Goal: Task Accomplishment & Management: Use online tool/utility

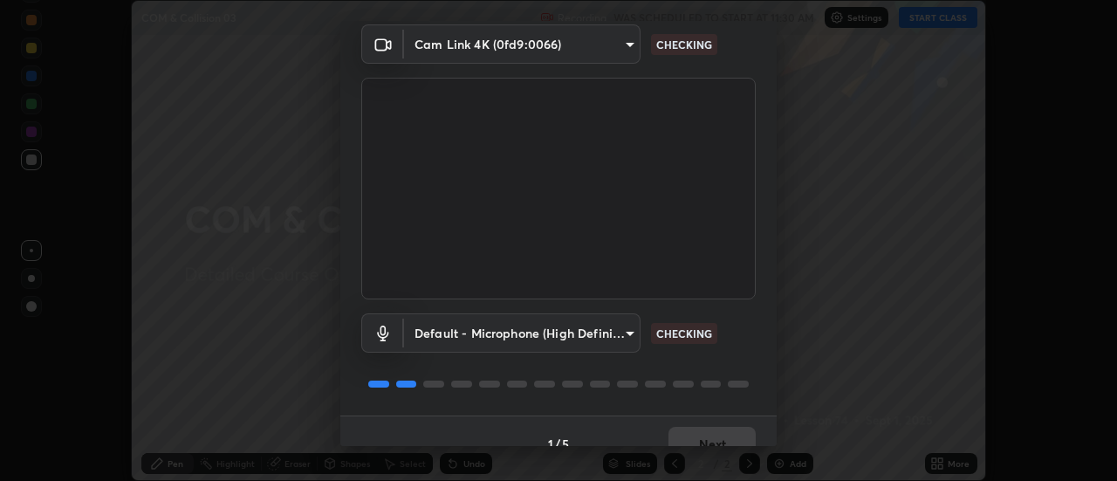
scroll to position [92, 0]
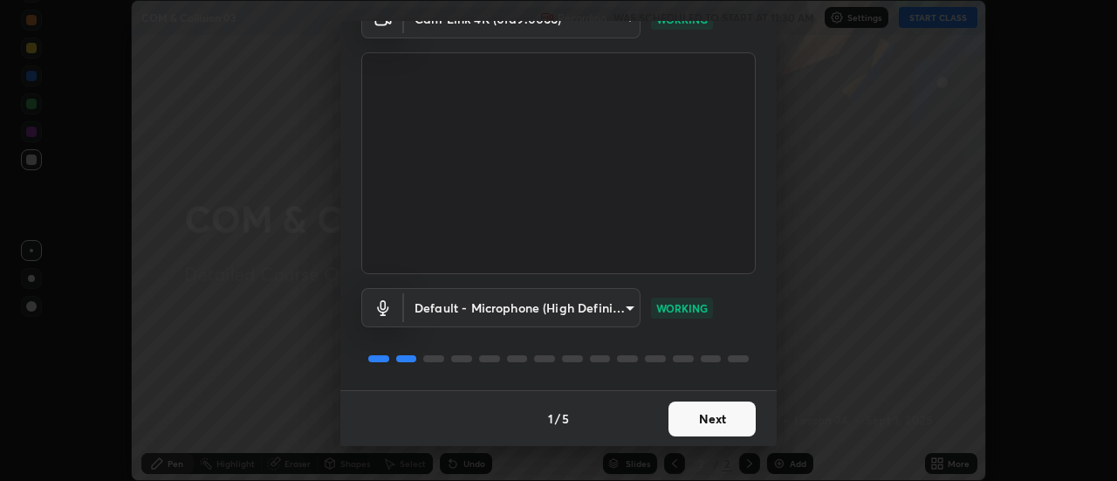
click at [695, 423] on button "Next" at bounding box center [712, 419] width 87 height 35
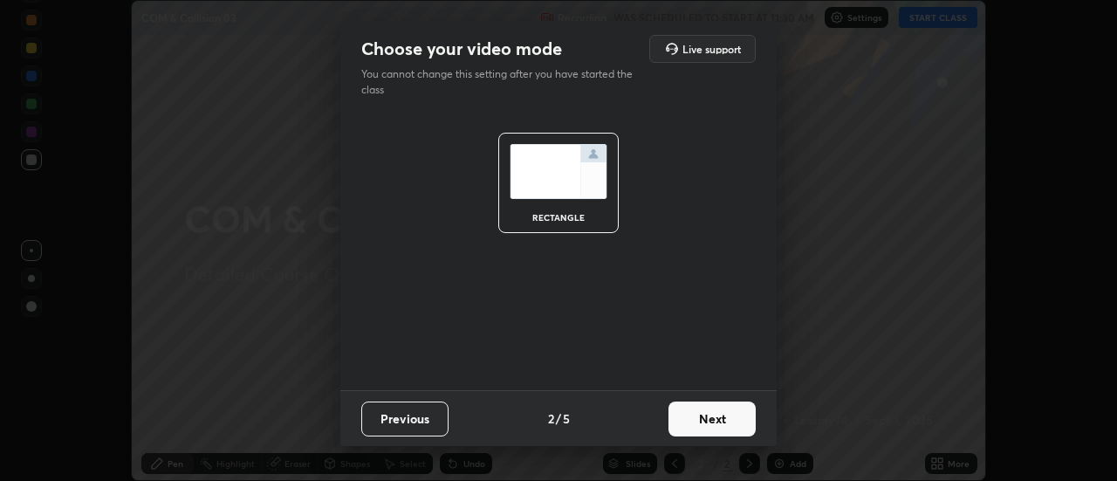
click at [716, 416] on button "Next" at bounding box center [712, 419] width 87 height 35
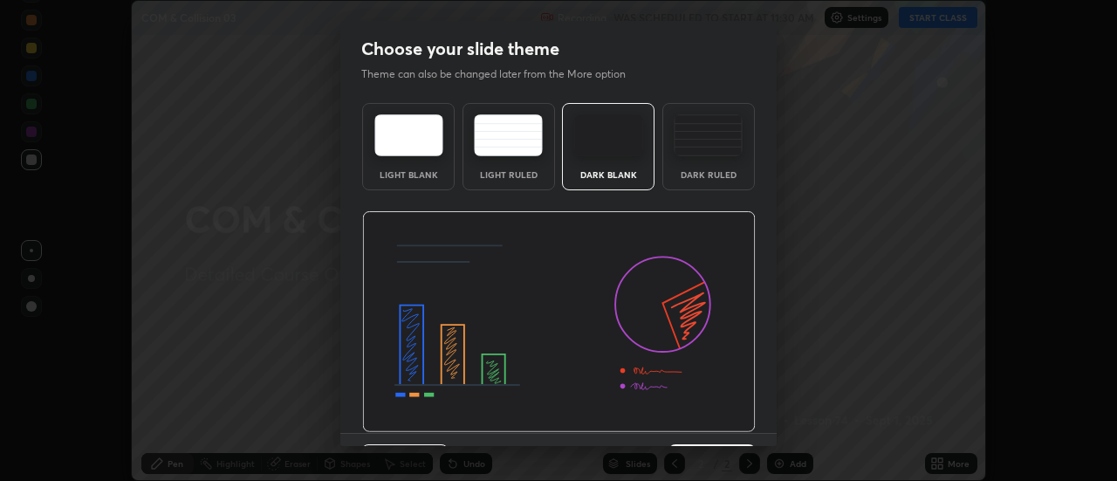
click at [710, 167] on div "Dark Ruled" at bounding box center [709, 146] width 93 height 87
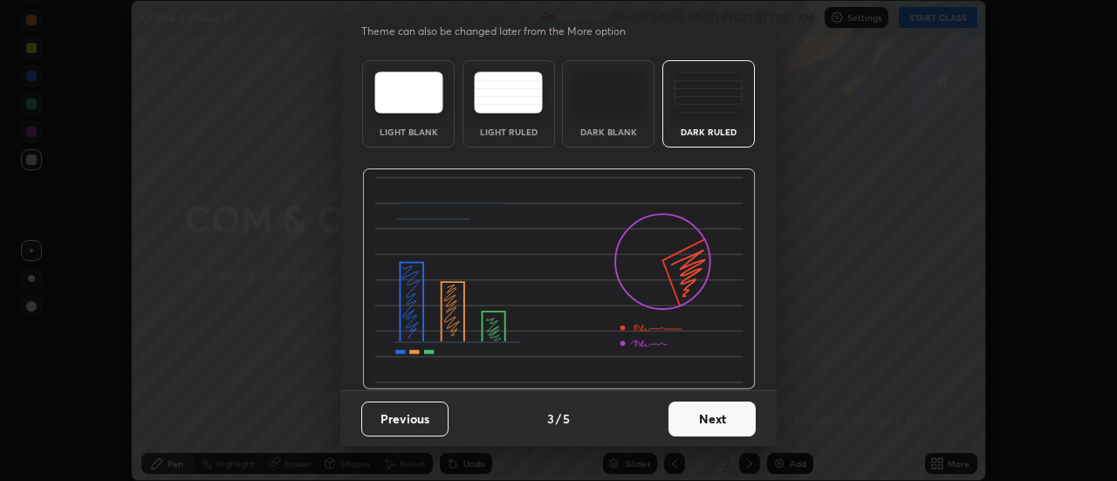
click at [693, 432] on button "Next" at bounding box center [712, 419] width 87 height 35
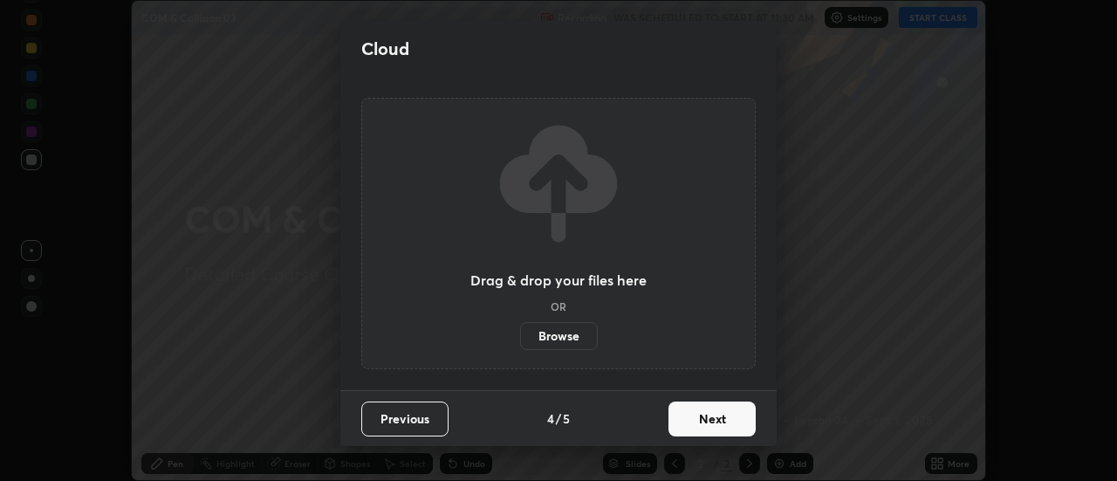
click at [576, 337] on label "Browse" at bounding box center [559, 336] width 78 height 28
click at [520, 337] on input "Browse" at bounding box center [520, 336] width 0 height 28
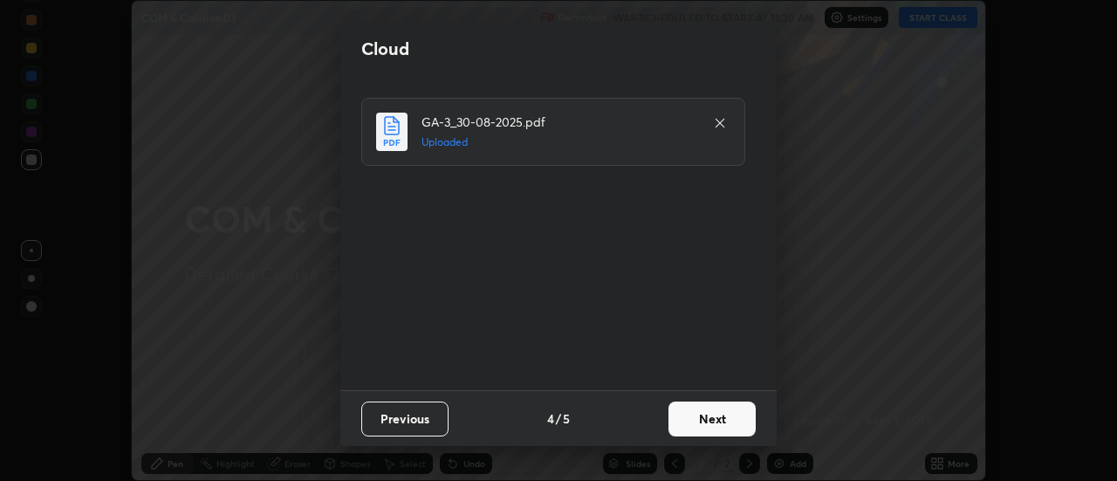
click at [690, 423] on button "Next" at bounding box center [712, 419] width 87 height 35
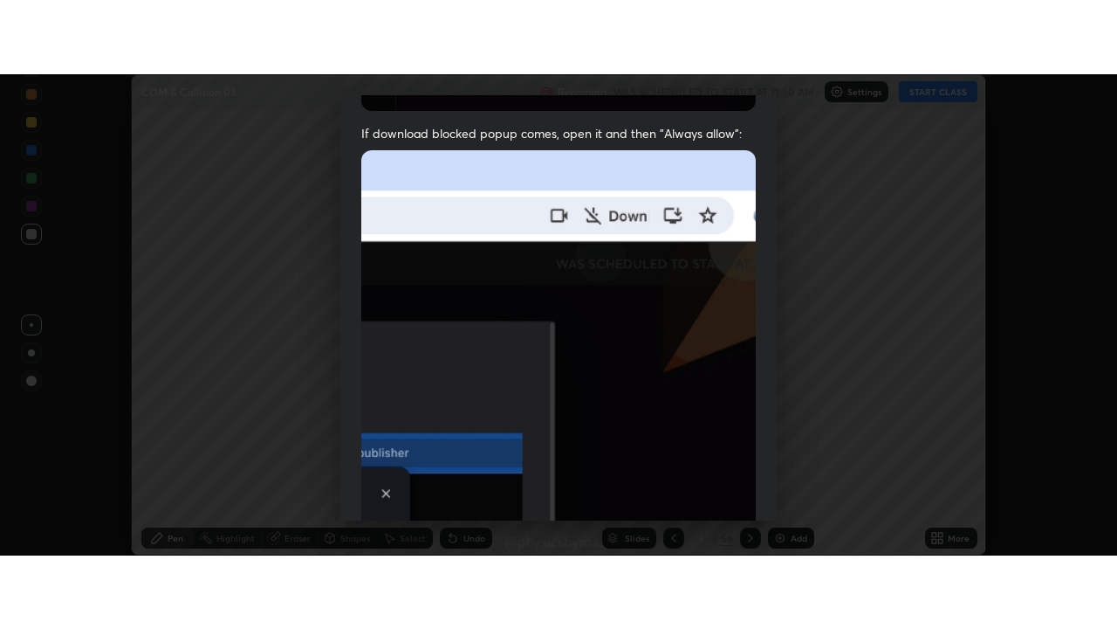
scroll to position [448, 0]
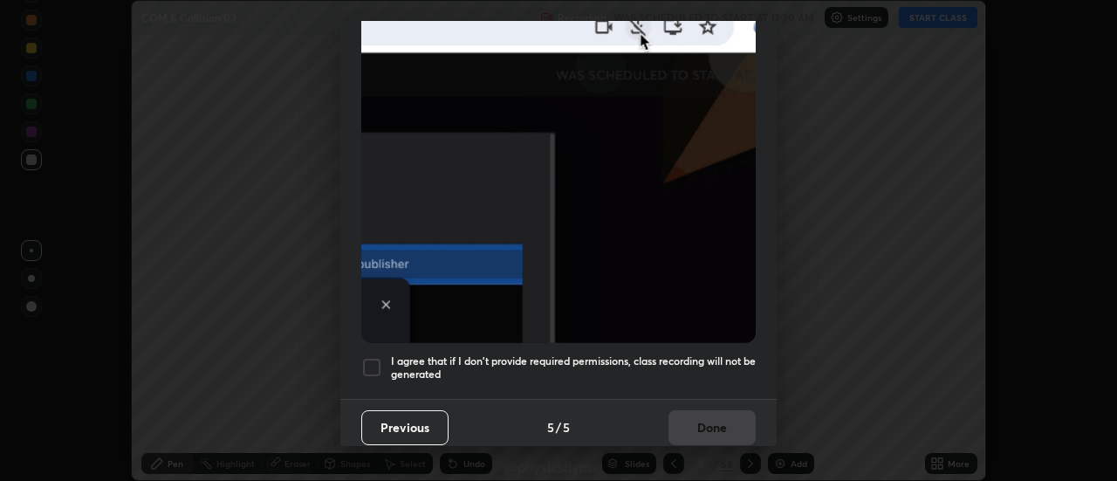
click at [643, 365] on h5 "I agree that if I don't provide required permissions, class recording will not …" at bounding box center [573, 367] width 365 height 27
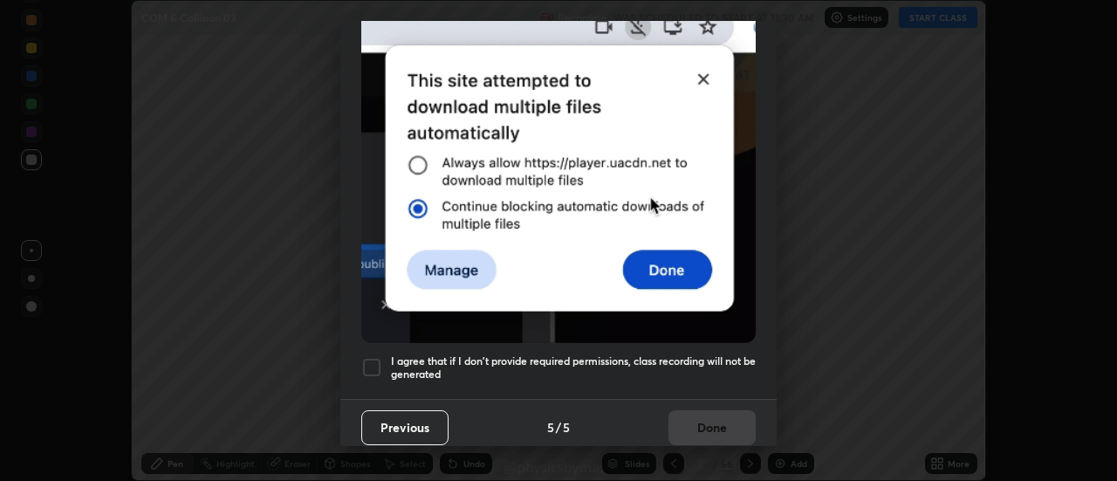
click at [648, 354] on h5 "I agree that if I don't provide required permissions, class recording will not …" at bounding box center [573, 367] width 365 height 27
click at [670, 361] on h5 "I agree that if I don't provide required permissions, class recording will not …" at bounding box center [573, 367] width 365 height 27
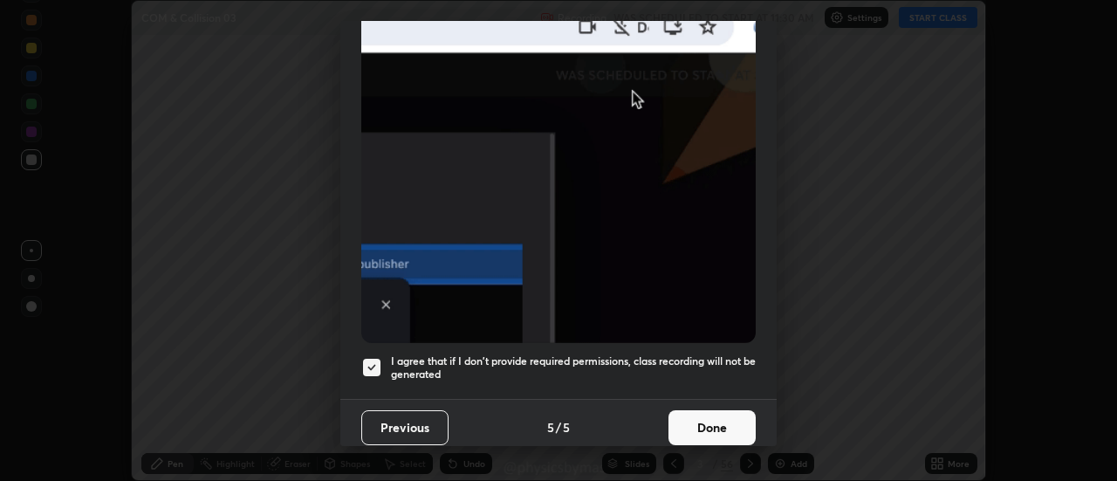
click at [703, 427] on button "Done" at bounding box center [712, 427] width 87 height 35
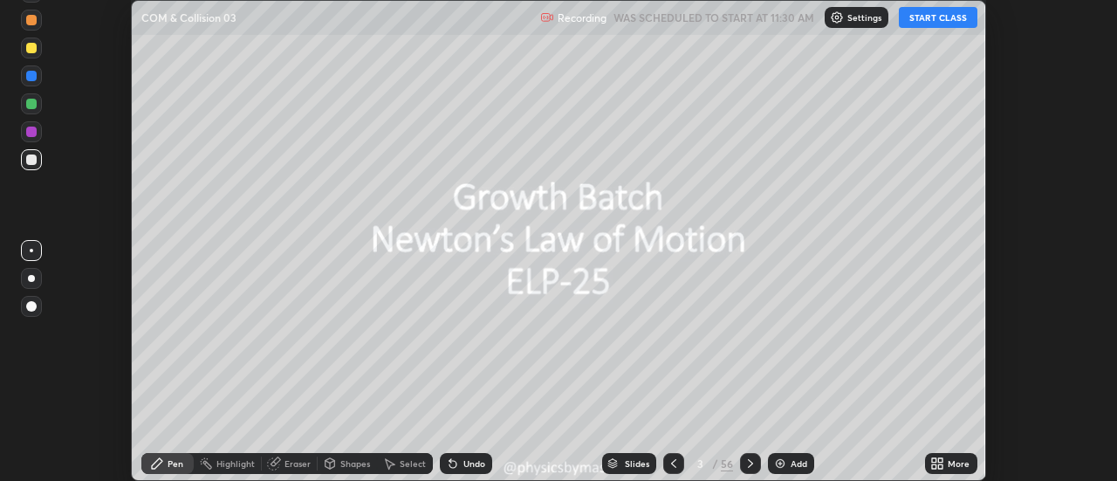
click at [947, 464] on div "More" at bounding box center [951, 463] width 52 height 21
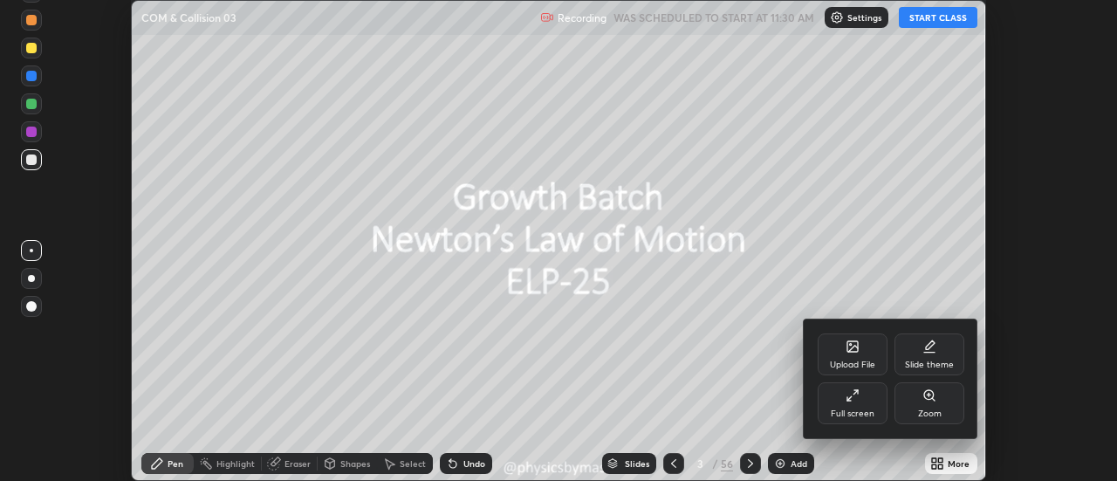
click at [860, 409] on div "Full screen" at bounding box center [853, 413] width 44 height 9
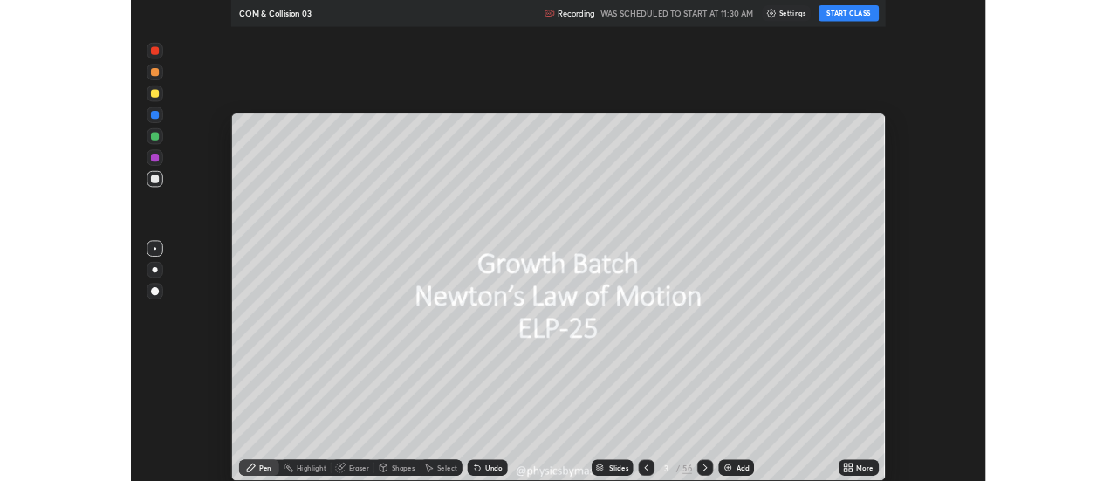
scroll to position [629, 1117]
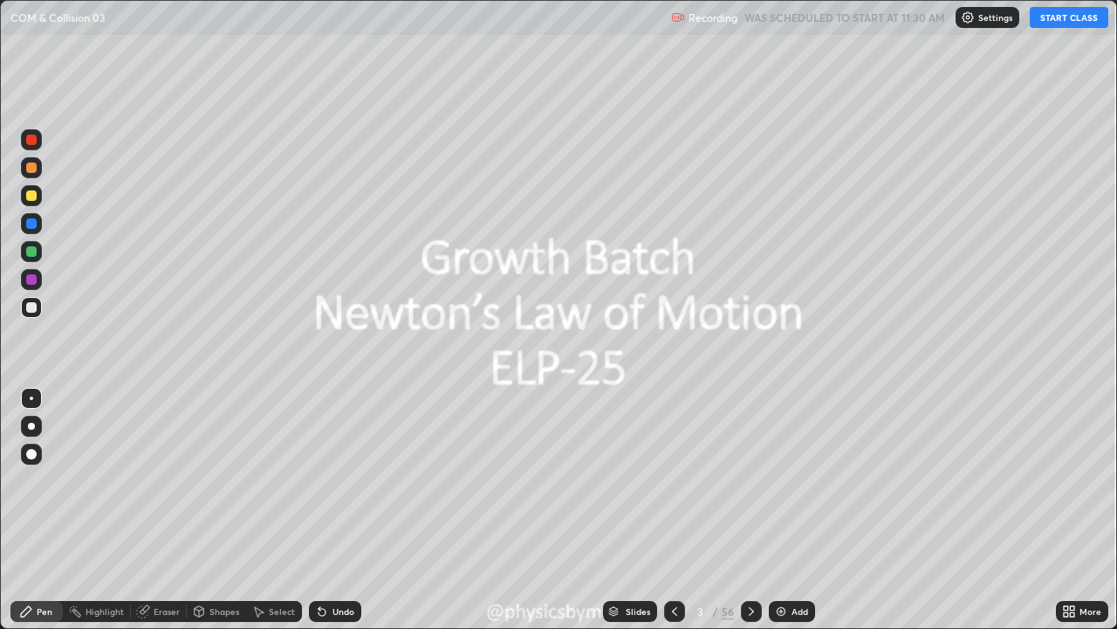
click at [1063, 20] on button "START CLASS" at bounding box center [1069, 17] width 79 height 21
click at [677, 480] on icon at bounding box center [675, 611] width 14 height 14
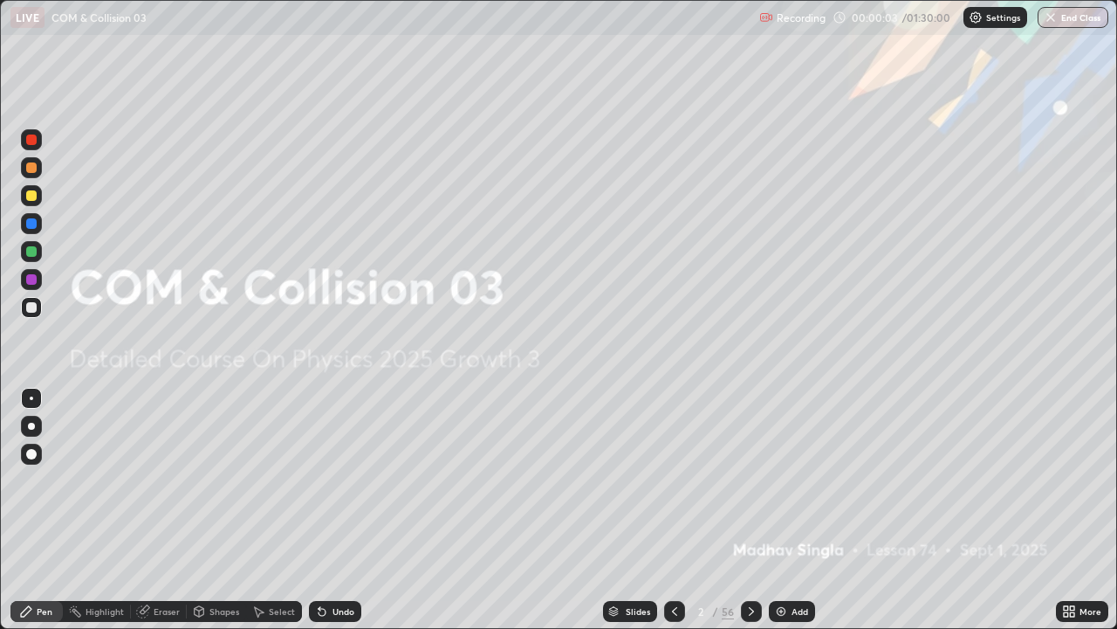
click at [756, 480] on icon at bounding box center [752, 611] width 14 height 14
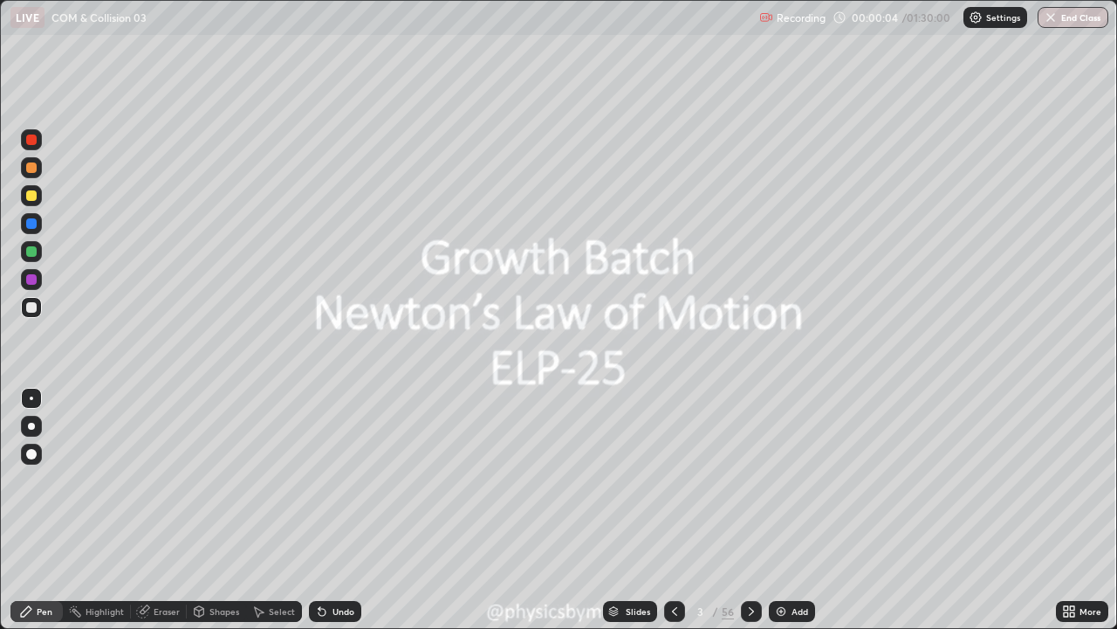
click at [673, 480] on icon at bounding box center [675, 611] width 14 height 14
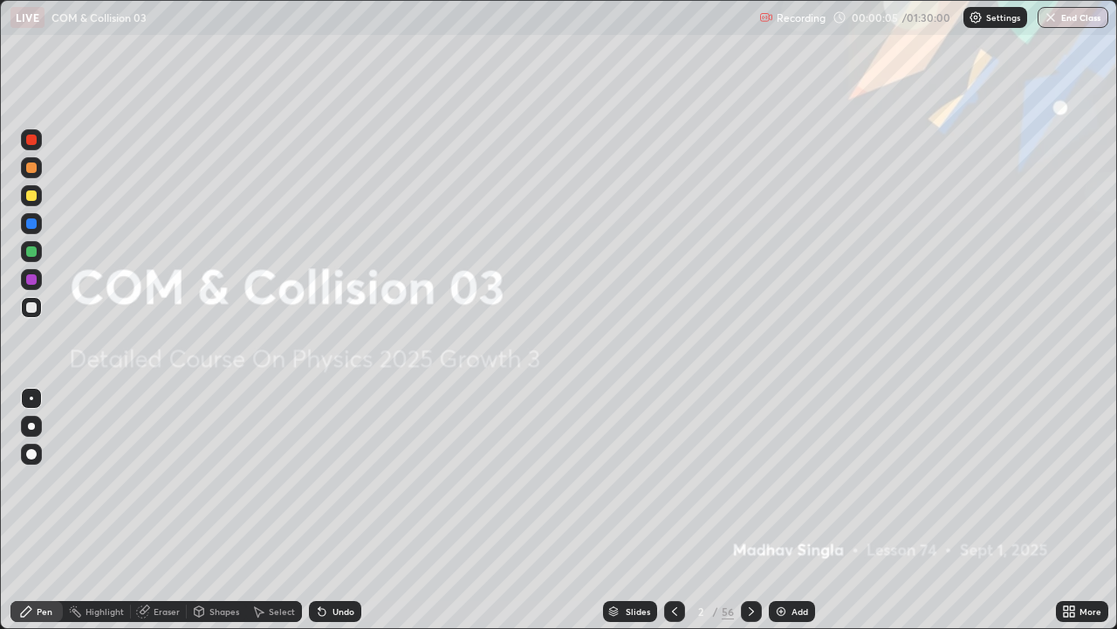
click at [1081, 480] on div "More" at bounding box center [1091, 611] width 22 height 9
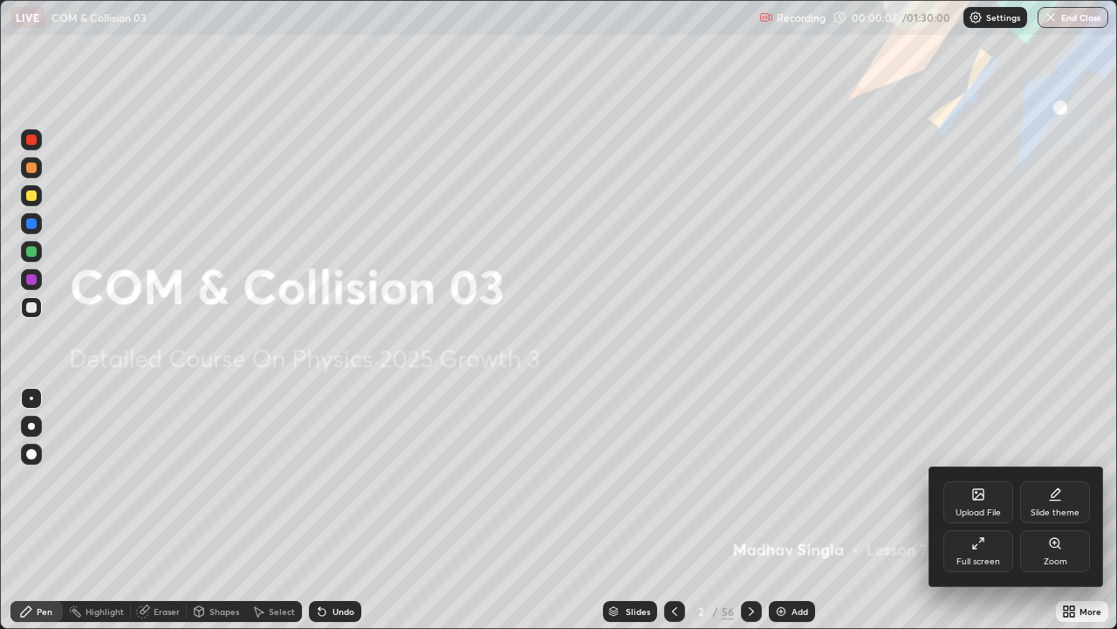
click at [1068, 480] on div at bounding box center [558, 314] width 1117 height 629
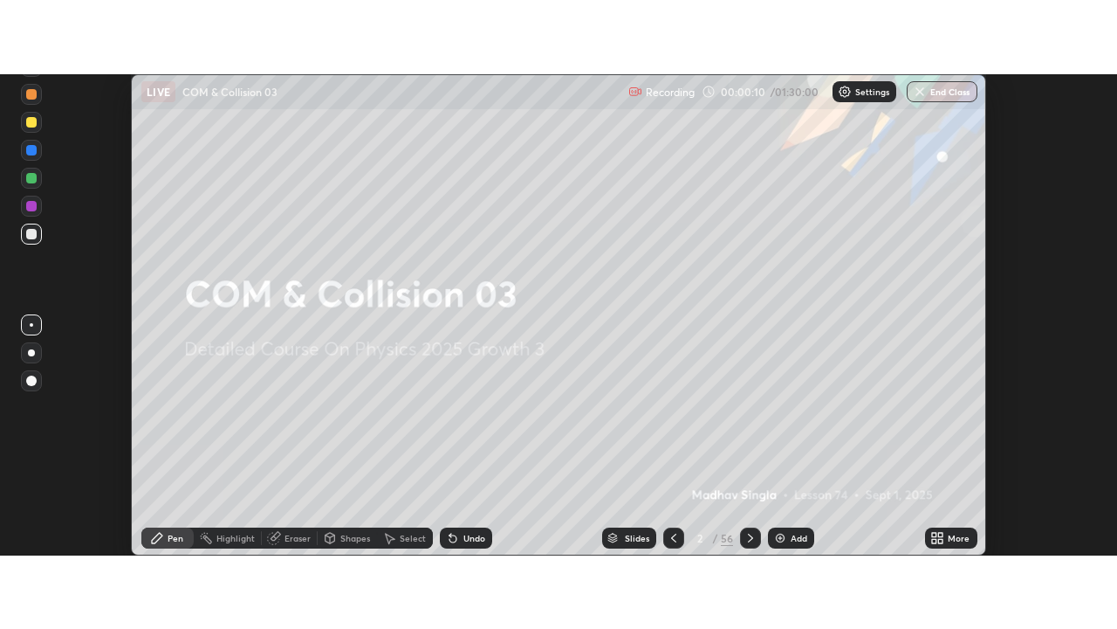
scroll to position [86823, 86187]
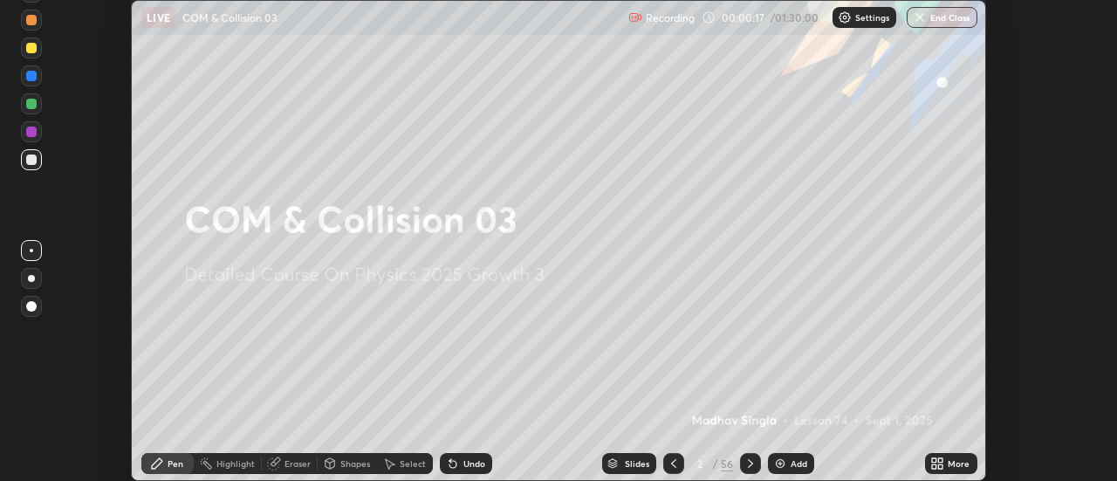
click at [938, 463] on icon at bounding box center [938, 464] width 14 height 14
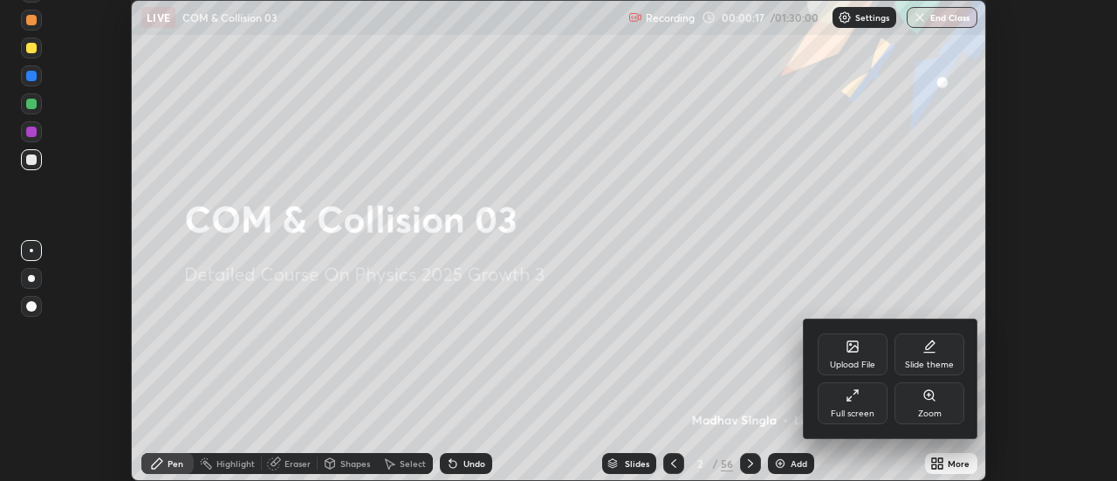
click at [858, 409] on div "Full screen" at bounding box center [853, 413] width 44 height 9
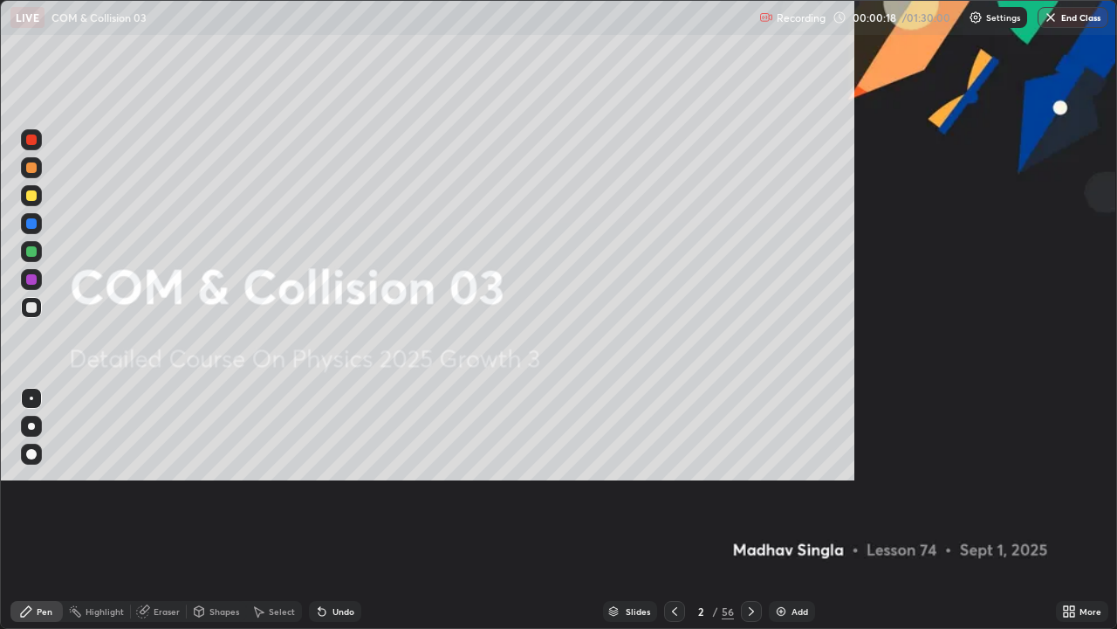
scroll to position [629, 1117]
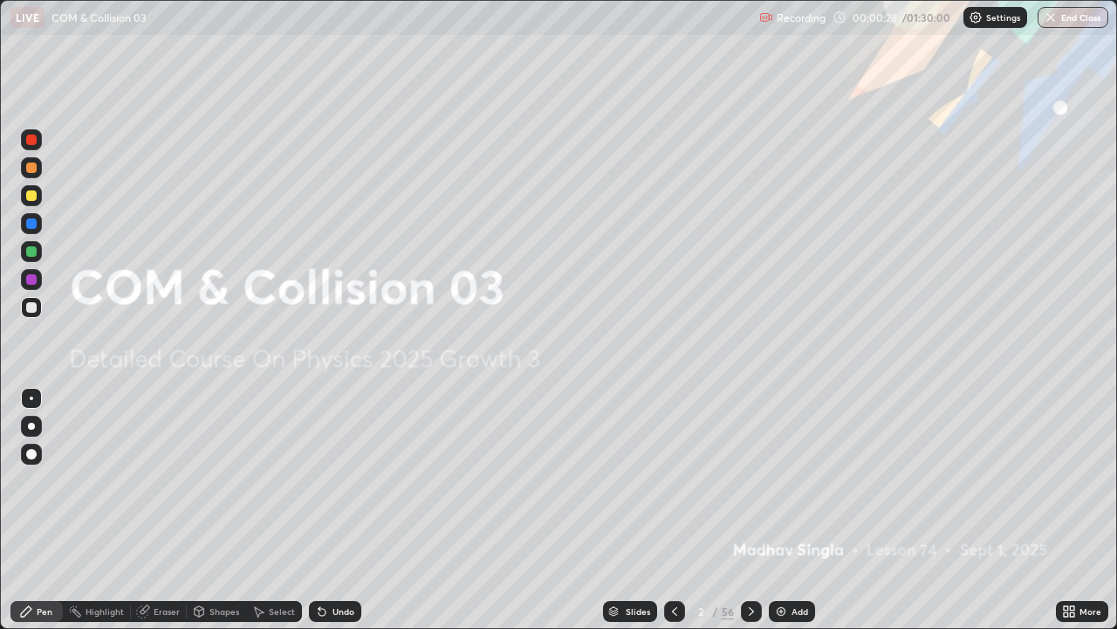
click at [749, 480] on icon at bounding box center [752, 611] width 14 height 14
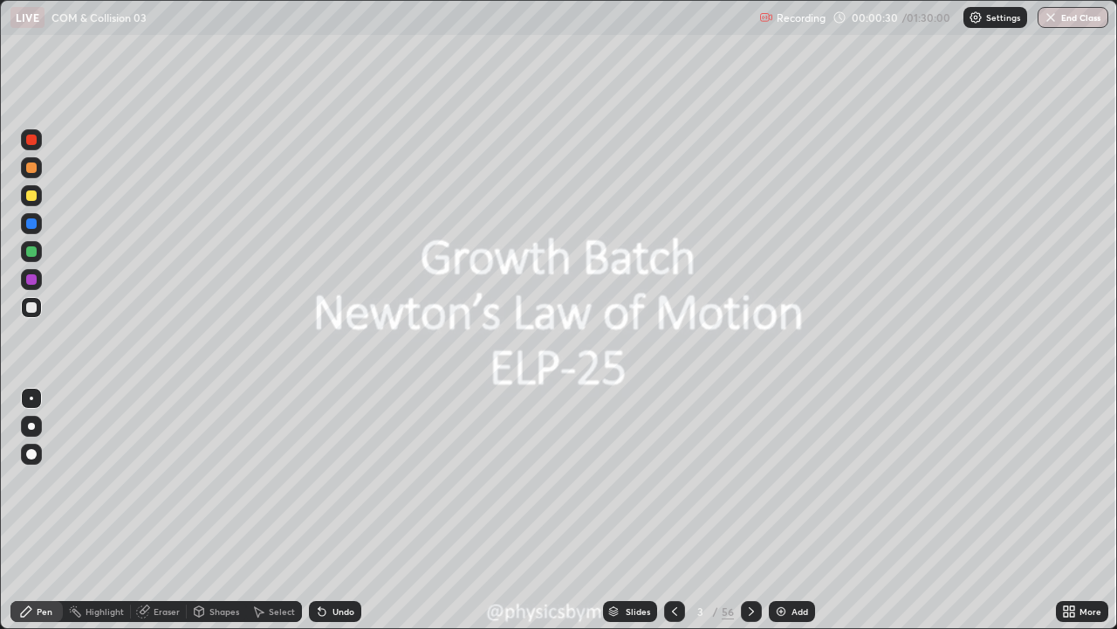
click at [31, 252] on div at bounding box center [31, 251] width 10 height 10
click at [749, 480] on icon at bounding box center [751, 611] width 5 height 9
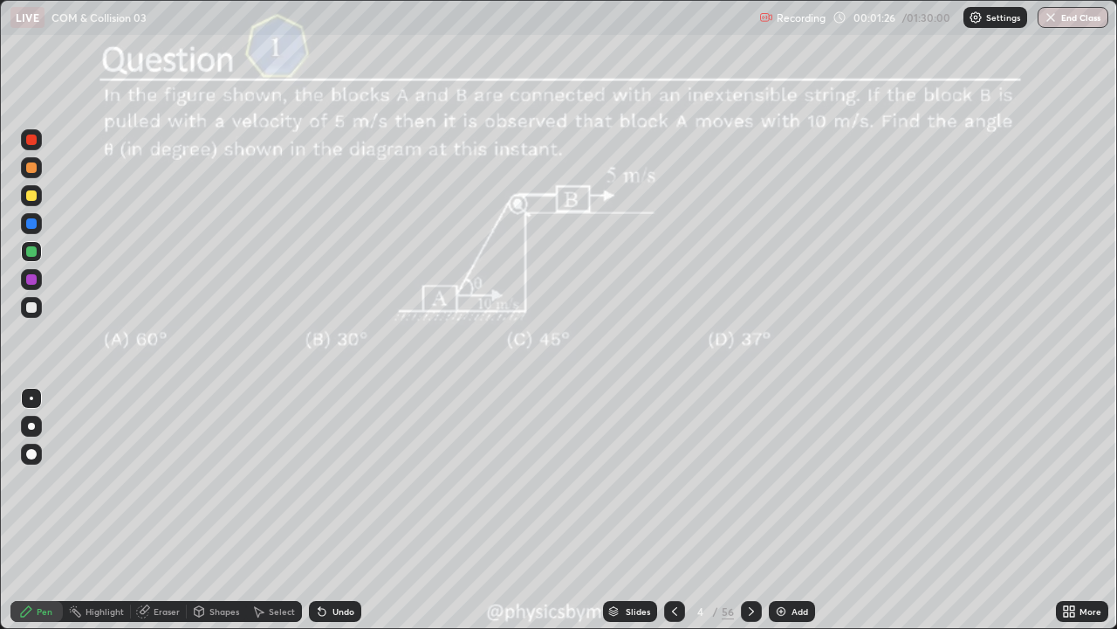
click at [751, 480] on icon at bounding box center [751, 611] width 5 height 9
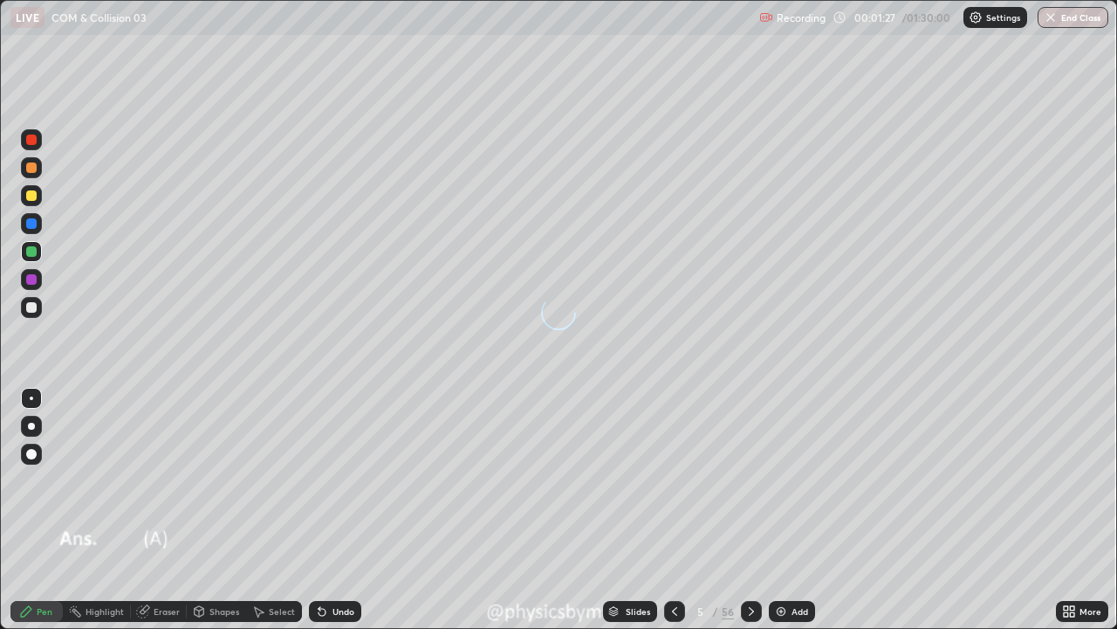
click at [750, 480] on icon at bounding box center [751, 611] width 5 height 9
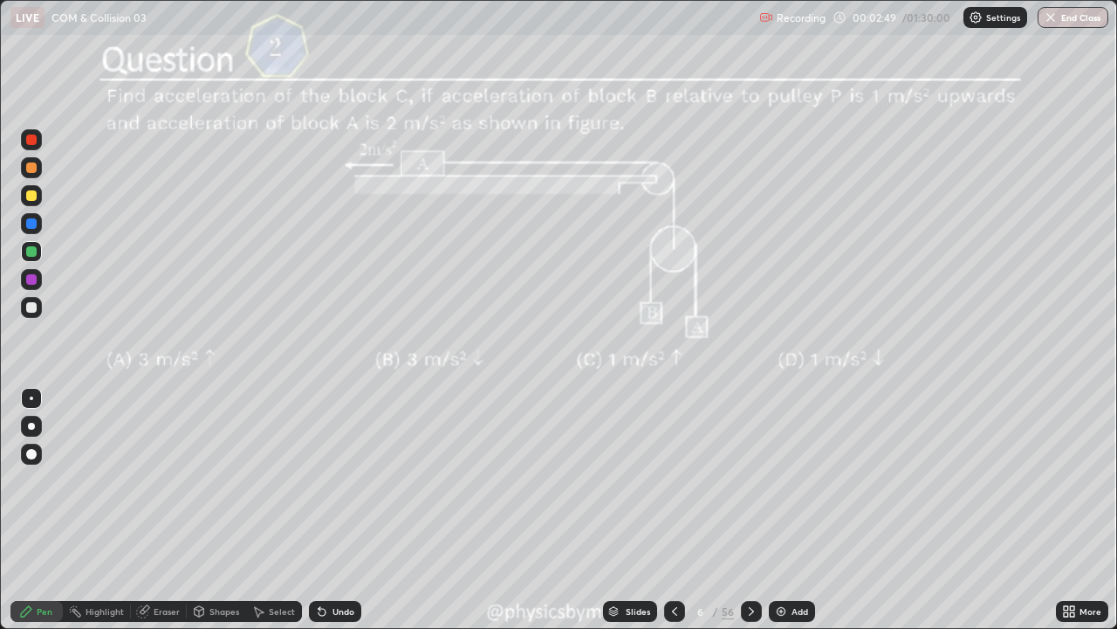
click at [354, 480] on div "Undo" at bounding box center [335, 611] width 52 height 21
click at [355, 480] on div "Undo" at bounding box center [335, 611] width 52 height 21
click at [351, 480] on div "Undo" at bounding box center [344, 611] width 22 height 9
click at [336, 480] on div "Undo" at bounding box center [335, 611] width 52 height 21
click at [337, 480] on div "Undo" at bounding box center [335, 611] width 52 height 21
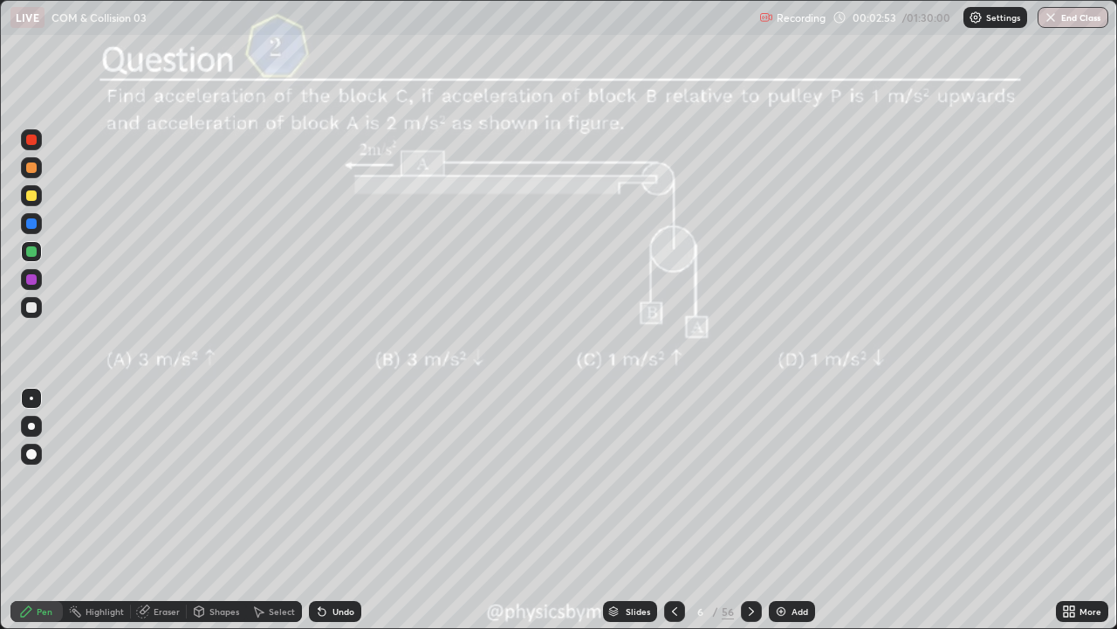
click at [745, 480] on icon at bounding box center [752, 611] width 14 height 14
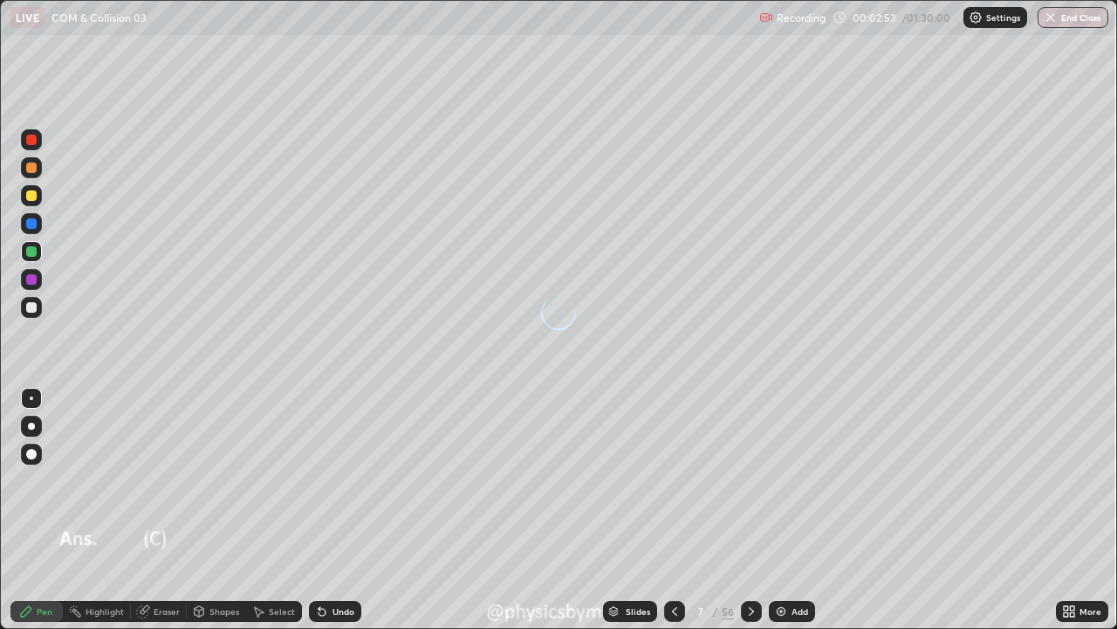
click at [746, 480] on div at bounding box center [751, 611] width 21 height 21
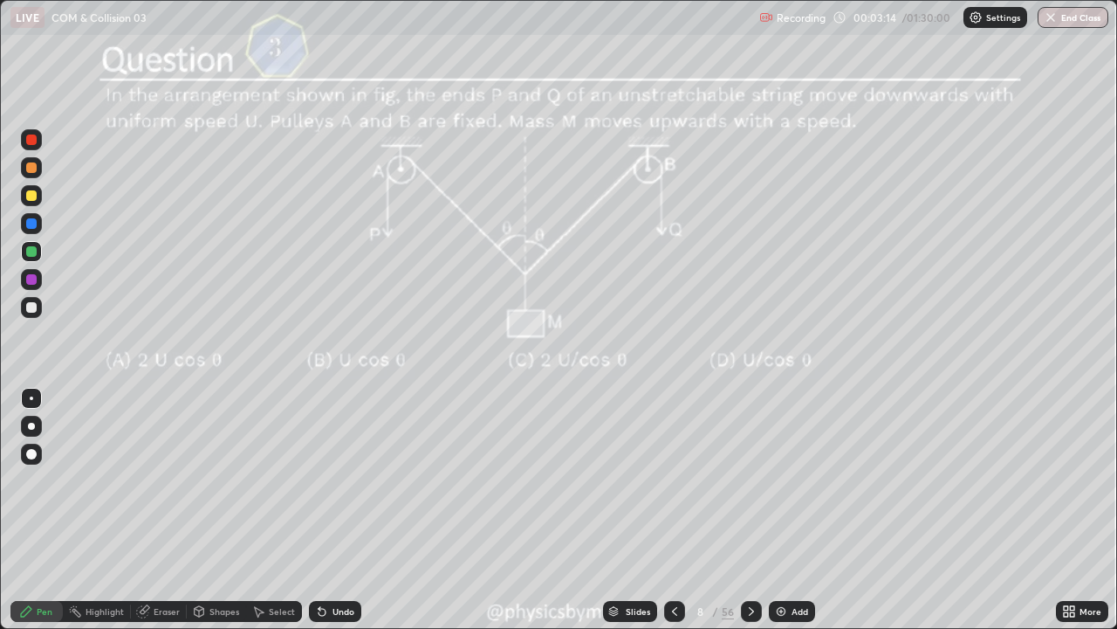
click at [333, 480] on div "Undo" at bounding box center [335, 611] width 52 height 21
click at [338, 480] on div "Undo" at bounding box center [335, 611] width 52 height 21
click at [335, 480] on div "Undo" at bounding box center [344, 611] width 22 height 9
click at [334, 480] on div "Undo" at bounding box center [335, 611] width 52 height 21
click at [749, 480] on icon at bounding box center [752, 611] width 14 height 14
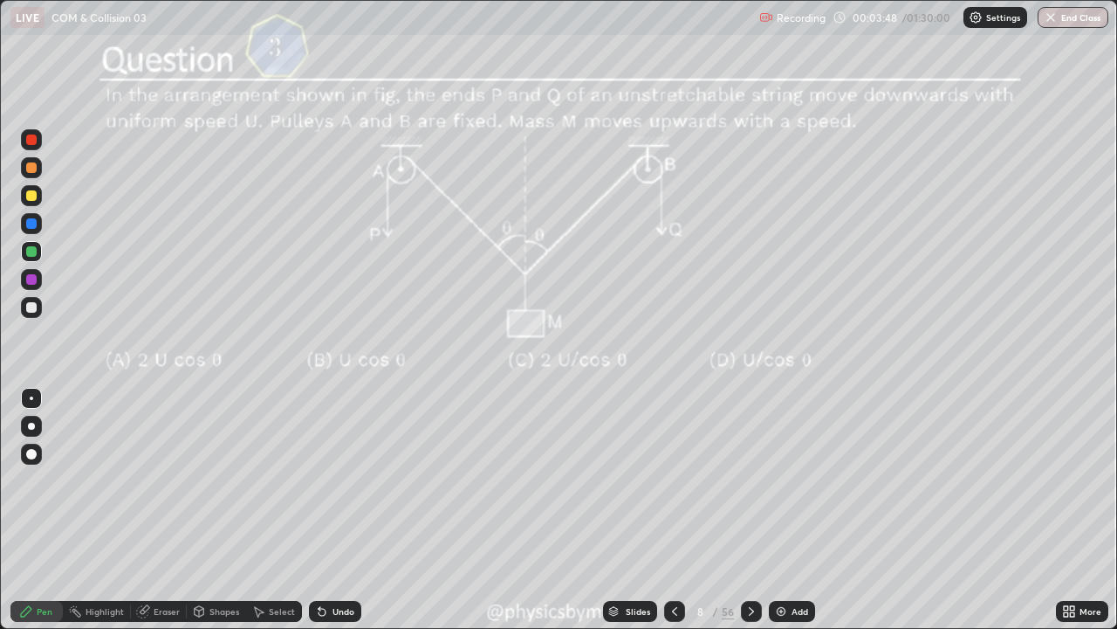
click at [746, 480] on icon at bounding box center [752, 611] width 14 height 14
click at [328, 480] on div "Undo" at bounding box center [335, 611] width 52 height 21
click at [335, 480] on div "Undo" at bounding box center [335, 611] width 52 height 21
click at [28, 309] on div at bounding box center [31, 307] width 10 height 10
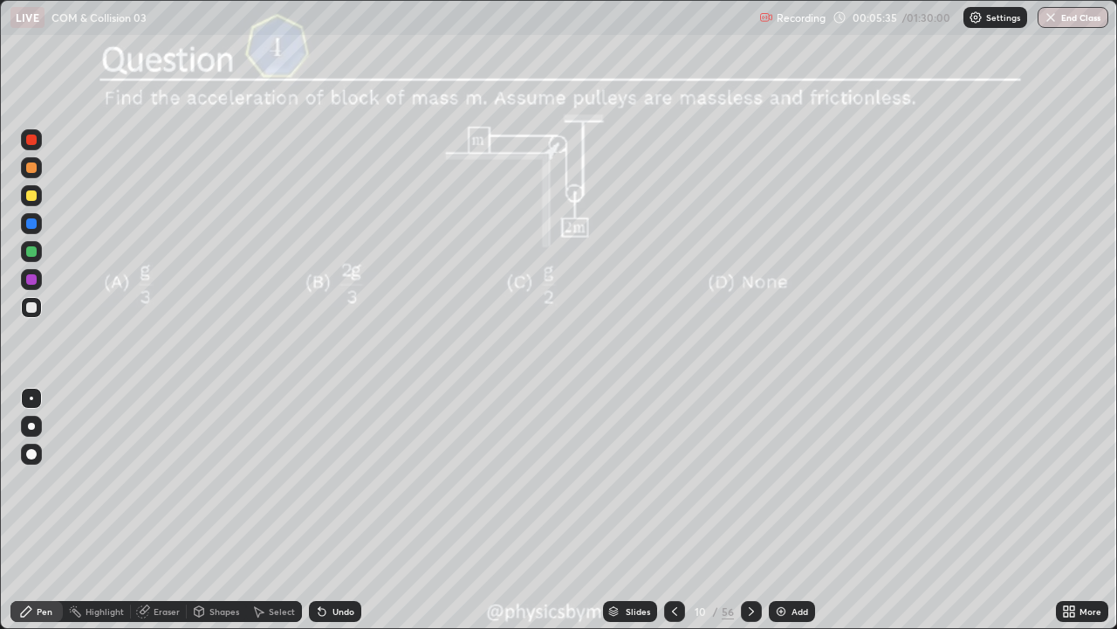
click at [749, 480] on icon at bounding box center [751, 611] width 5 height 9
click at [749, 480] on icon at bounding box center [752, 611] width 14 height 14
click at [31, 252] on div at bounding box center [31, 251] width 10 height 10
click at [327, 480] on div "Undo" at bounding box center [335, 611] width 52 height 21
click at [333, 480] on div "Undo" at bounding box center [335, 611] width 52 height 21
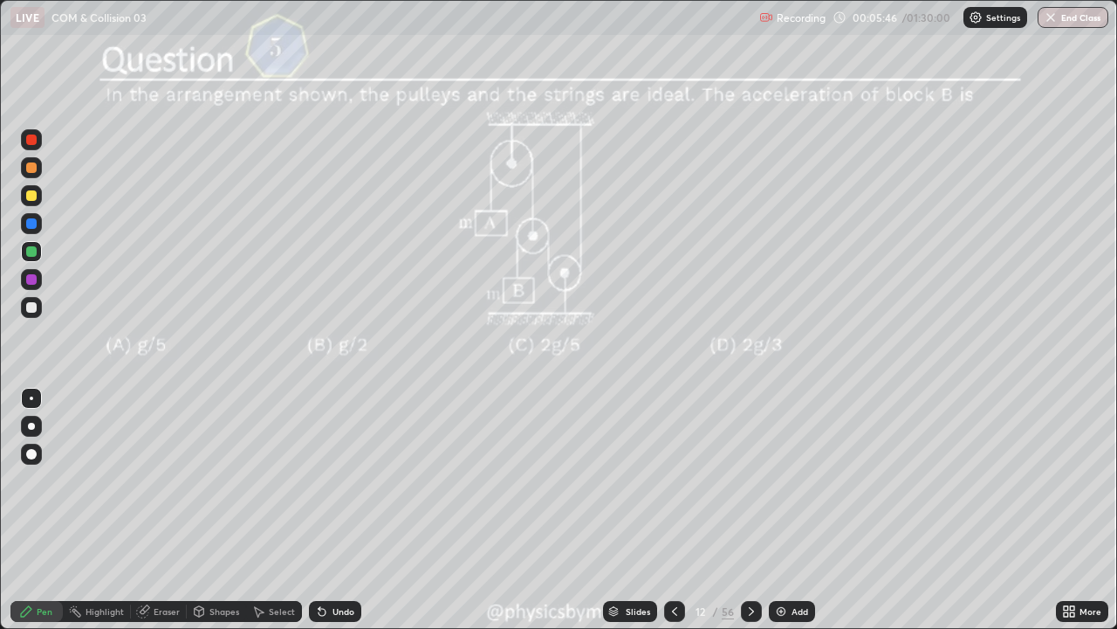
click at [334, 480] on div "Undo" at bounding box center [344, 611] width 22 height 9
click at [335, 480] on div "Undo" at bounding box center [344, 611] width 22 height 9
click at [336, 480] on div "Undo" at bounding box center [344, 611] width 22 height 9
click at [344, 480] on div "Undo" at bounding box center [335, 611] width 52 height 21
click at [29, 193] on div at bounding box center [31, 195] width 10 height 10
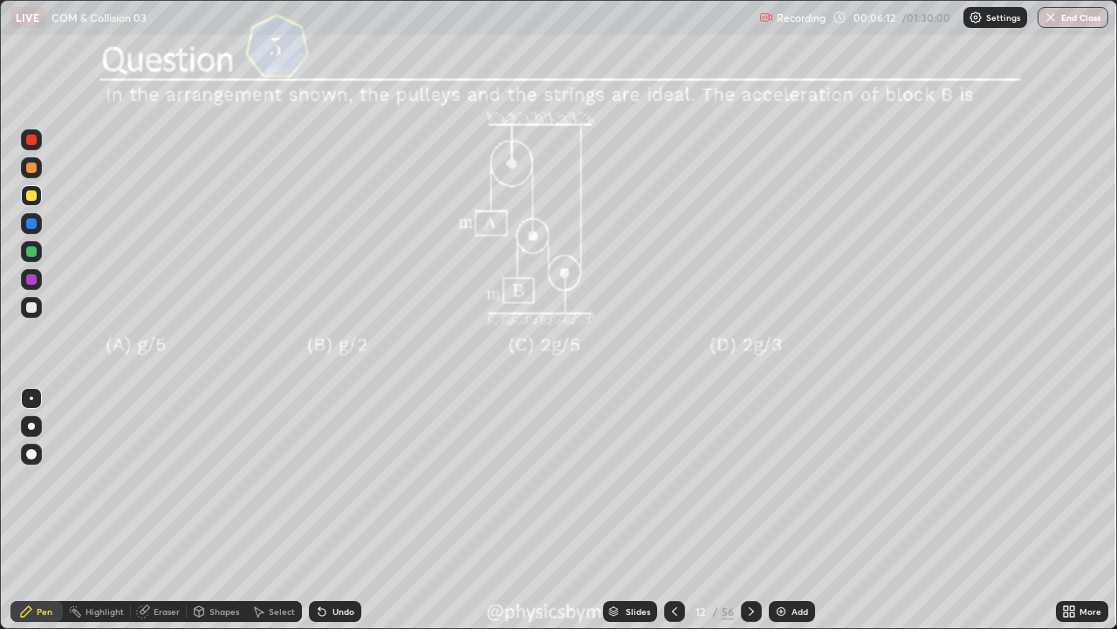
click at [335, 480] on div "Undo" at bounding box center [335, 611] width 52 height 21
click at [340, 480] on div "Undo" at bounding box center [335, 611] width 52 height 21
click at [35, 306] on div at bounding box center [31, 307] width 10 height 10
click at [750, 480] on icon at bounding box center [751, 611] width 5 height 9
click at [749, 480] on icon at bounding box center [752, 611] width 14 height 14
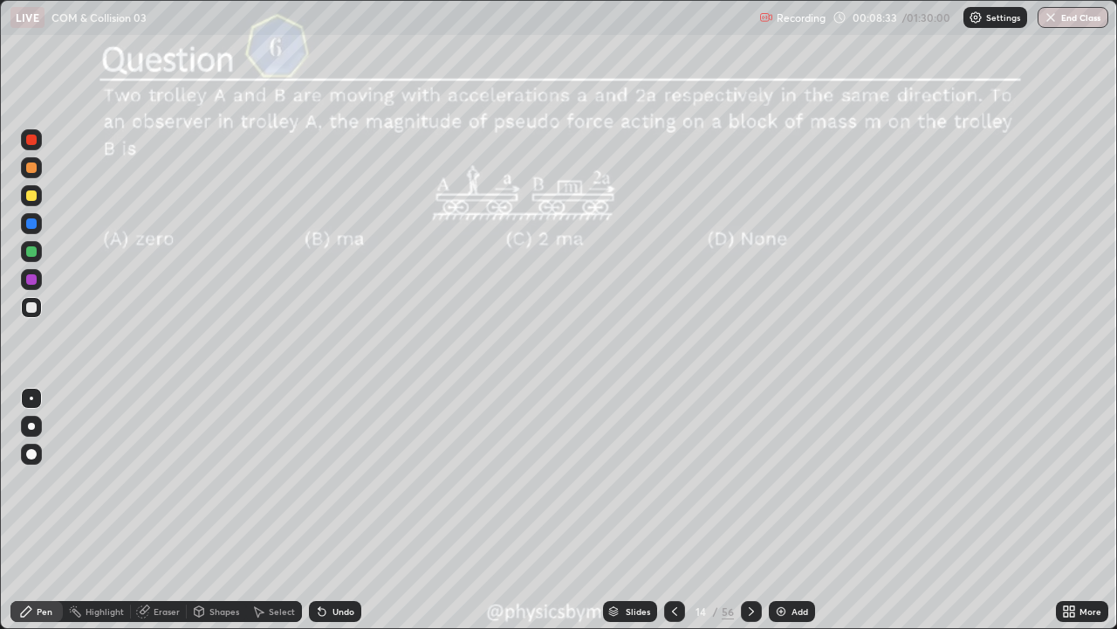
click at [31, 252] on div at bounding box center [31, 251] width 10 height 10
click at [759, 480] on div at bounding box center [751, 611] width 21 height 21
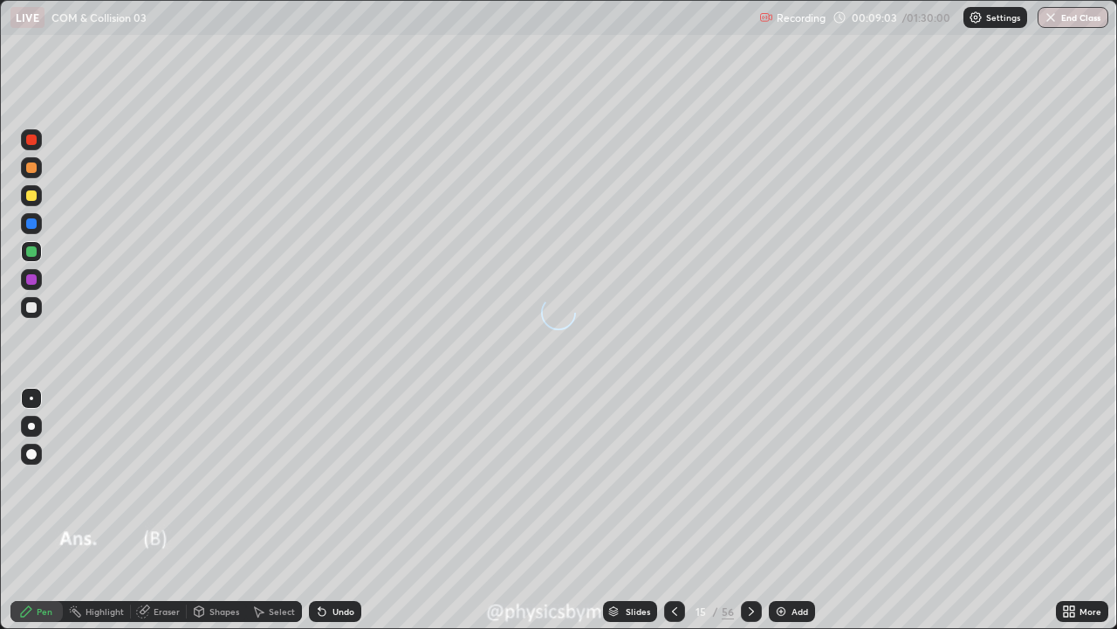
click at [750, 480] on icon at bounding box center [752, 611] width 14 height 14
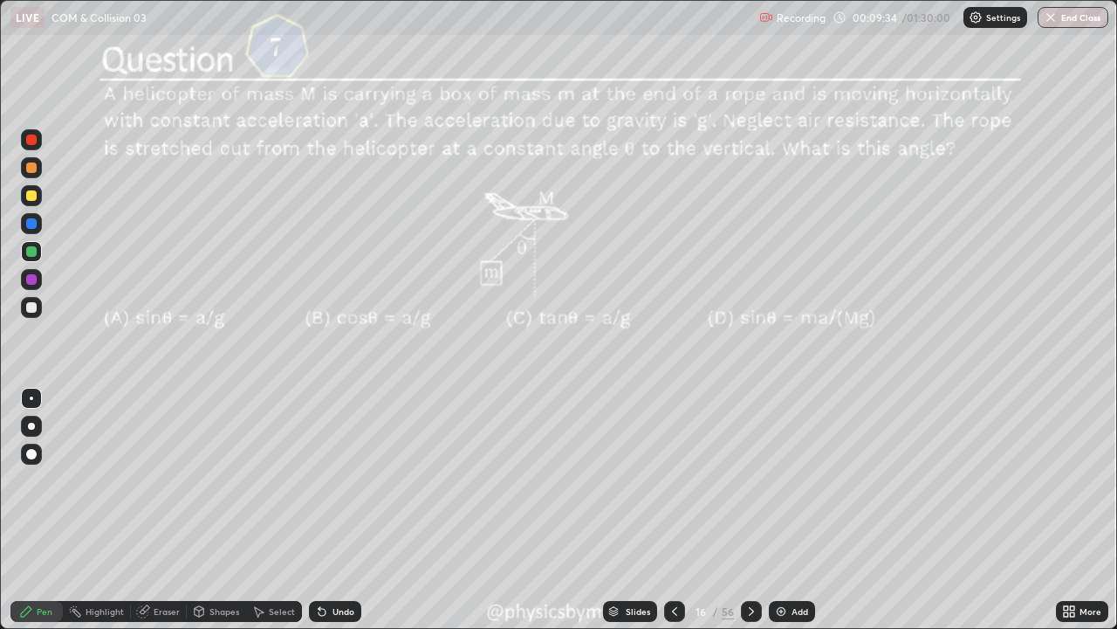
click at [750, 480] on icon at bounding box center [751, 611] width 5 height 9
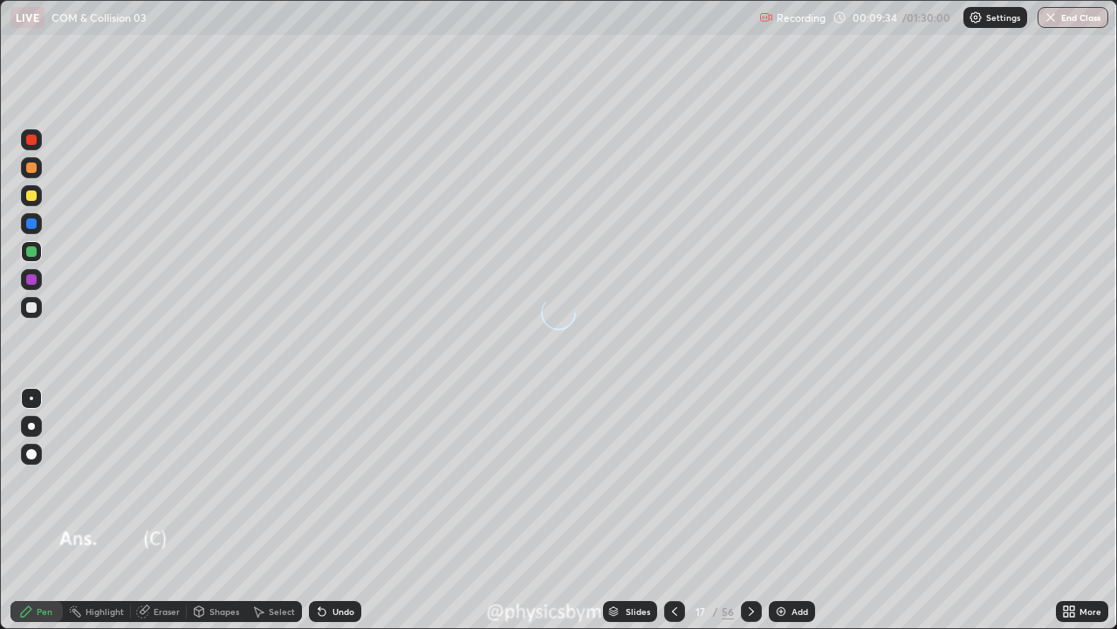
click at [749, 480] on icon at bounding box center [751, 611] width 5 height 9
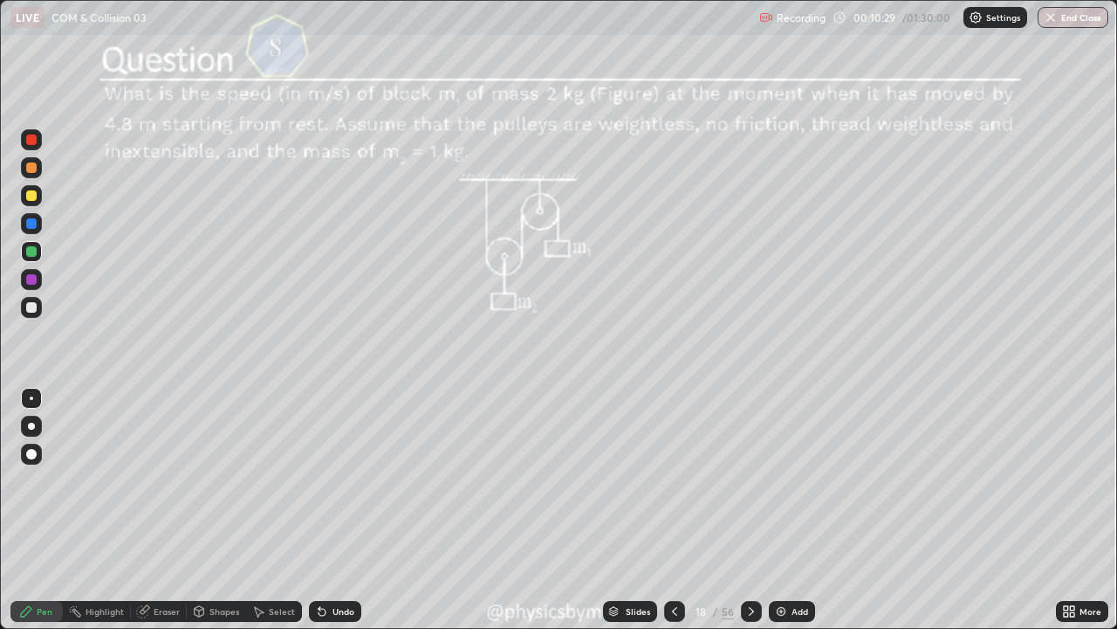
click at [33, 199] on div at bounding box center [31, 195] width 10 height 10
click at [328, 480] on div "Undo" at bounding box center [335, 611] width 52 height 21
click at [32, 307] on div at bounding box center [31, 307] width 10 height 10
click at [342, 480] on div "Undo" at bounding box center [344, 611] width 22 height 9
click at [349, 480] on div "Undo" at bounding box center [344, 611] width 22 height 9
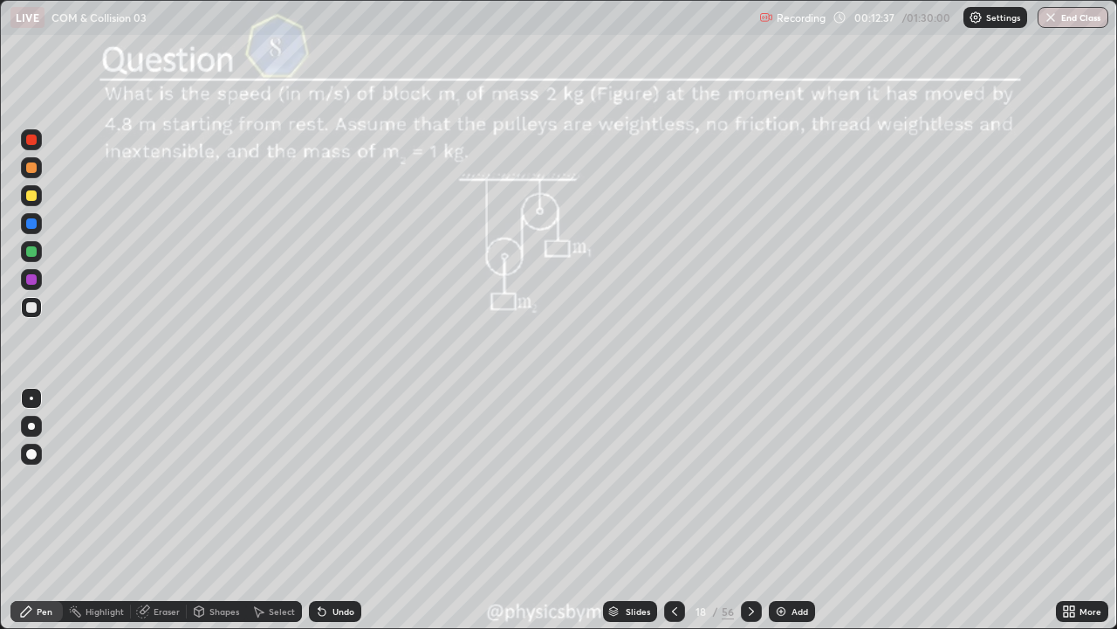
click at [752, 480] on icon at bounding box center [752, 611] width 14 height 14
click at [748, 480] on icon at bounding box center [752, 611] width 14 height 14
click at [39, 260] on div at bounding box center [31, 251] width 21 height 28
click at [334, 480] on div "Undo" at bounding box center [344, 611] width 22 height 9
click at [31, 305] on div at bounding box center [31, 307] width 10 height 10
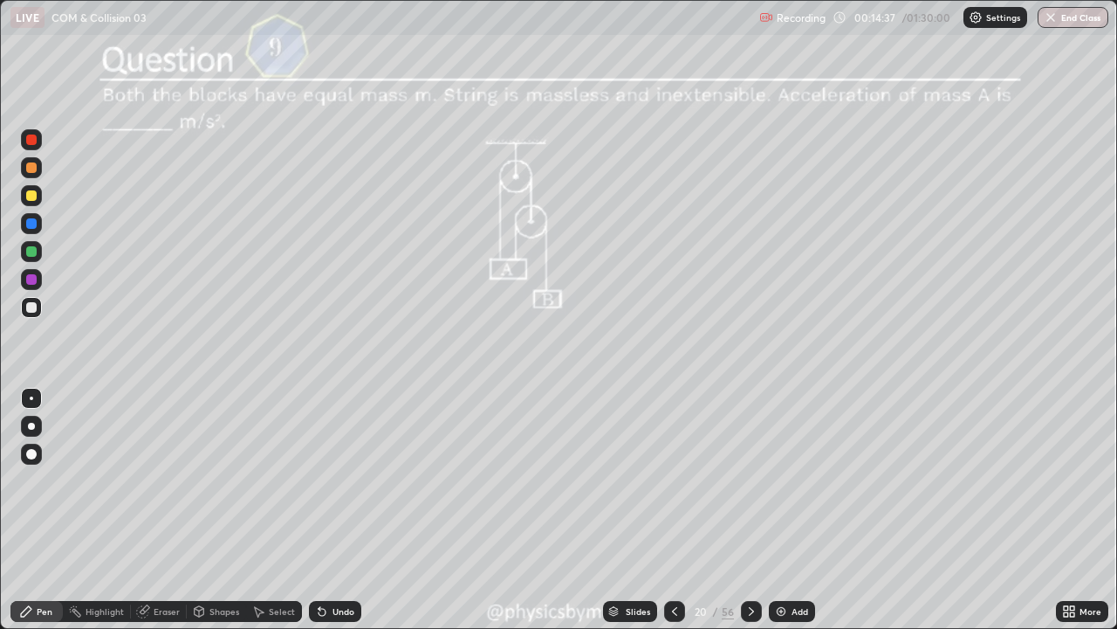
click at [749, 480] on icon at bounding box center [752, 611] width 14 height 14
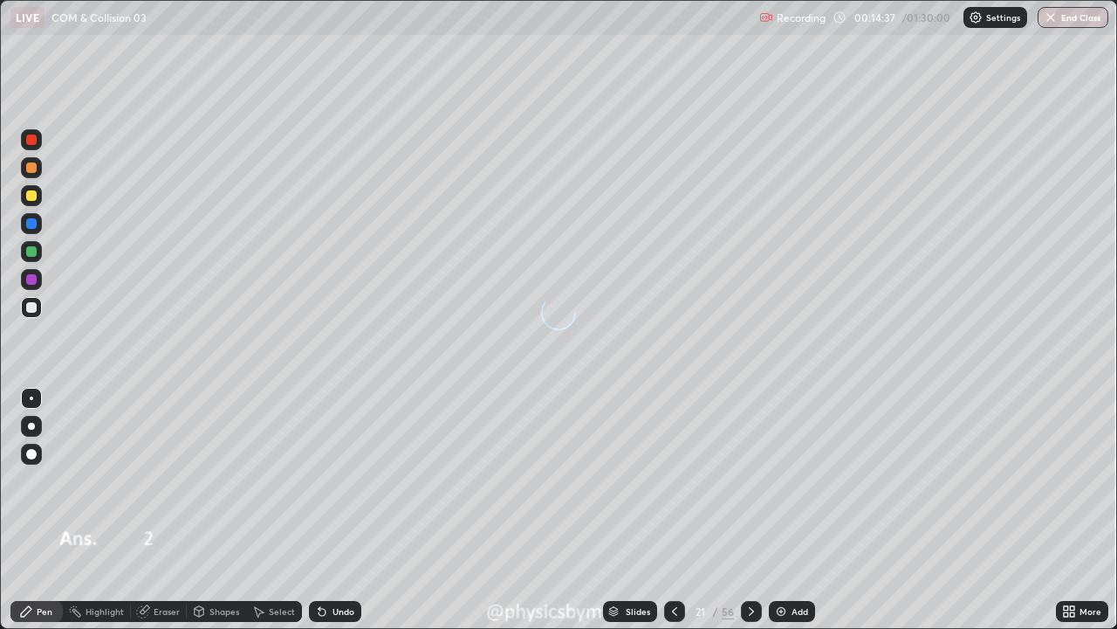
click at [748, 480] on icon at bounding box center [752, 611] width 14 height 14
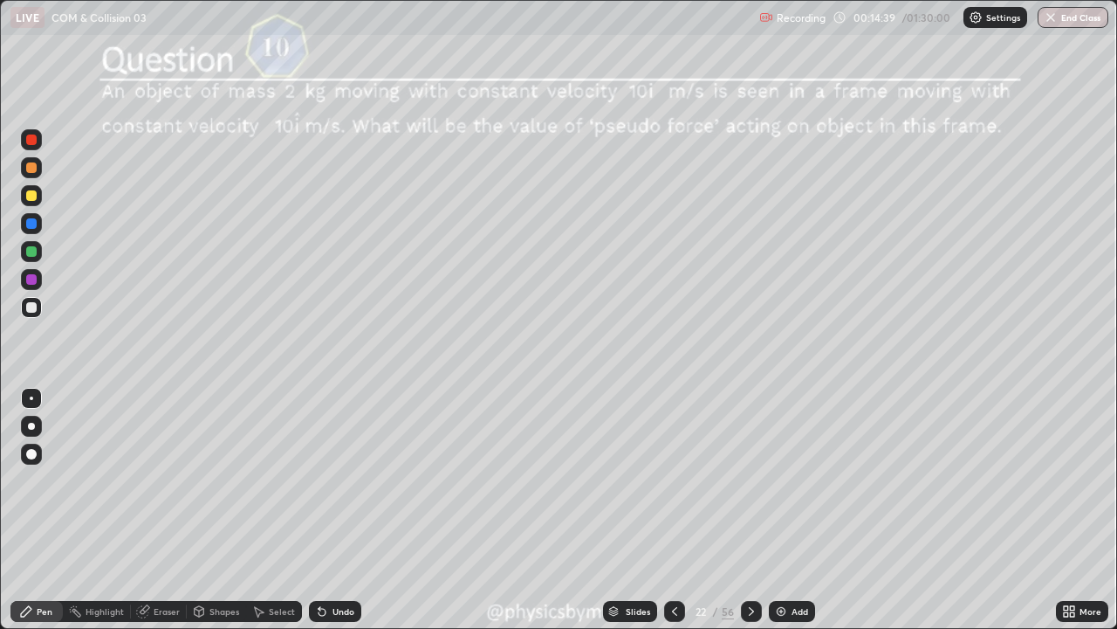
click at [38, 250] on div at bounding box center [31, 251] width 21 height 21
click at [714, 480] on div "/" at bounding box center [715, 611] width 5 height 10
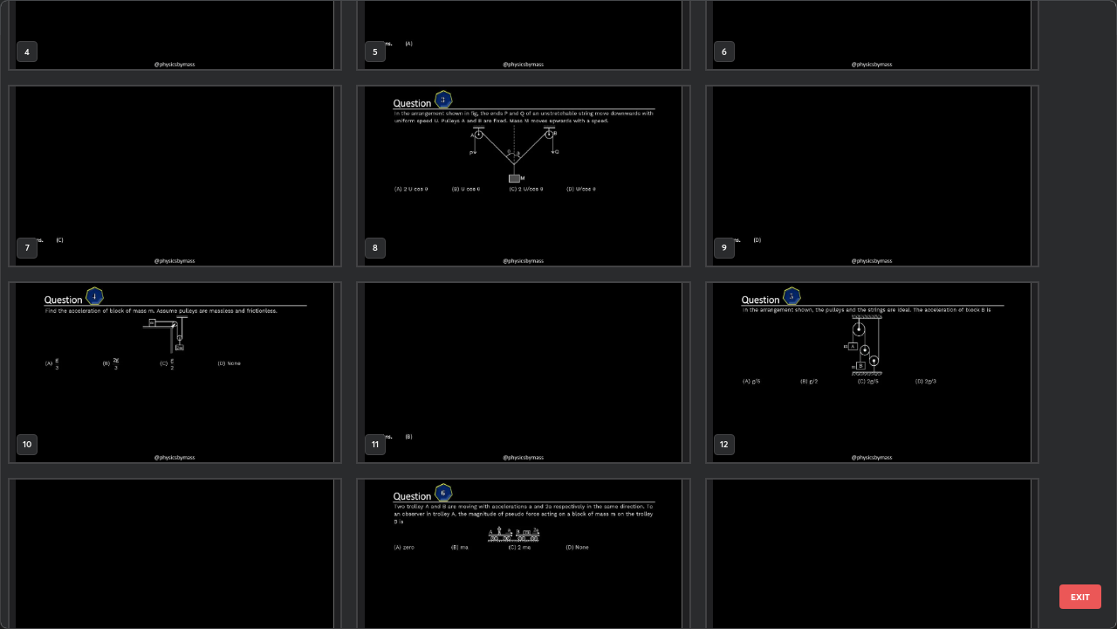
scroll to position [314, 0]
click at [279, 372] on img "grid" at bounding box center [175, 373] width 331 height 179
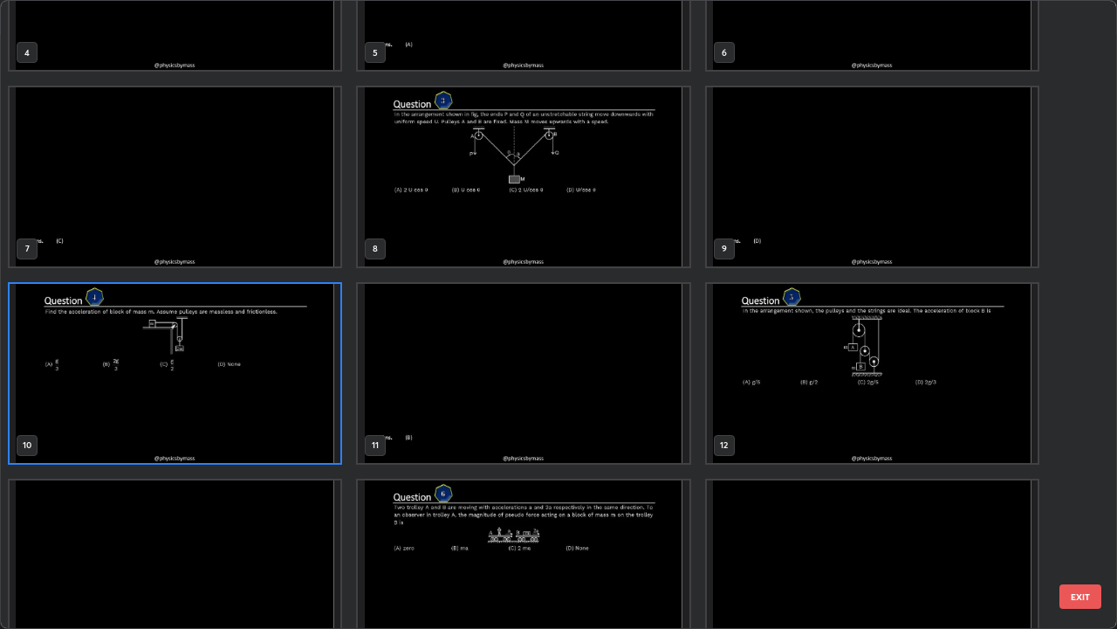
click at [279, 368] on img "grid" at bounding box center [175, 373] width 331 height 179
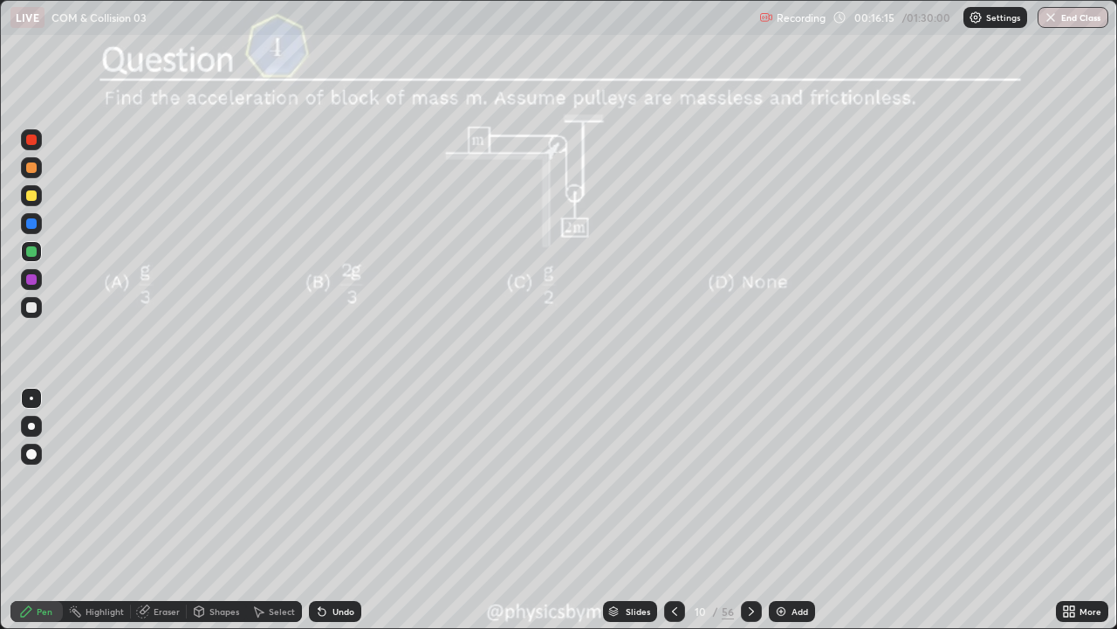
click at [749, 480] on icon at bounding box center [752, 611] width 14 height 14
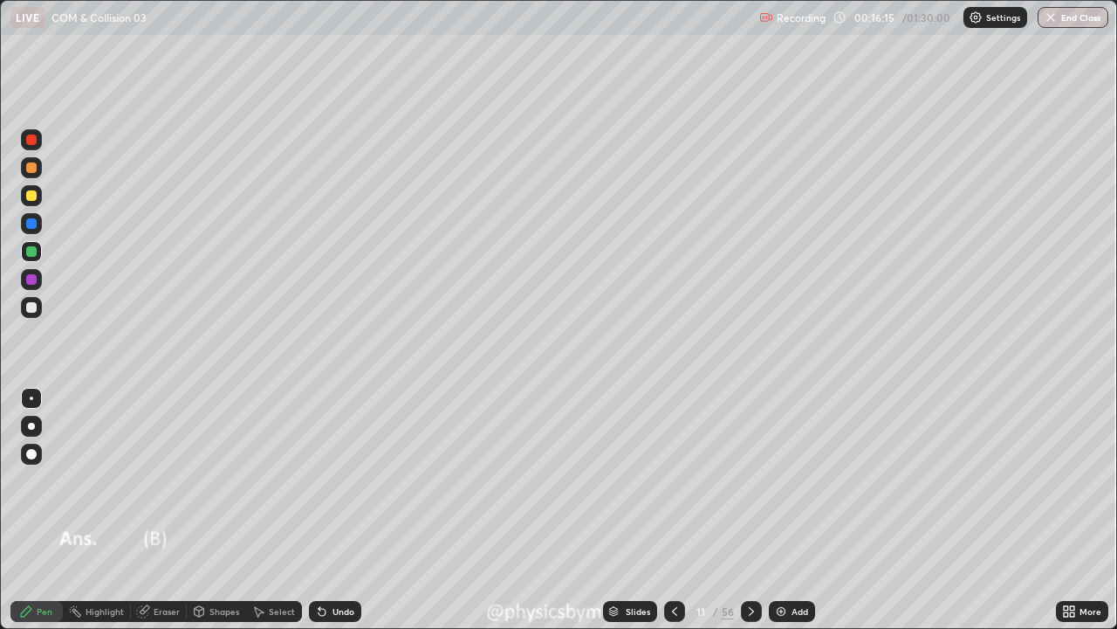
click at [749, 480] on icon at bounding box center [752, 611] width 14 height 14
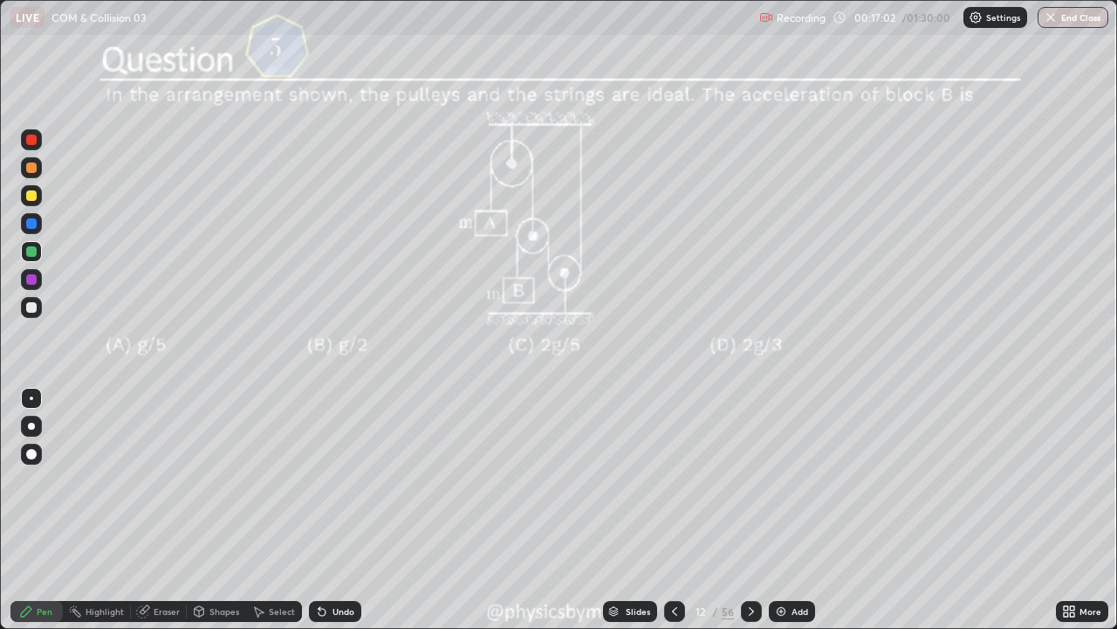
click at [750, 480] on icon at bounding box center [752, 611] width 14 height 14
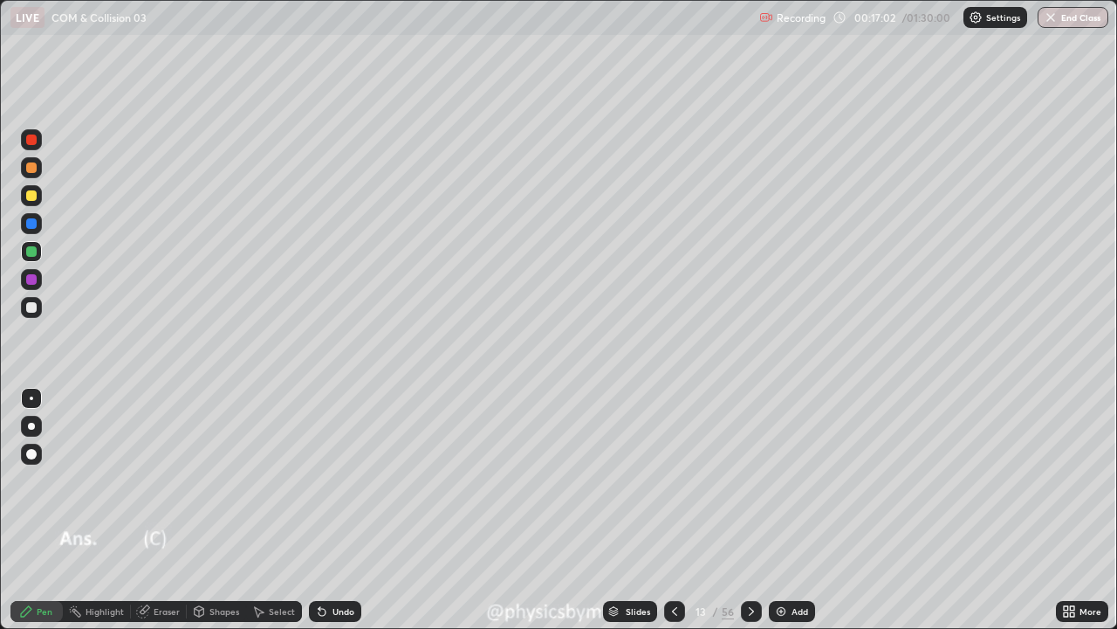
click at [747, 480] on icon at bounding box center [752, 611] width 14 height 14
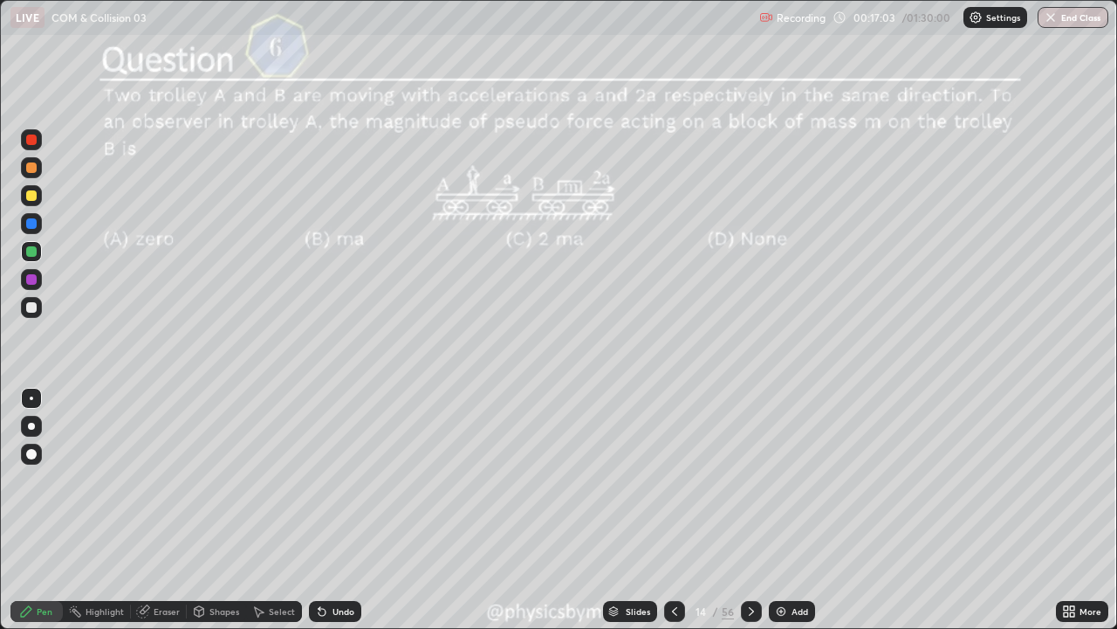
click at [750, 480] on icon at bounding box center [752, 611] width 14 height 14
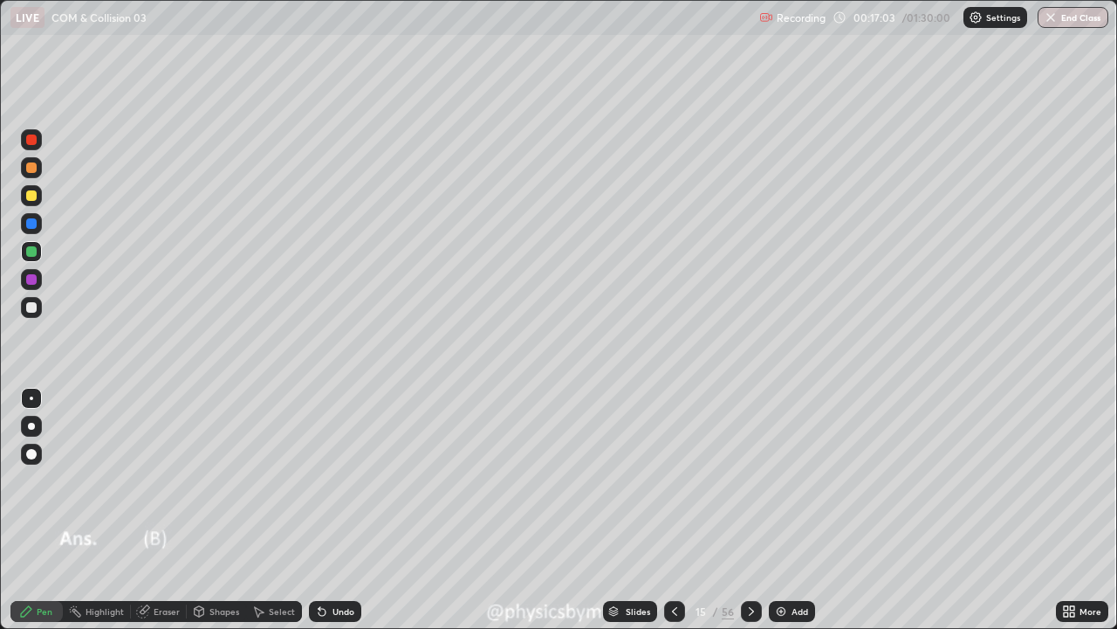
click at [752, 480] on icon at bounding box center [752, 611] width 14 height 14
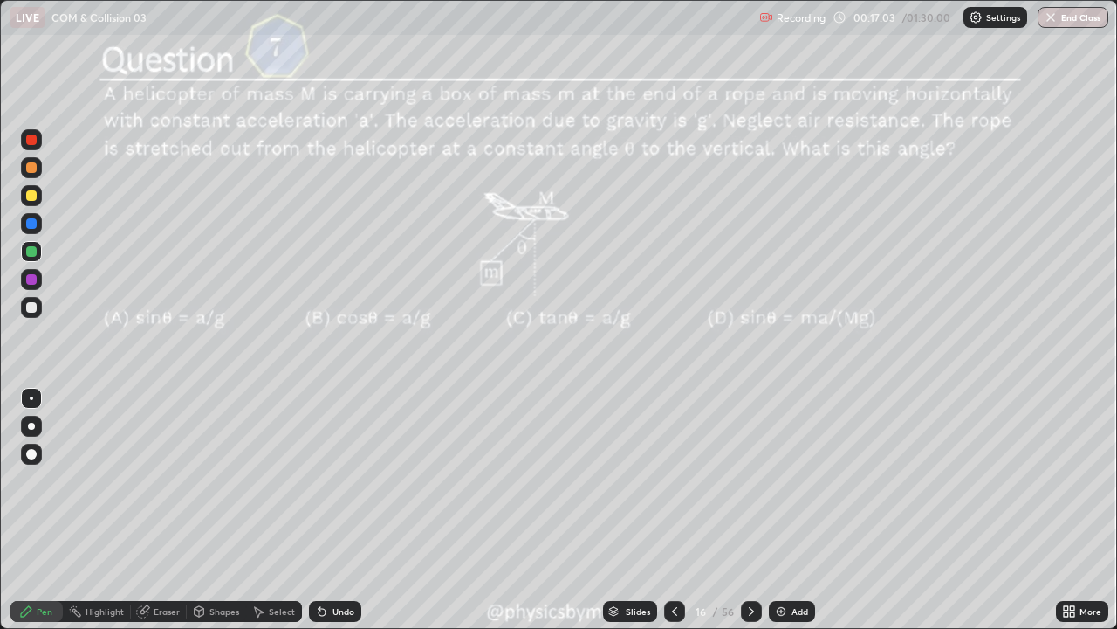
click at [752, 480] on icon at bounding box center [752, 611] width 14 height 14
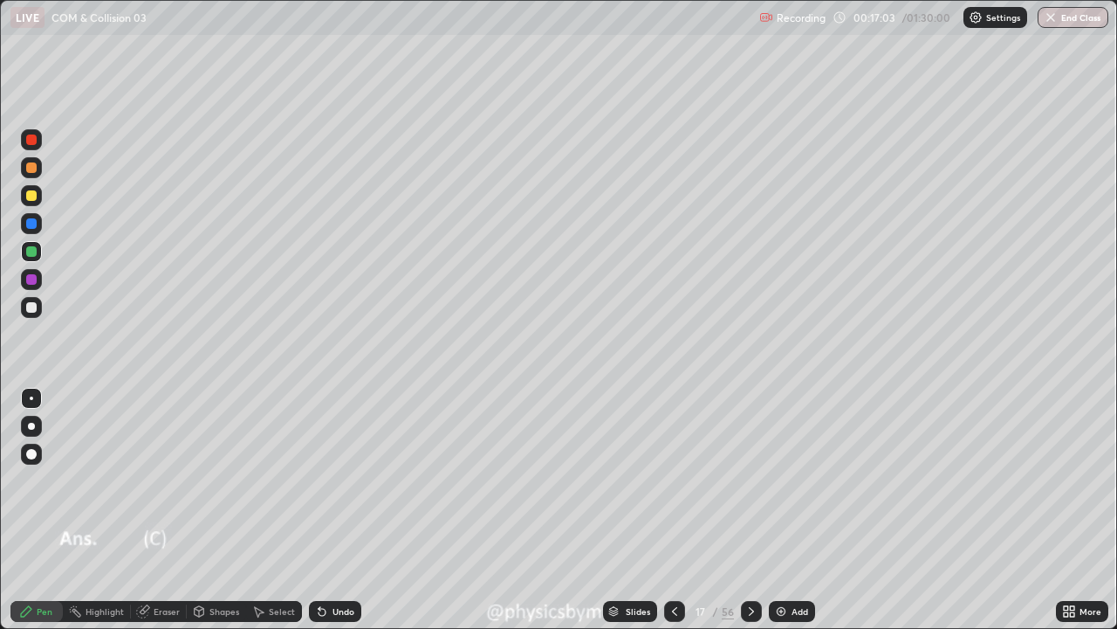
click at [752, 480] on icon at bounding box center [752, 611] width 14 height 14
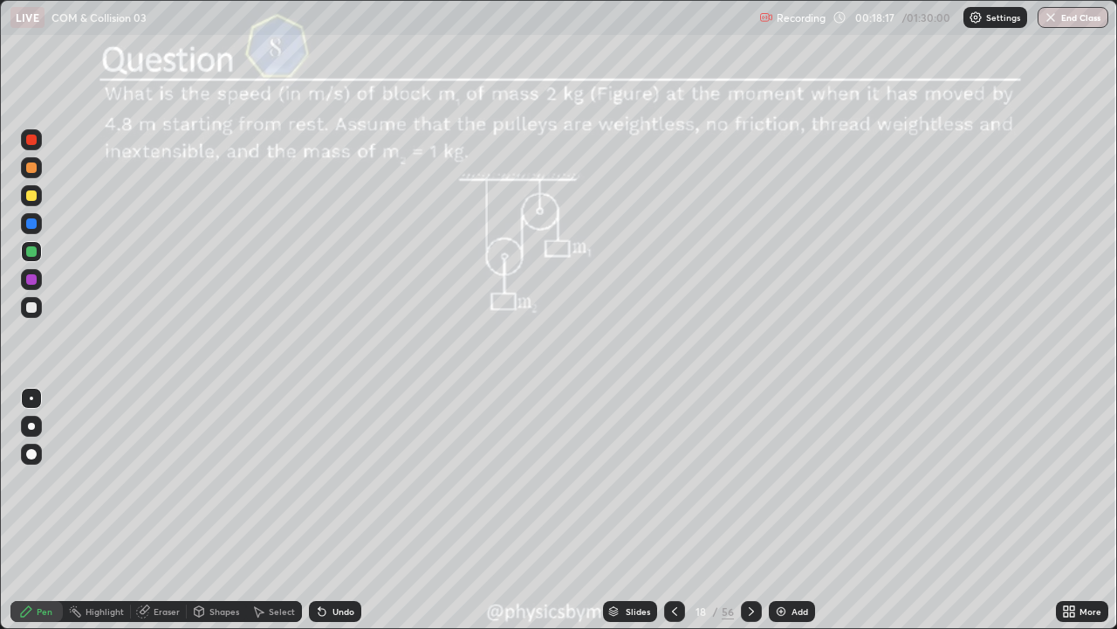
click at [723, 480] on div "56" at bounding box center [728, 611] width 12 height 16
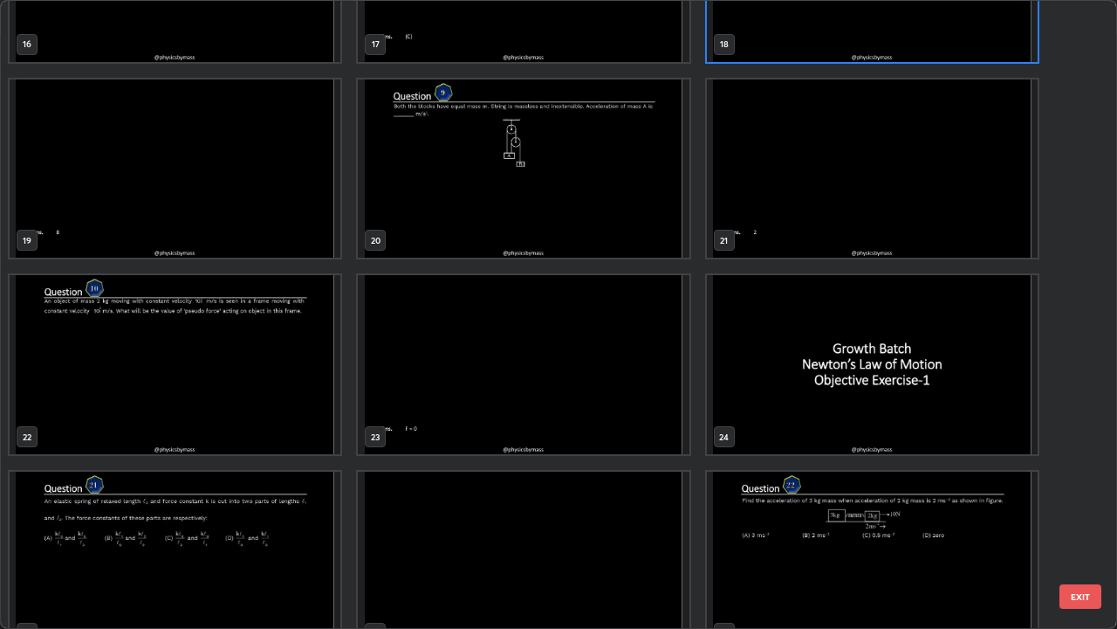
scroll to position [1107, 0]
click at [779, 404] on img "grid" at bounding box center [872, 364] width 331 height 179
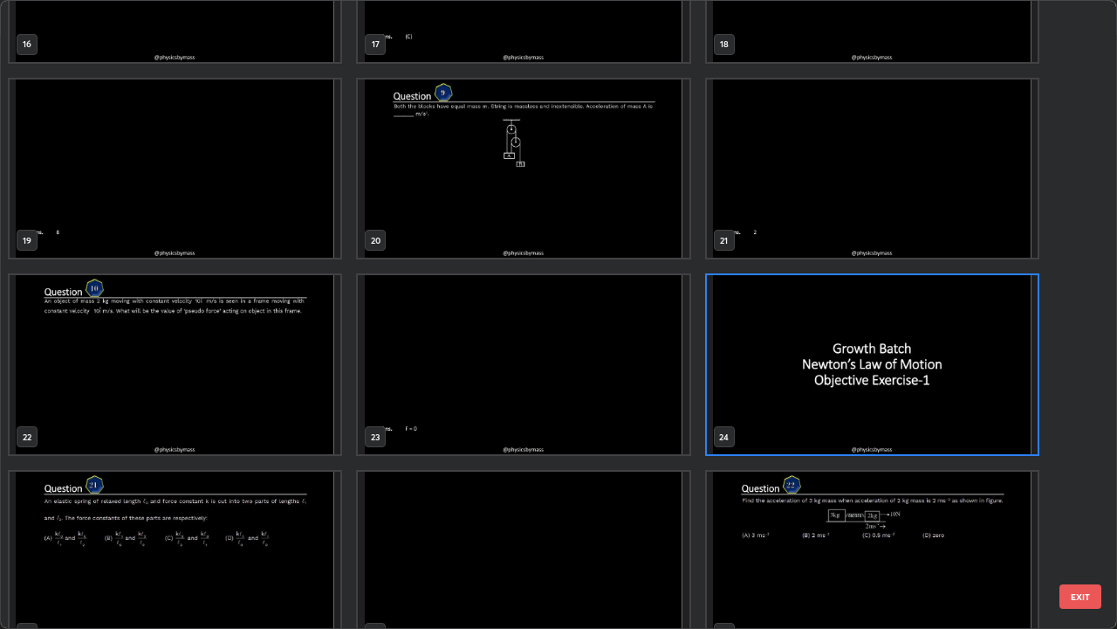
click at [780, 407] on img "grid" at bounding box center [872, 364] width 331 height 179
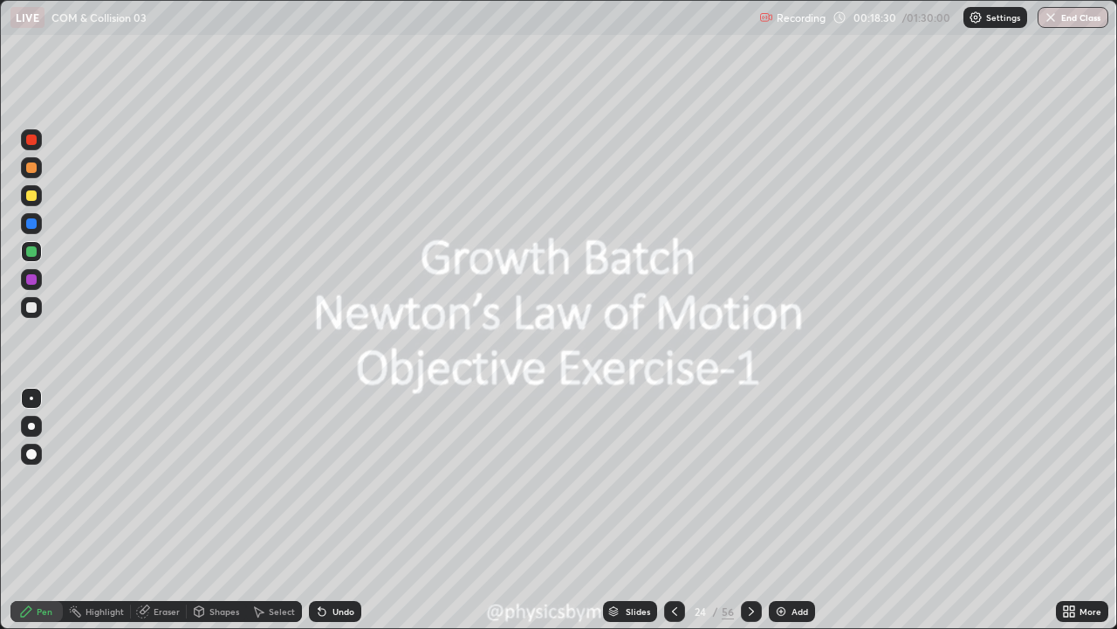
click at [752, 480] on icon at bounding box center [752, 611] width 14 height 14
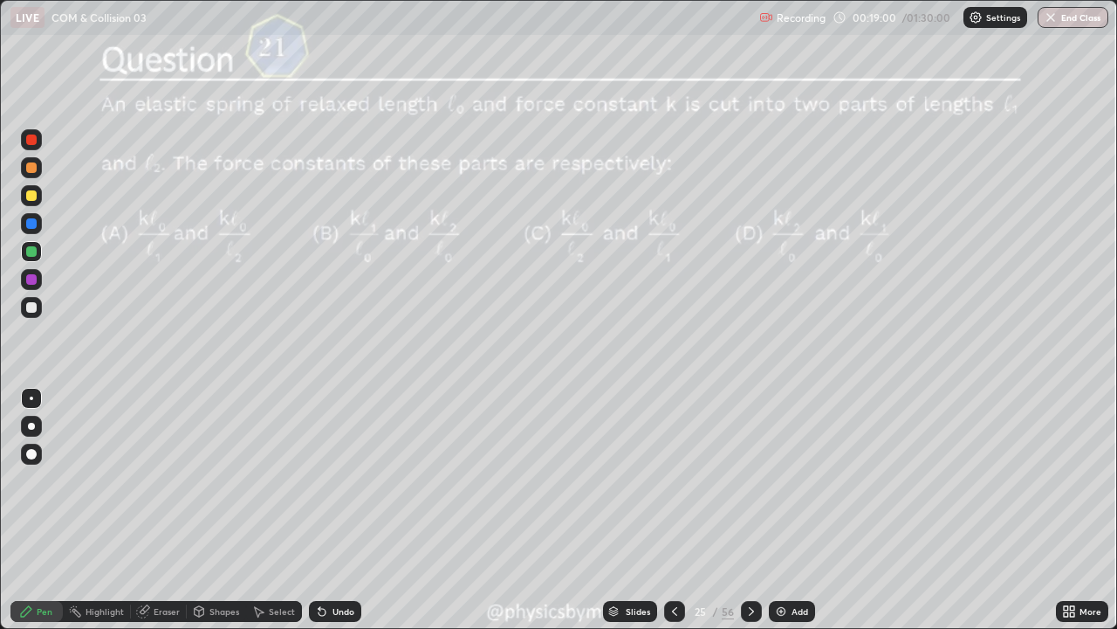
click at [705, 480] on div "25" at bounding box center [700, 611] width 17 height 10
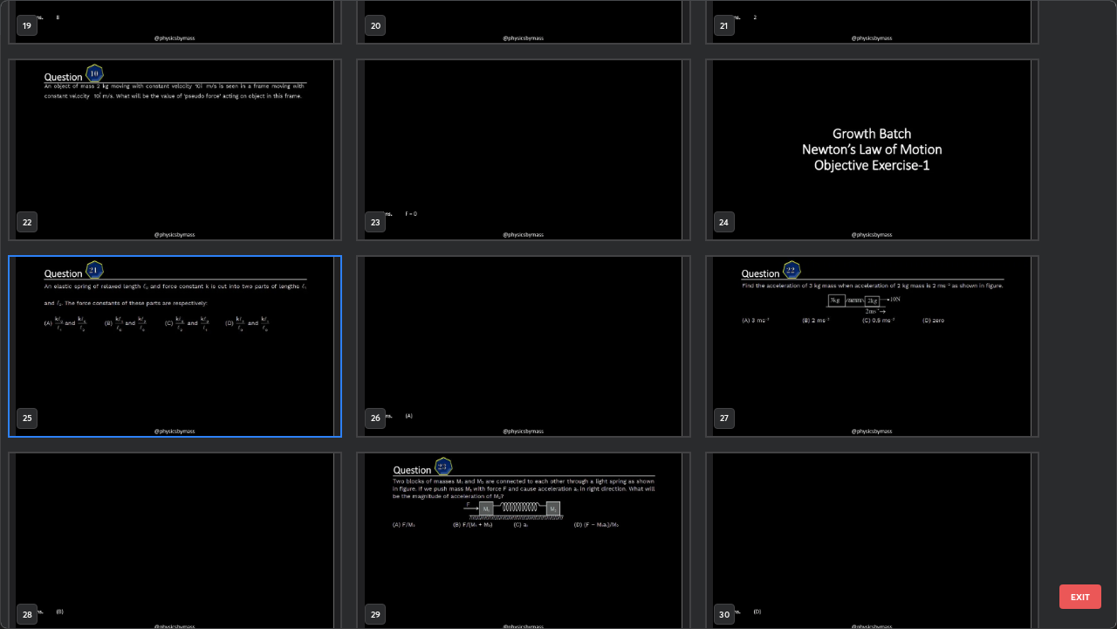
scroll to position [1420, 0]
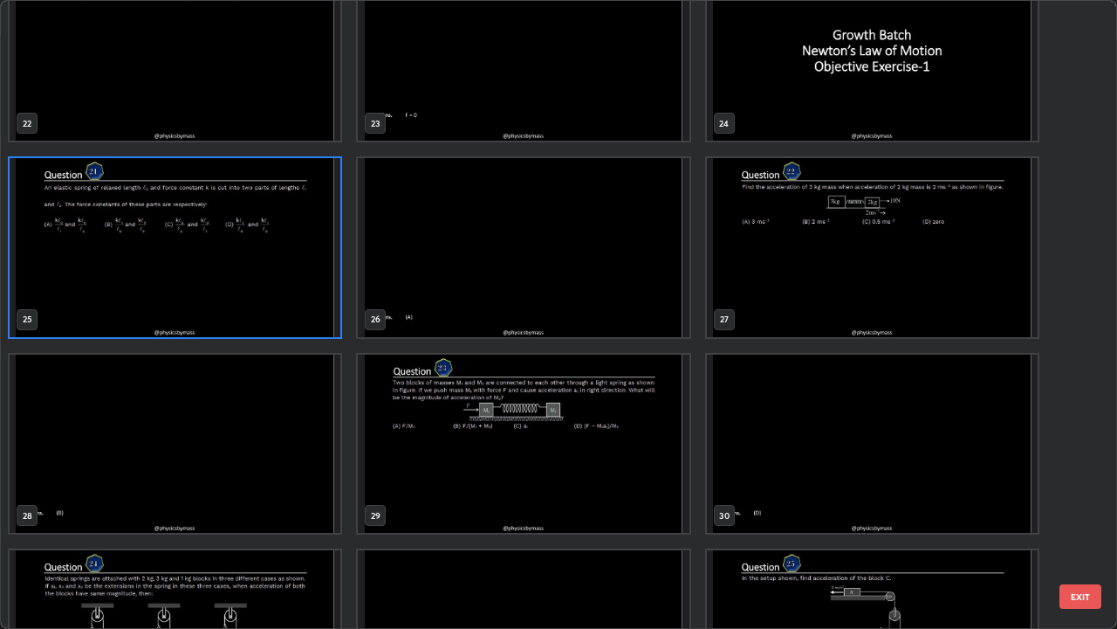
click at [510, 466] on img "grid" at bounding box center [523, 443] width 331 height 179
click at [512, 466] on img "grid" at bounding box center [523, 443] width 331 height 179
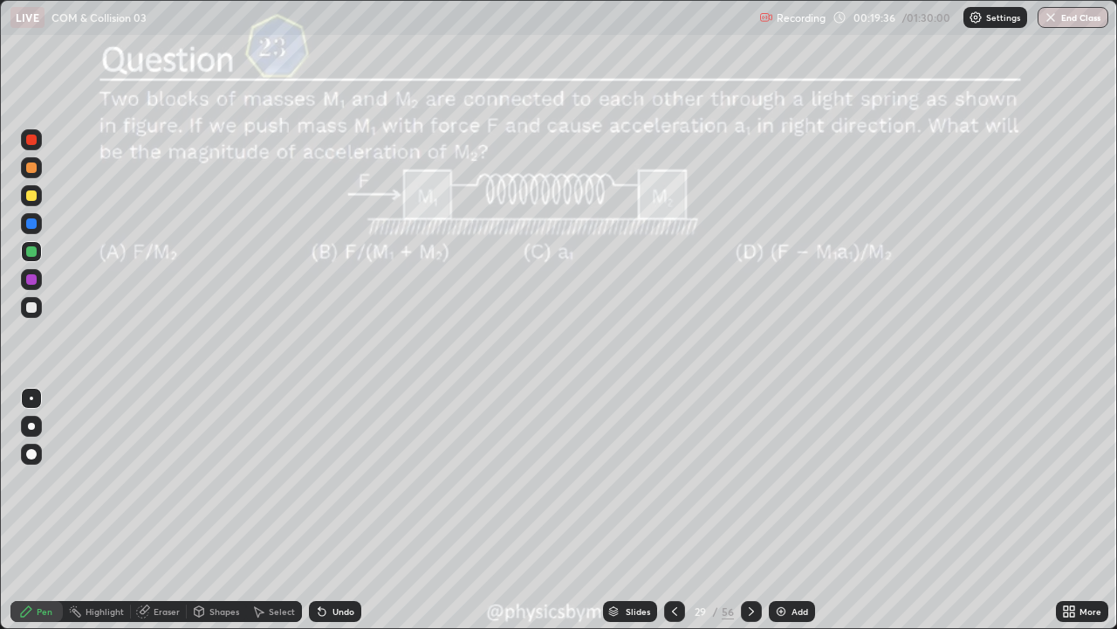
click at [333, 480] on div "Undo" at bounding box center [344, 611] width 22 height 9
click at [336, 480] on div "Undo" at bounding box center [344, 611] width 22 height 9
click at [338, 480] on div "Undo" at bounding box center [344, 611] width 22 height 9
click at [320, 480] on div "Undo" at bounding box center [335, 611] width 52 height 21
click at [749, 480] on icon at bounding box center [752, 611] width 14 height 14
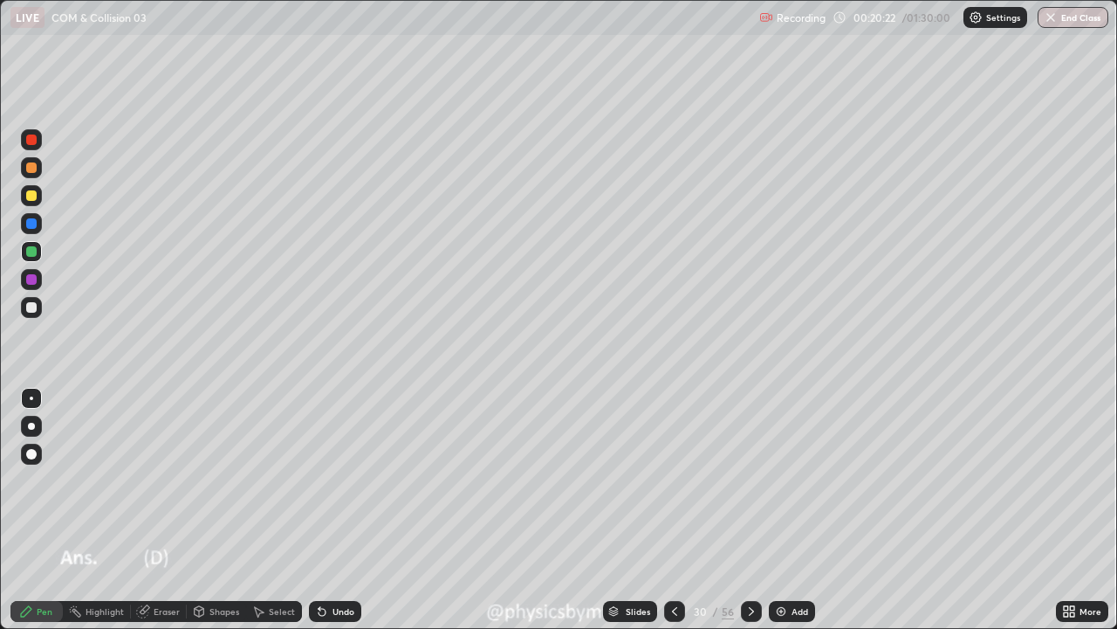
click at [748, 480] on icon at bounding box center [752, 611] width 14 height 14
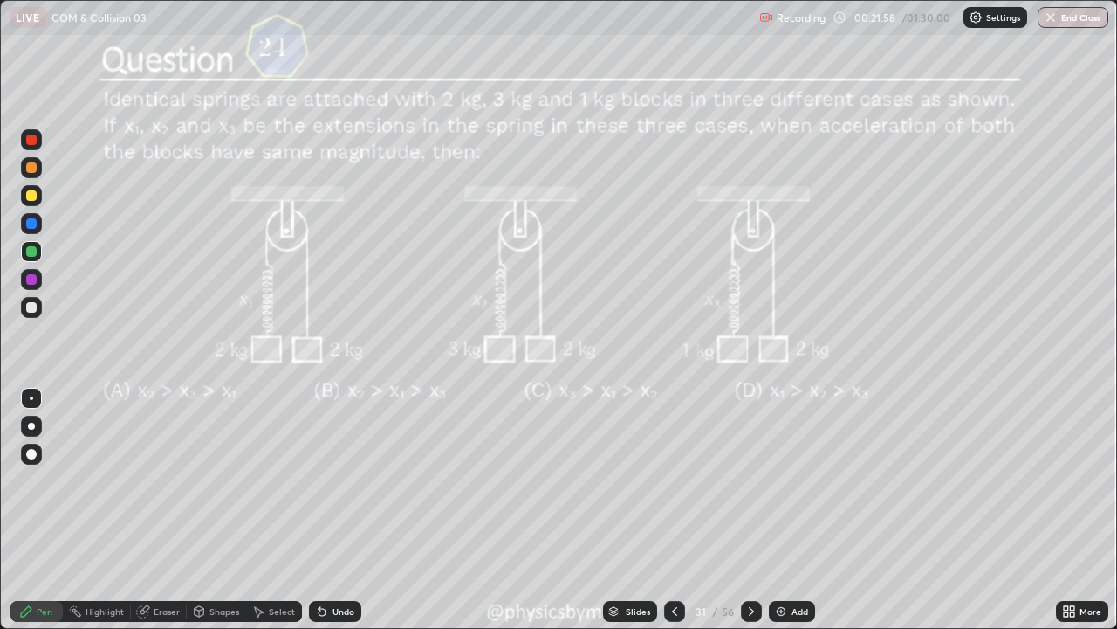
click at [325, 480] on div "Undo" at bounding box center [335, 611] width 52 height 21
click at [747, 480] on icon at bounding box center [752, 611] width 14 height 14
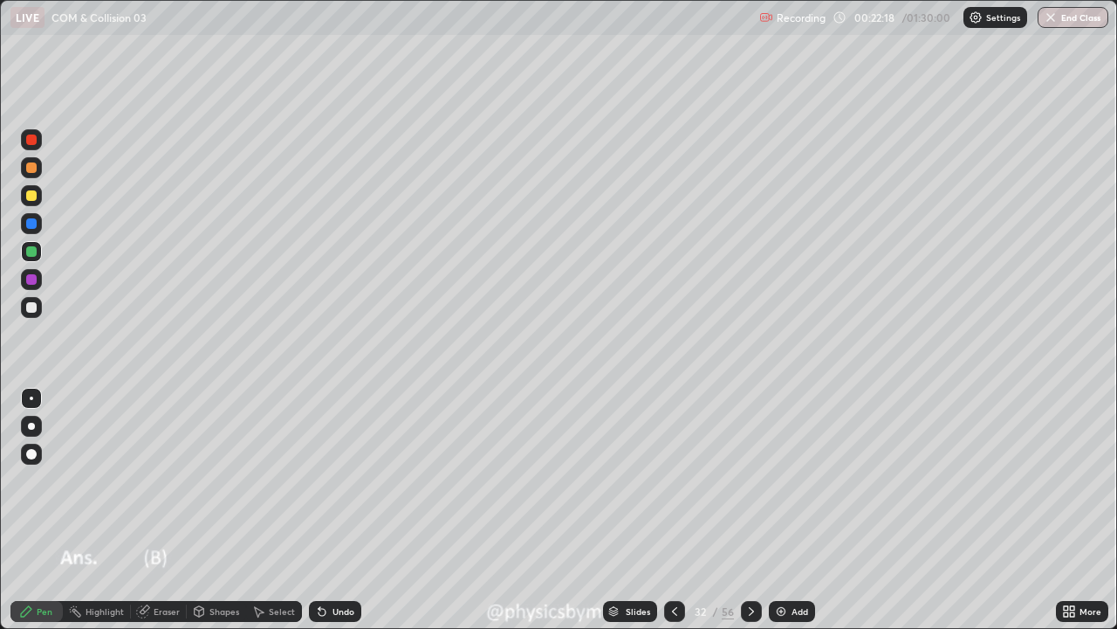
click at [748, 480] on icon at bounding box center [752, 611] width 14 height 14
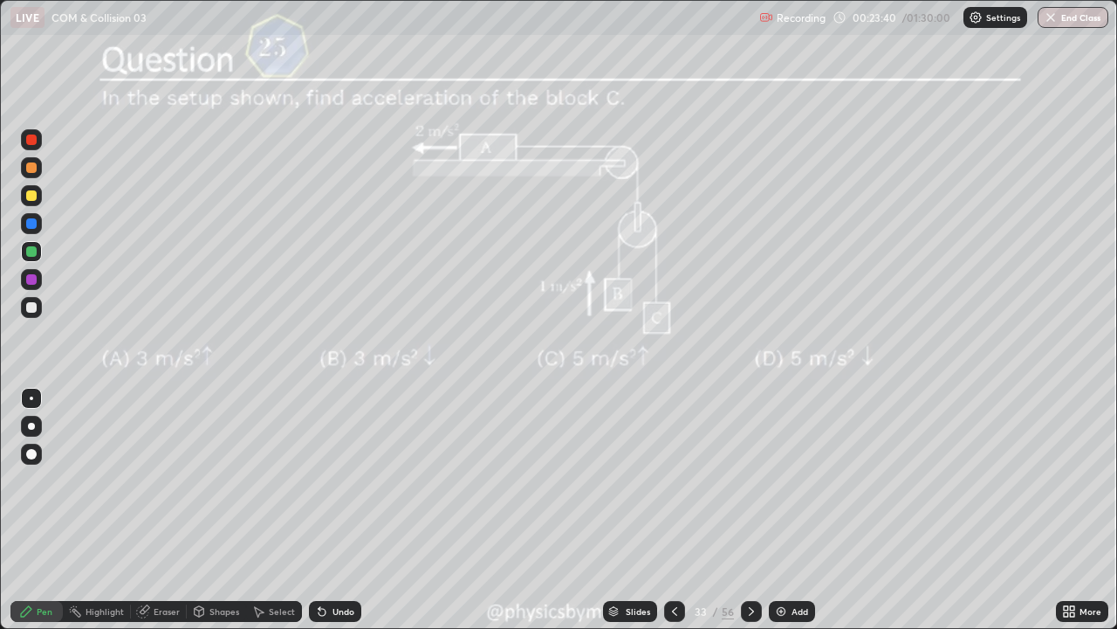
click at [749, 480] on icon at bounding box center [752, 611] width 14 height 14
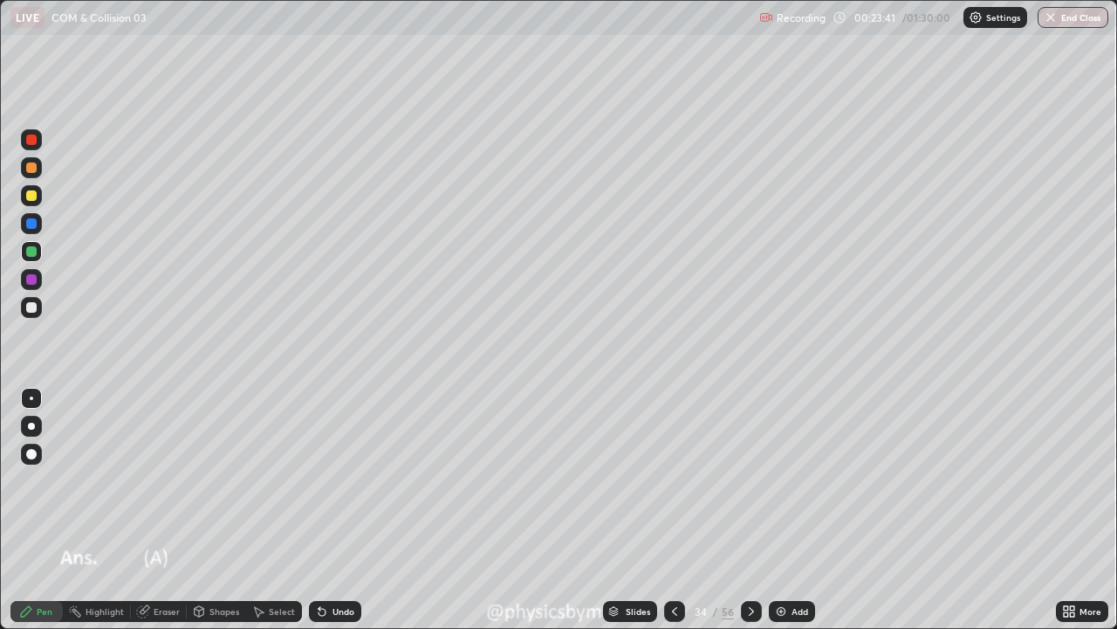
click at [752, 480] on icon at bounding box center [752, 611] width 14 height 14
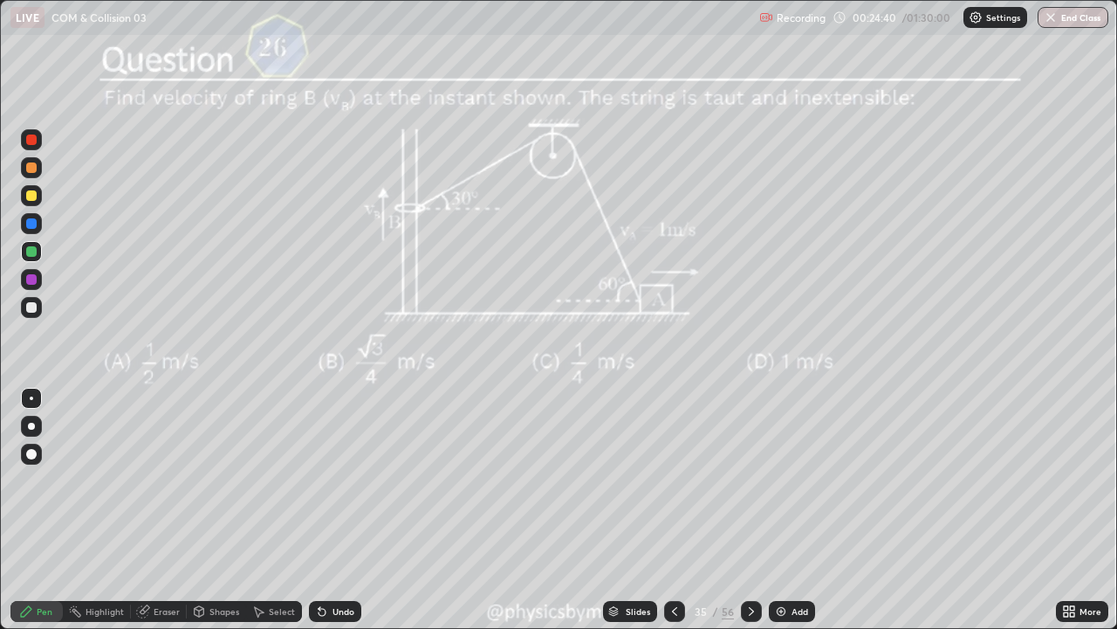
click at [355, 480] on div "Undo" at bounding box center [335, 611] width 52 height 21
click at [708, 480] on div "35" at bounding box center [700, 611] width 17 height 10
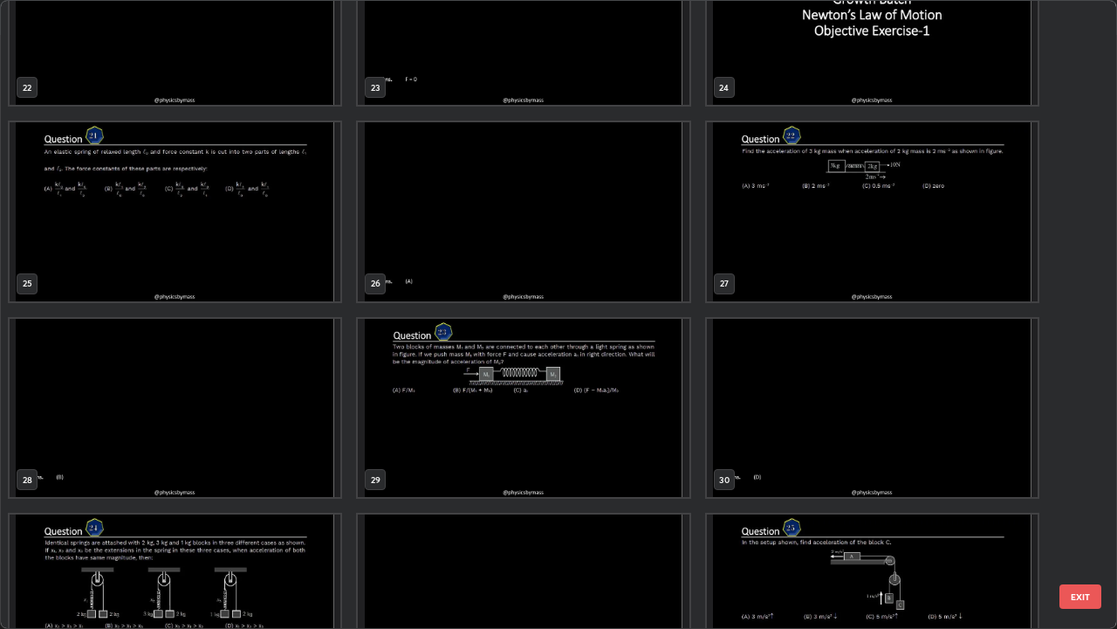
scroll to position [1469, 0]
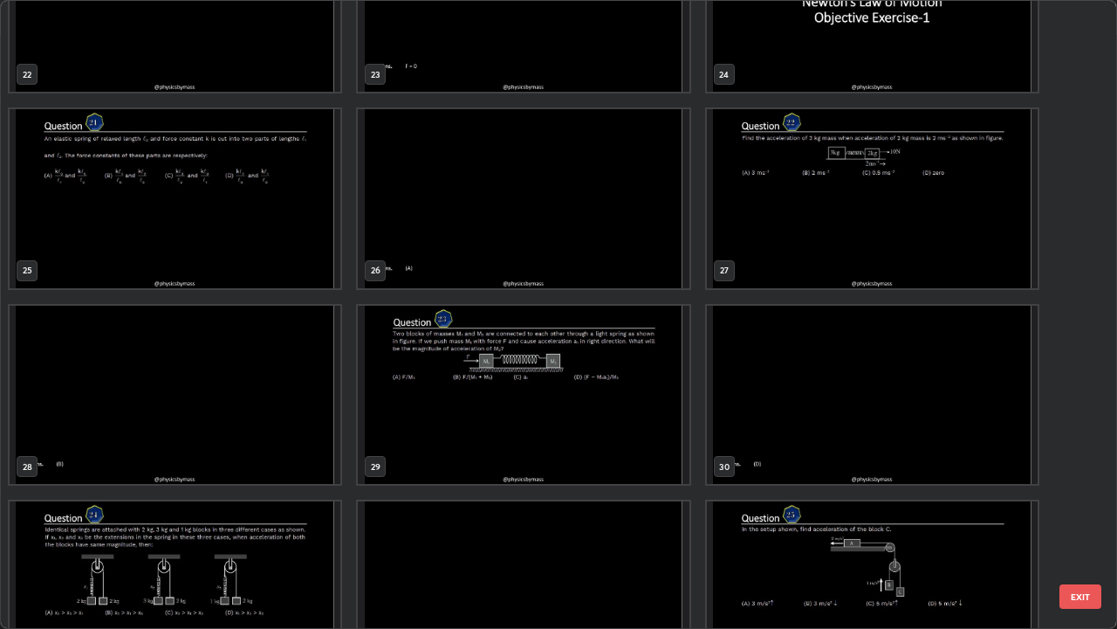
click at [641, 414] on img "grid" at bounding box center [523, 395] width 331 height 179
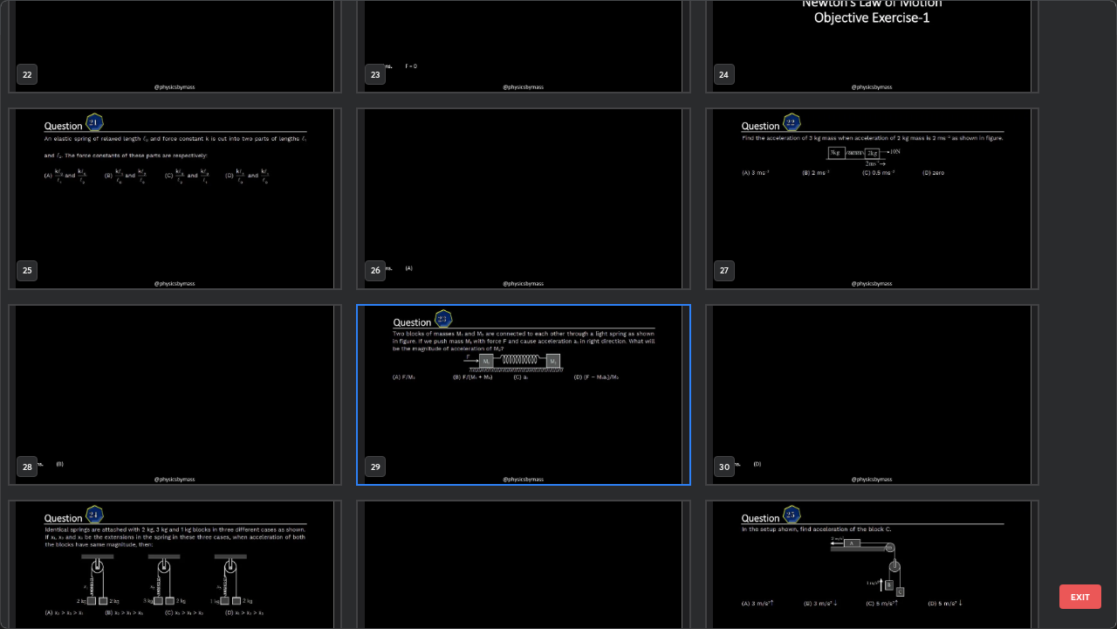
click at [642, 416] on img "grid" at bounding box center [523, 395] width 331 height 179
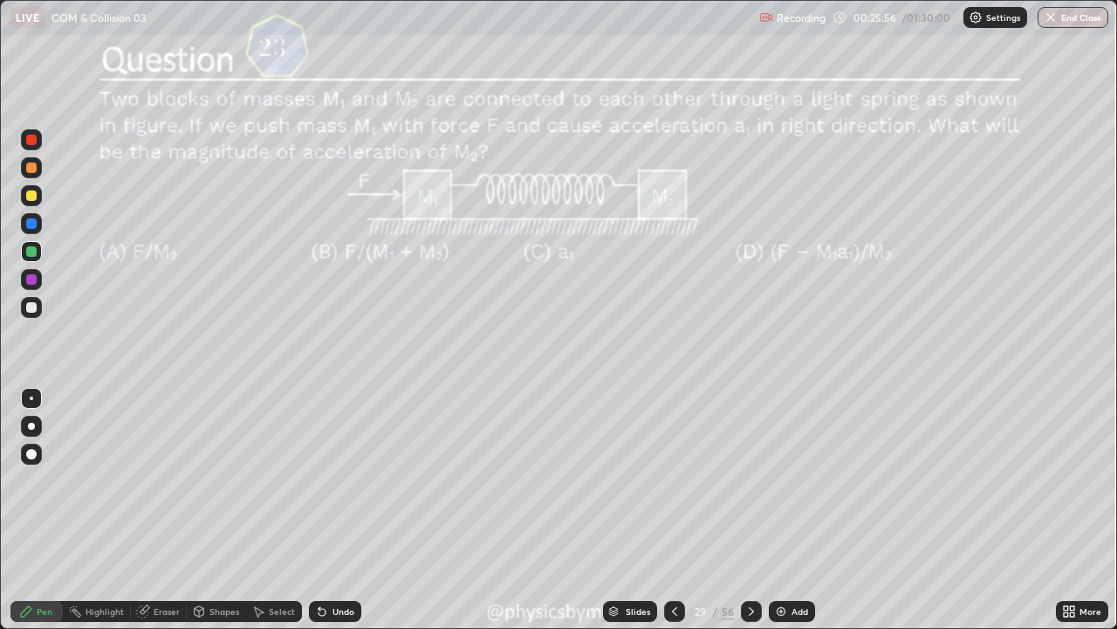
click at [751, 480] on icon at bounding box center [752, 611] width 14 height 14
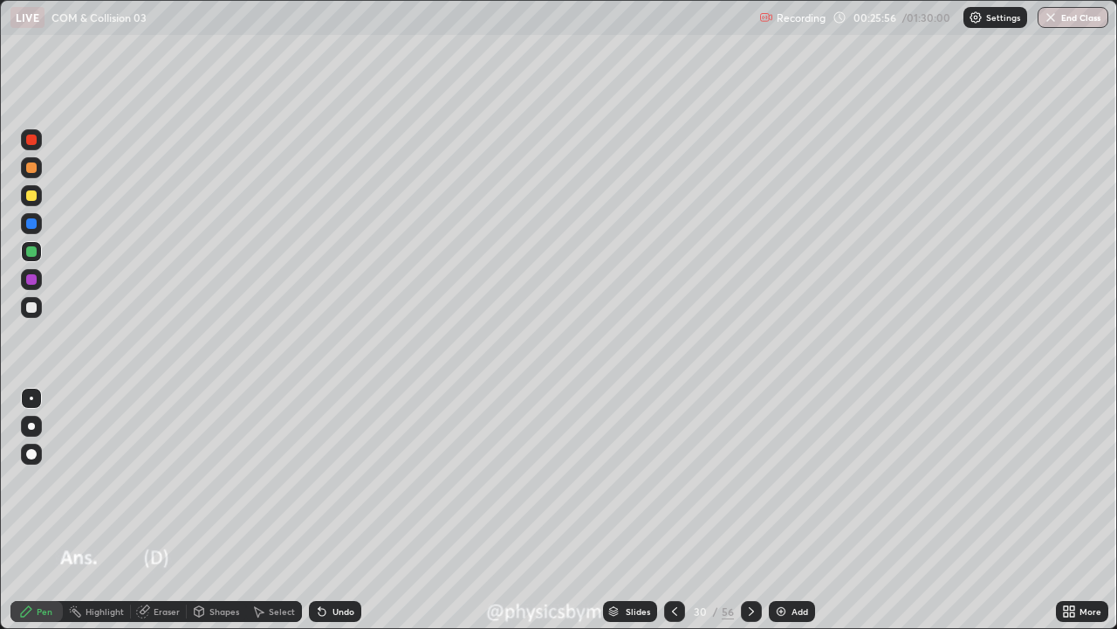
click at [752, 480] on icon at bounding box center [751, 611] width 5 height 9
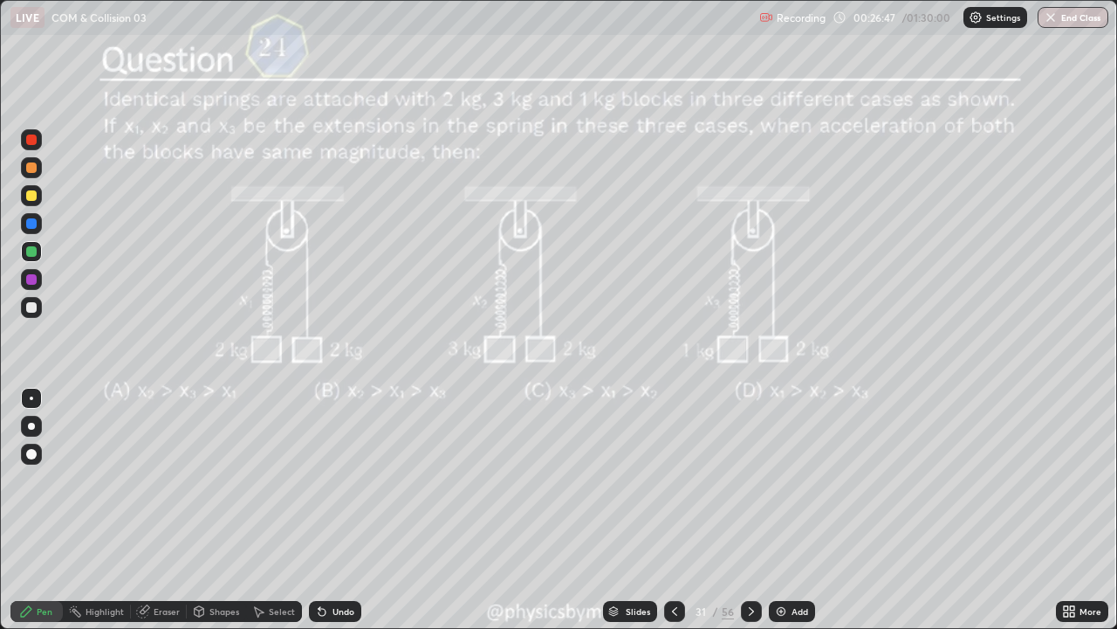
click at [749, 480] on icon at bounding box center [752, 611] width 14 height 14
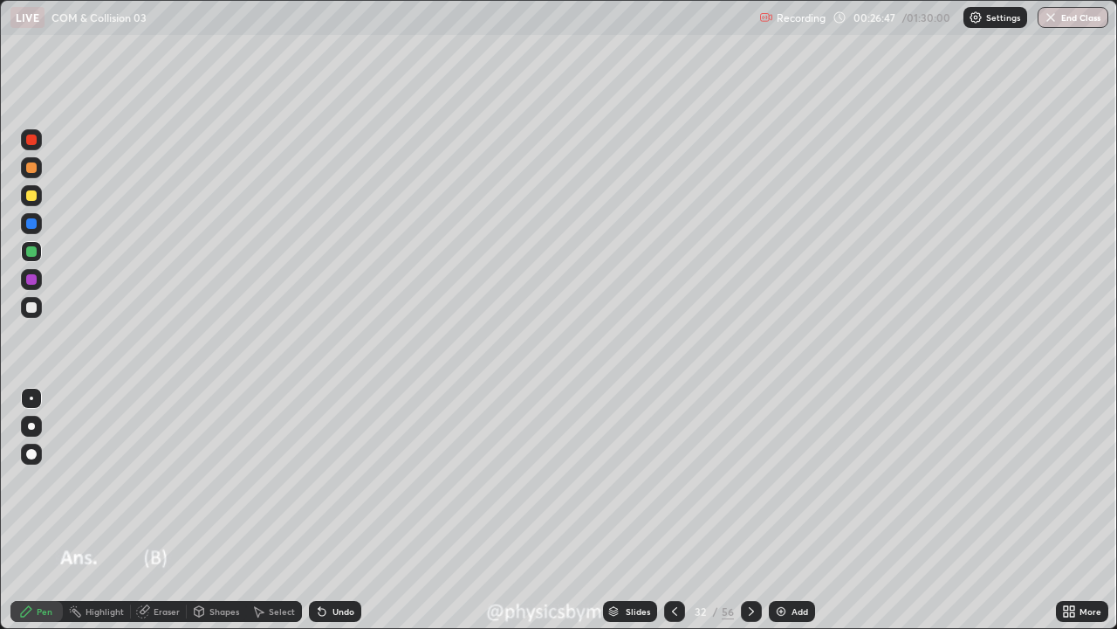
click at [750, 480] on icon at bounding box center [752, 611] width 14 height 14
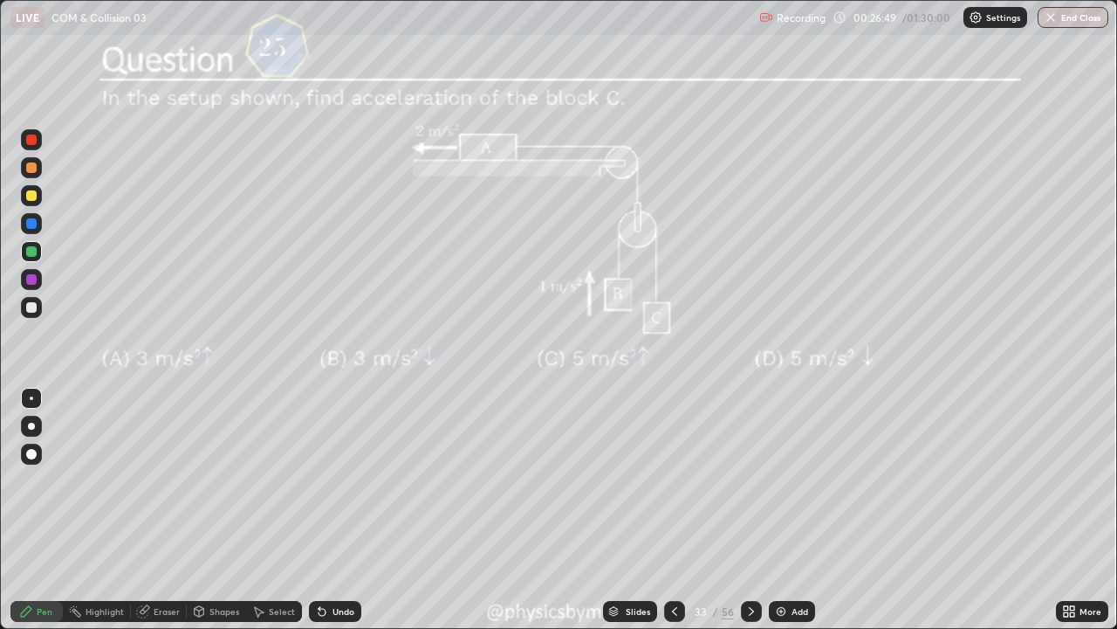
click at [746, 480] on icon at bounding box center [752, 611] width 14 height 14
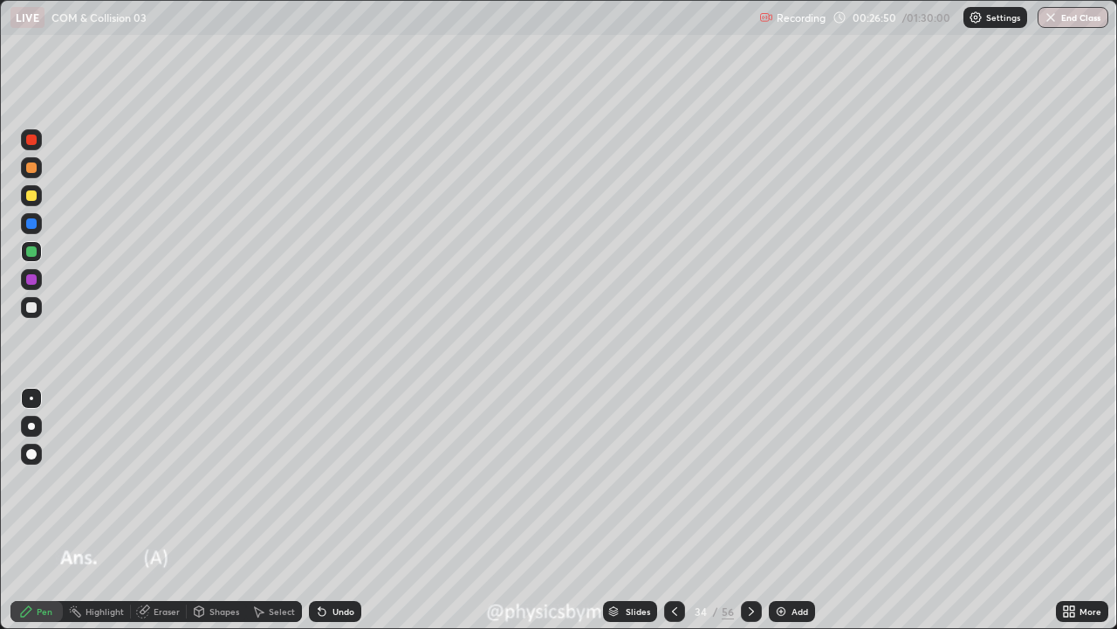
click at [749, 480] on icon at bounding box center [752, 611] width 14 height 14
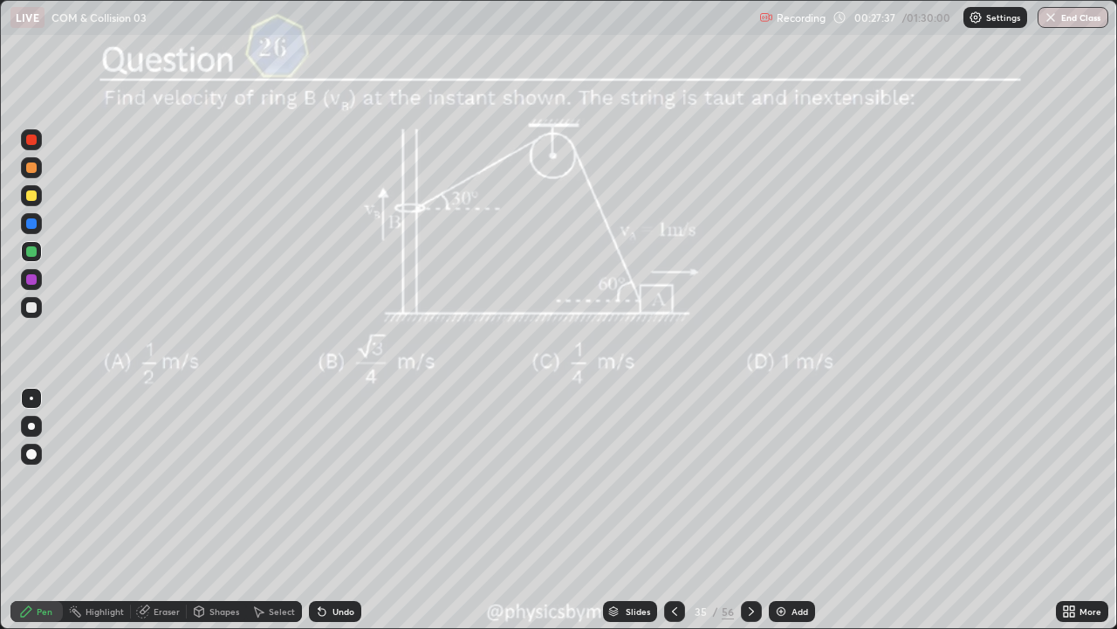
click at [753, 480] on div at bounding box center [751, 611] width 21 height 21
click at [749, 480] on icon at bounding box center [752, 611] width 14 height 14
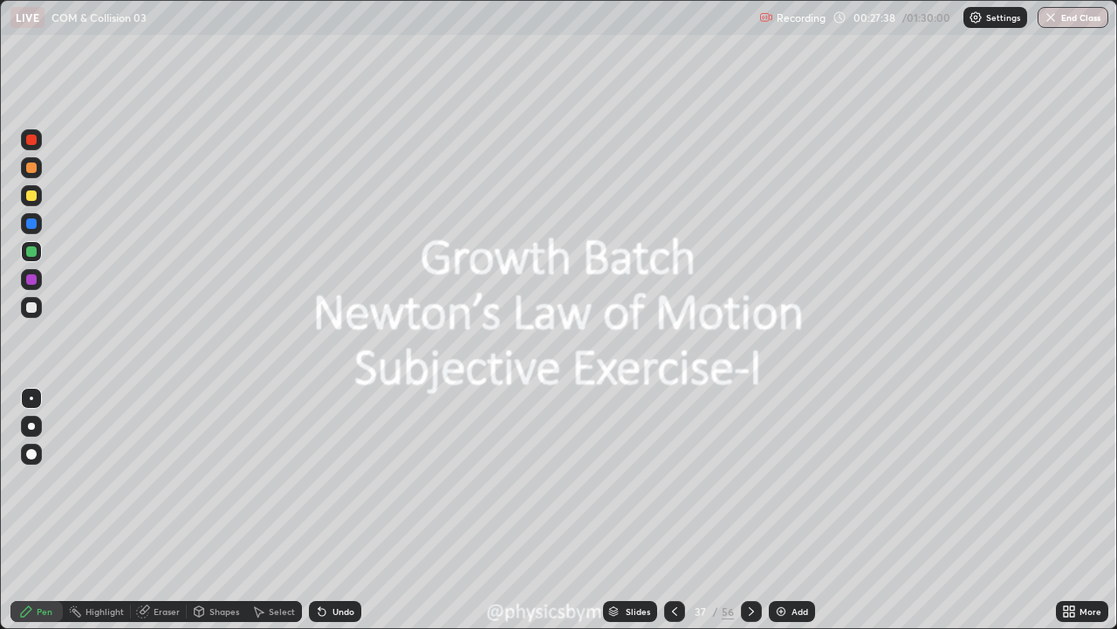
click at [749, 480] on icon at bounding box center [752, 611] width 14 height 14
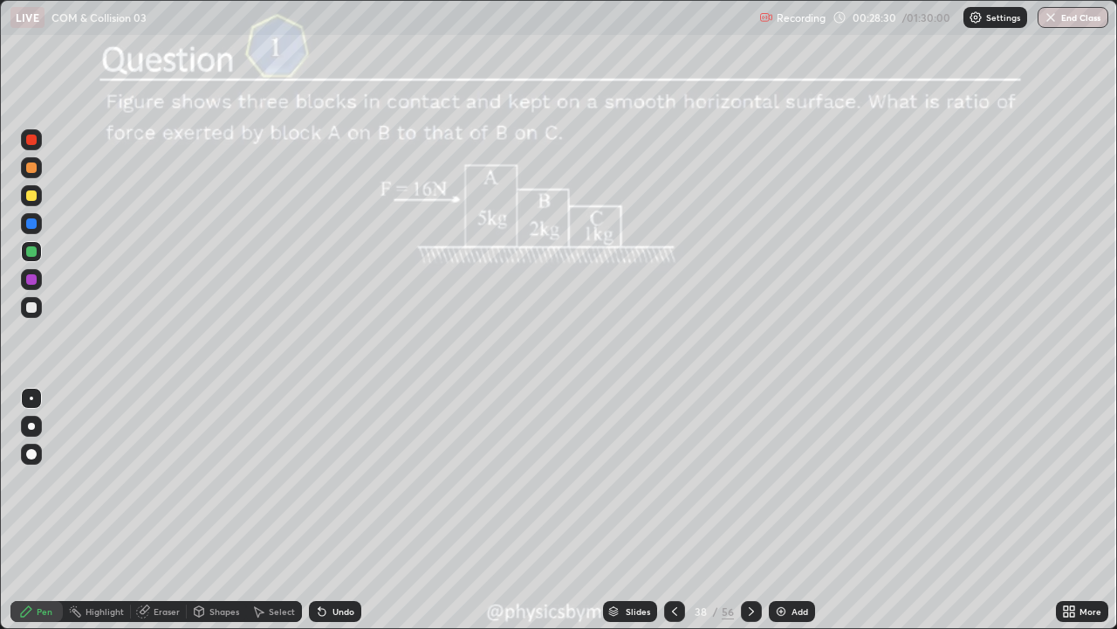
click at [747, 480] on icon at bounding box center [752, 611] width 14 height 14
click at [674, 480] on icon at bounding box center [674, 611] width 5 height 9
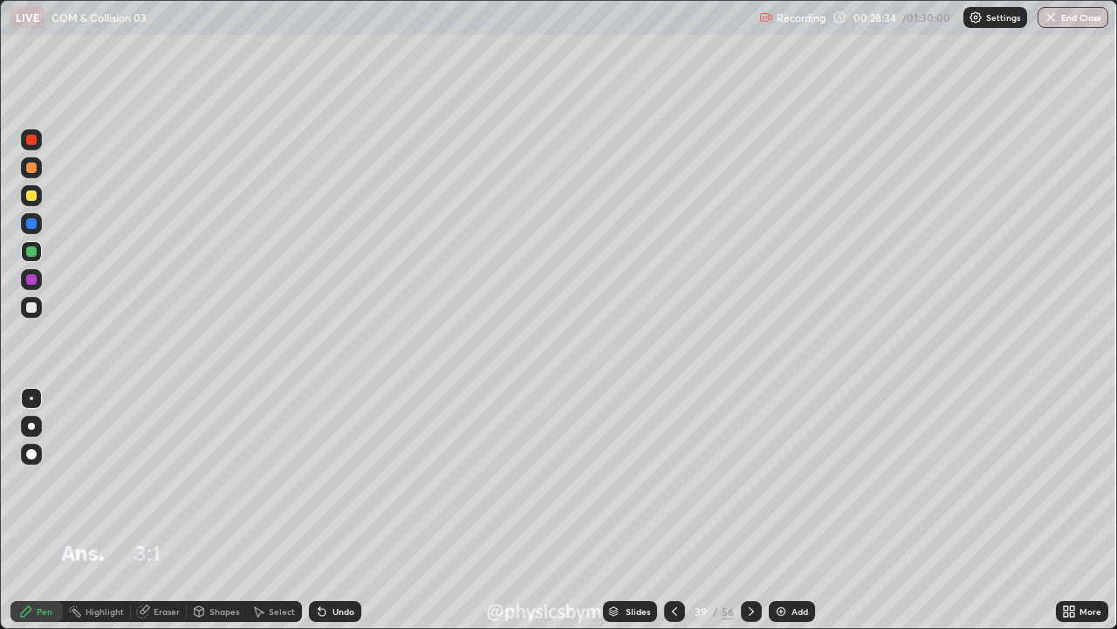
click at [673, 480] on icon at bounding box center [675, 611] width 14 height 14
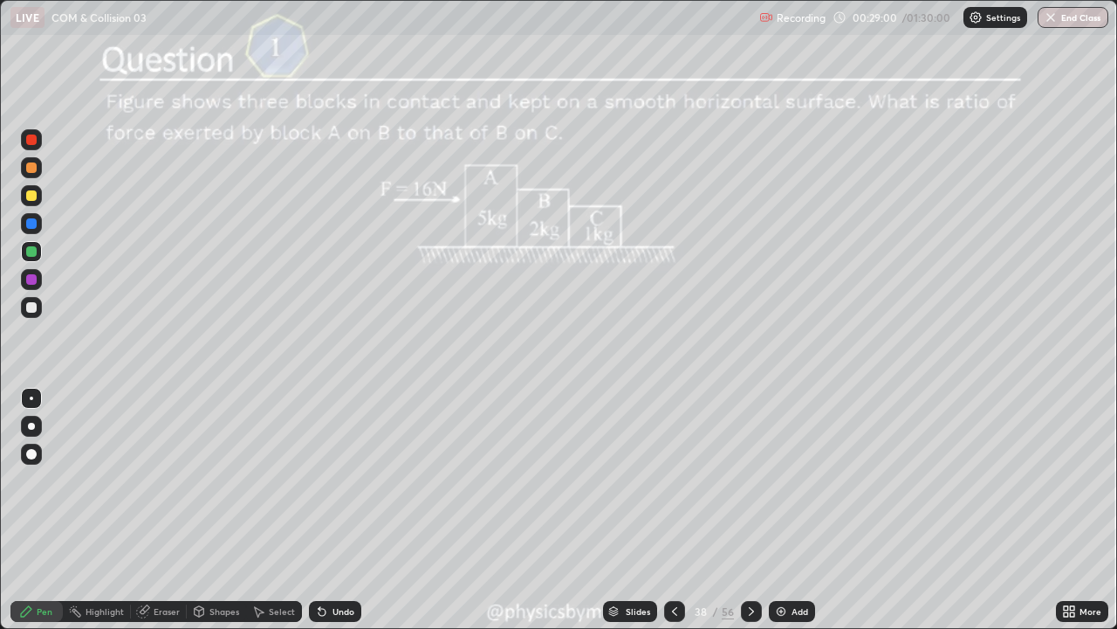
click at [351, 480] on div "Undo" at bounding box center [335, 611] width 52 height 21
click at [749, 480] on icon at bounding box center [752, 611] width 14 height 14
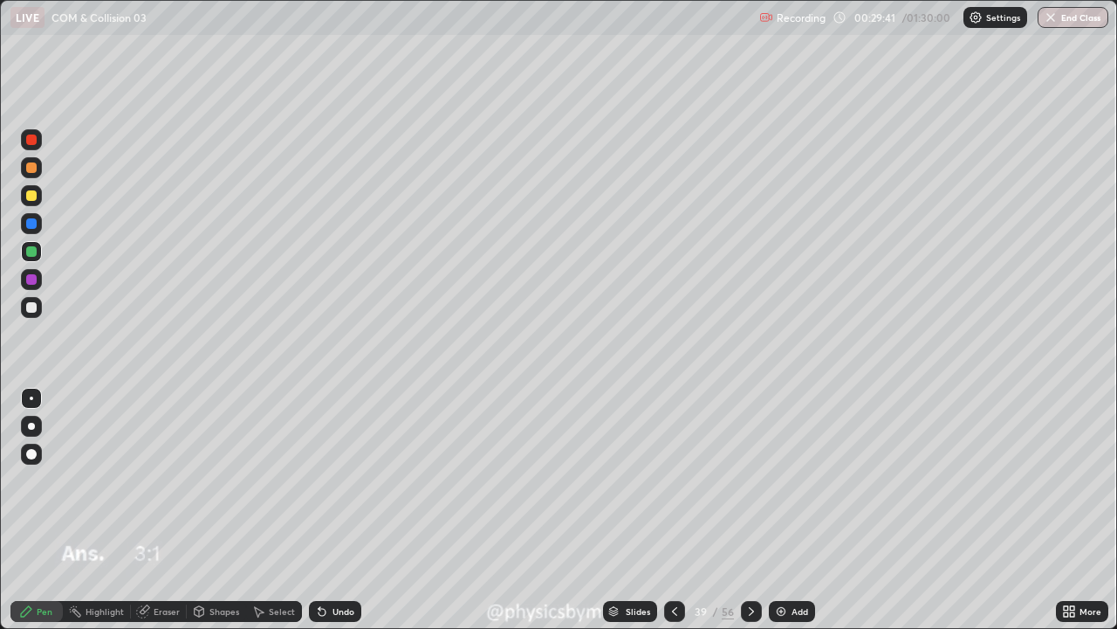
click at [748, 480] on icon at bounding box center [752, 611] width 14 height 14
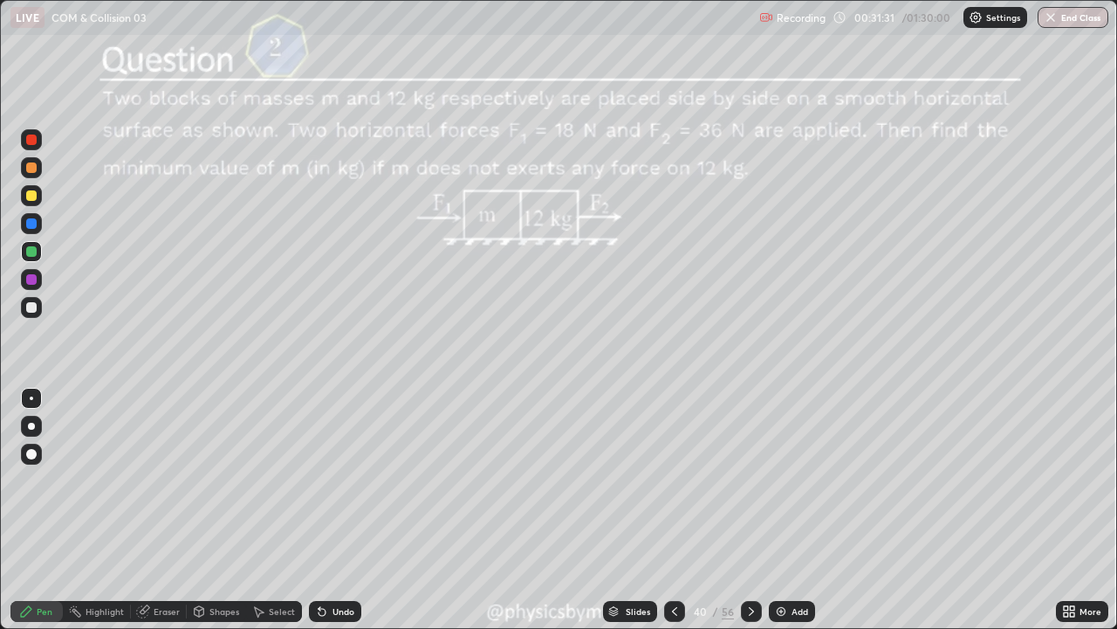
click at [751, 480] on icon at bounding box center [751, 611] width 5 height 9
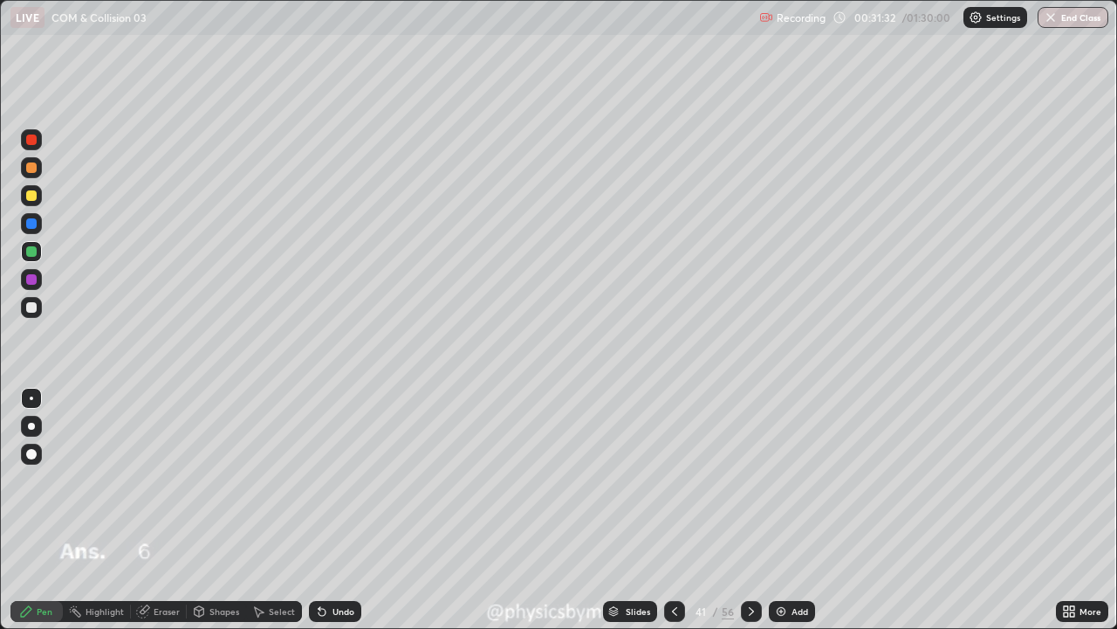
click at [749, 480] on icon at bounding box center [752, 611] width 14 height 14
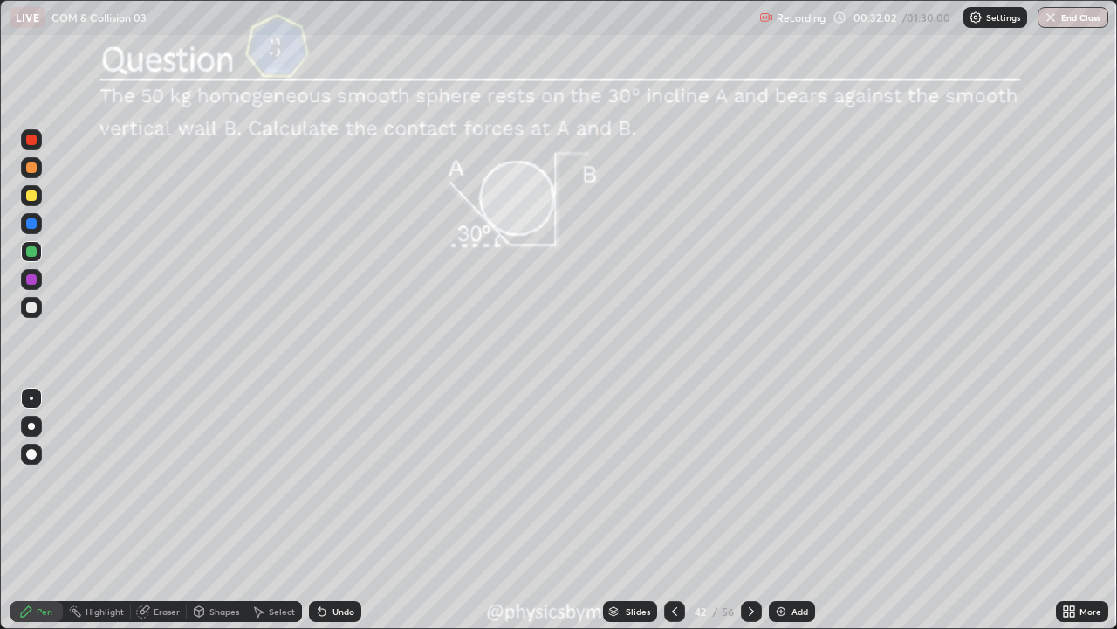
click at [38, 190] on div at bounding box center [31, 195] width 21 height 21
click at [748, 480] on icon at bounding box center [752, 611] width 14 height 14
click at [749, 480] on icon at bounding box center [752, 611] width 14 height 14
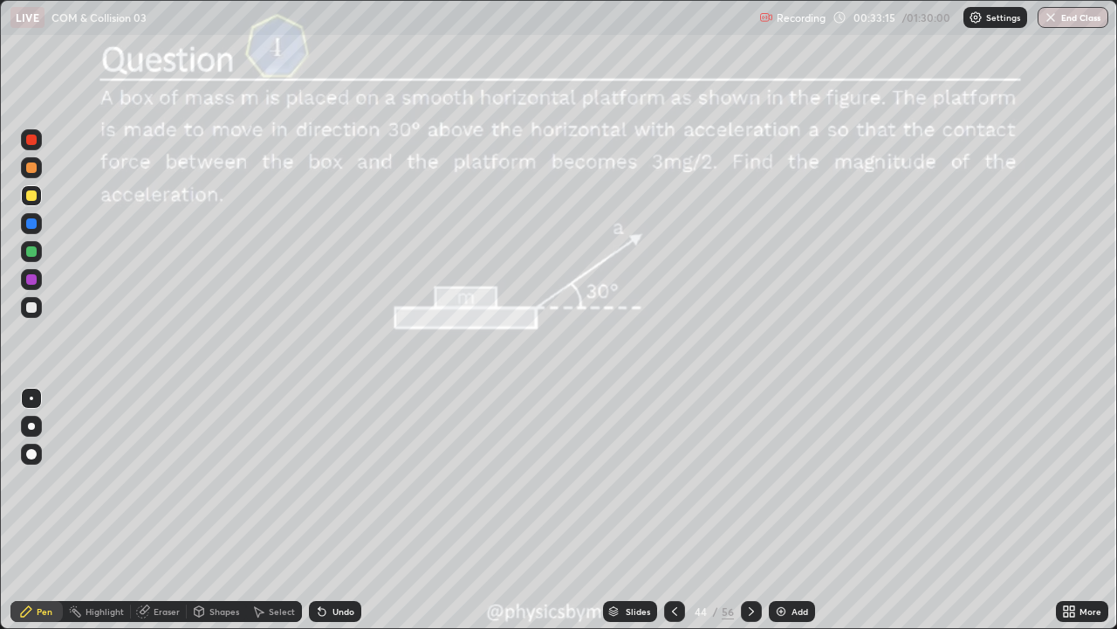
click at [29, 298] on div at bounding box center [31, 307] width 21 height 21
click at [30, 251] on div at bounding box center [31, 251] width 10 height 10
click at [750, 480] on icon at bounding box center [752, 611] width 14 height 14
click at [749, 480] on icon at bounding box center [752, 611] width 14 height 14
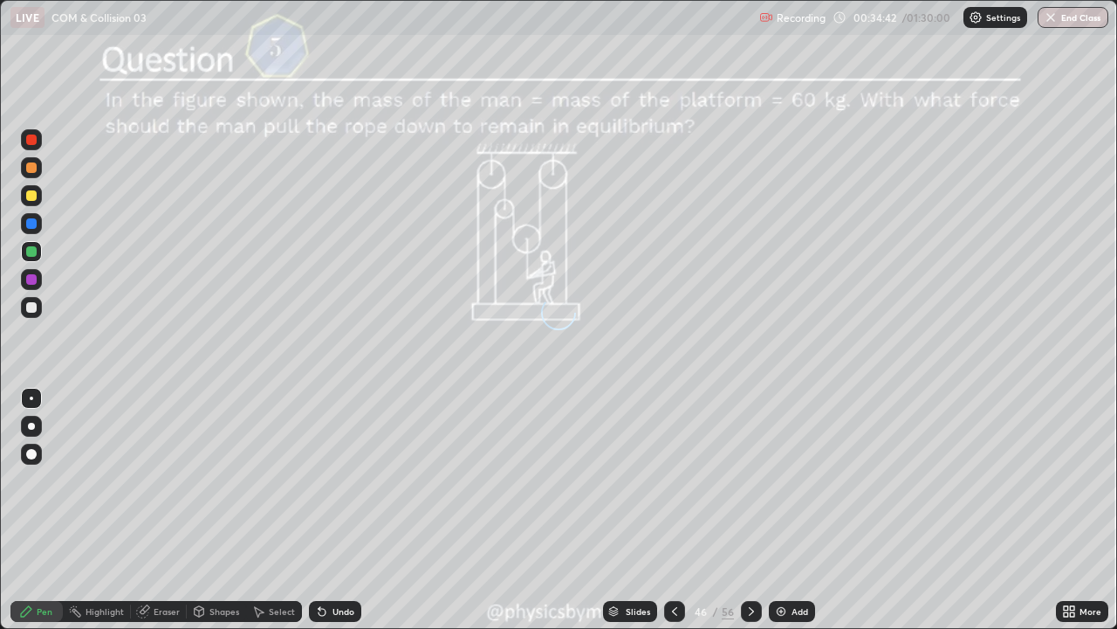
click at [749, 480] on icon at bounding box center [751, 611] width 5 height 9
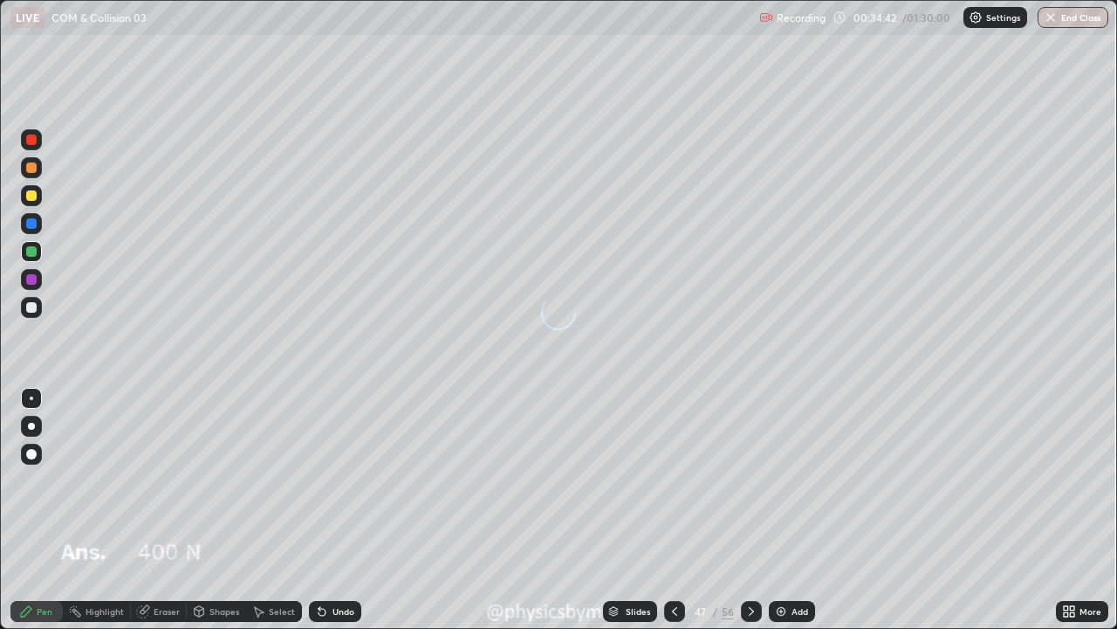
click at [749, 480] on icon at bounding box center [752, 611] width 14 height 14
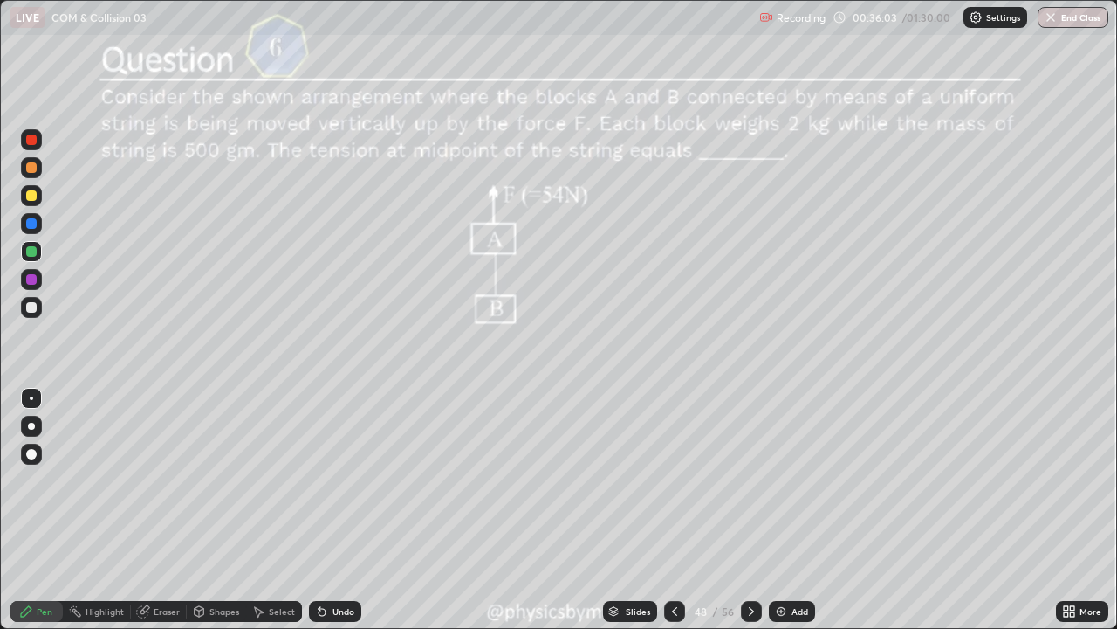
click at [323, 480] on icon at bounding box center [322, 612] width 7 height 7
click at [333, 480] on div "Undo" at bounding box center [344, 611] width 22 height 9
click at [340, 480] on div "Undo" at bounding box center [344, 611] width 22 height 9
click at [336, 480] on div "Undo" at bounding box center [344, 611] width 22 height 9
click at [750, 480] on icon at bounding box center [752, 611] width 14 height 14
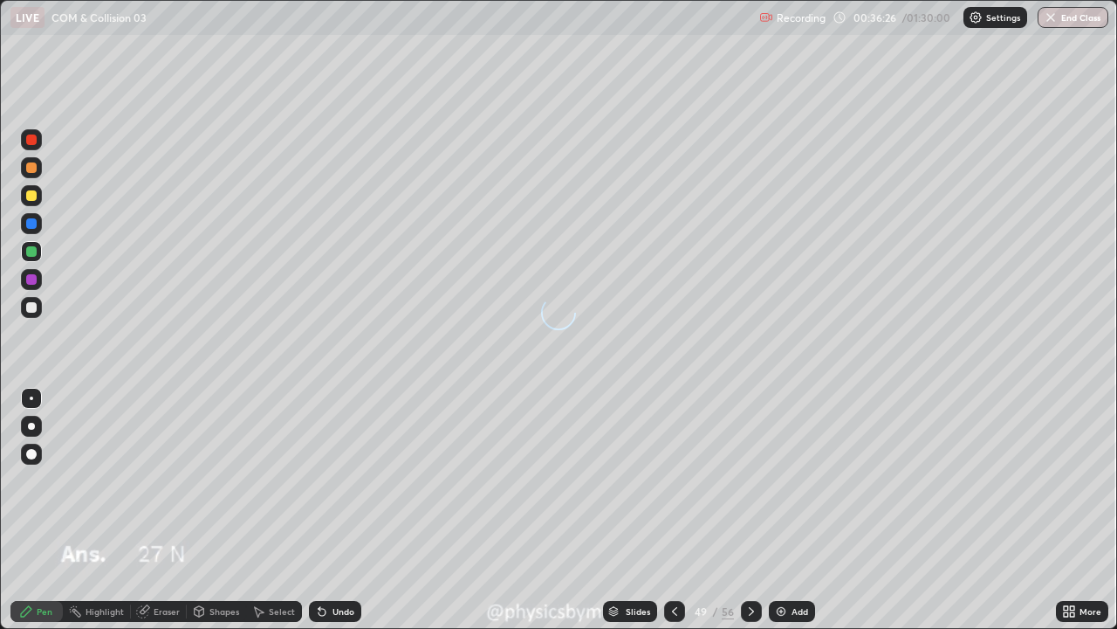
click at [747, 480] on icon at bounding box center [752, 611] width 14 height 14
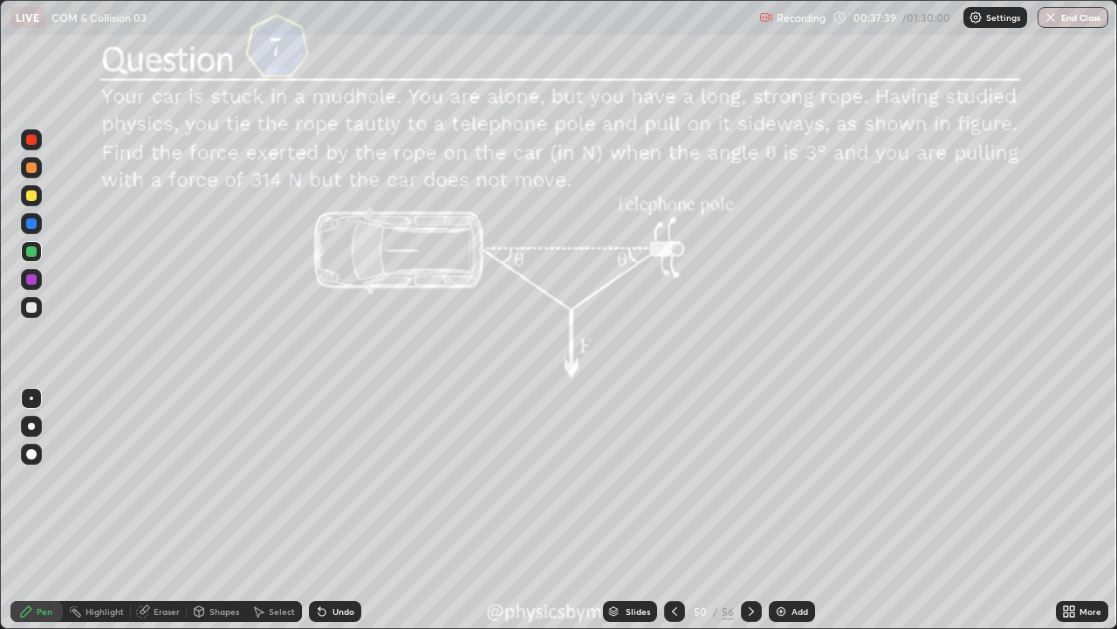
click at [334, 480] on div "Undo" at bounding box center [344, 611] width 22 height 9
click at [334, 480] on div "Undo" at bounding box center [335, 611] width 52 height 21
click at [336, 480] on div "Undo" at bounding box center [335, 611] width 52 height 21
click at [38, 317] on div at bounding box center [31, 307] width 21 height 21
click at [749, 480] on icon at bounding box center [752, 611] width 14 height 14
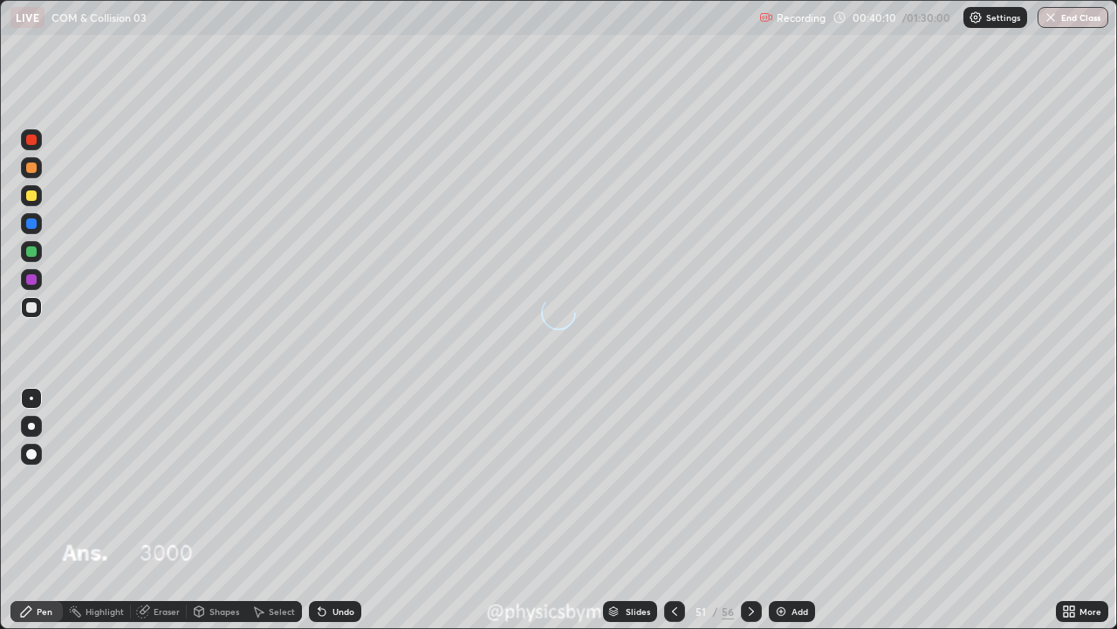
click at [749, 480] on icon at bounding box center [752, 611] width 14 height 14
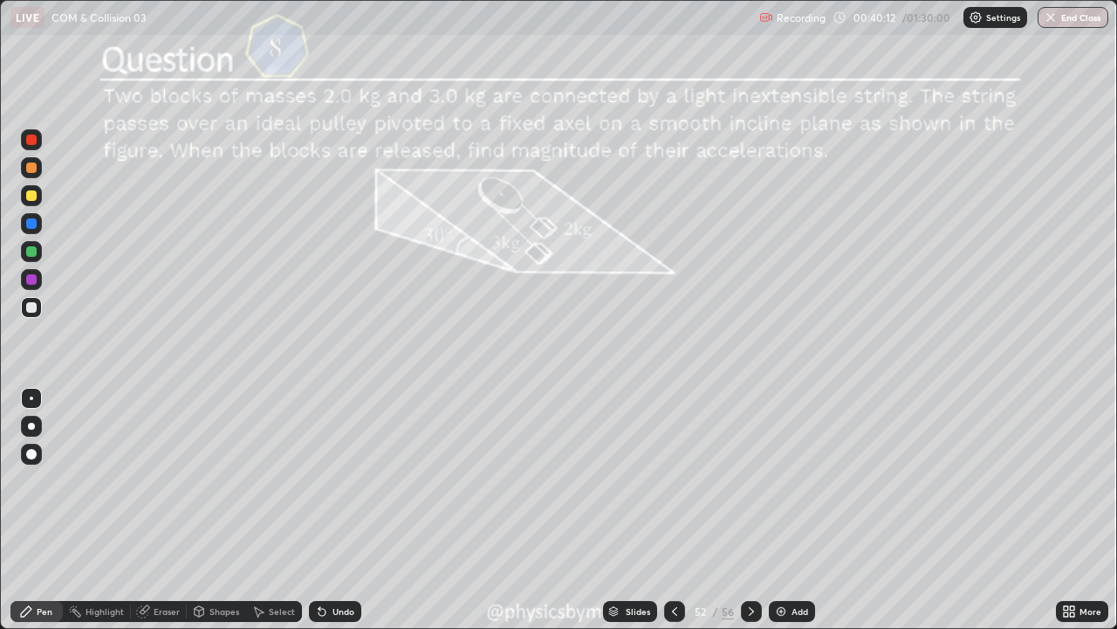
click at [32, 256] on div at bounding box center [31, 251] width 10 height 10
click at [749, 480] on icon at bounding box center [752, 611] width 14 height 14
click at [747, 480] on icon at bounding box center [752, 611] width 14 height 14
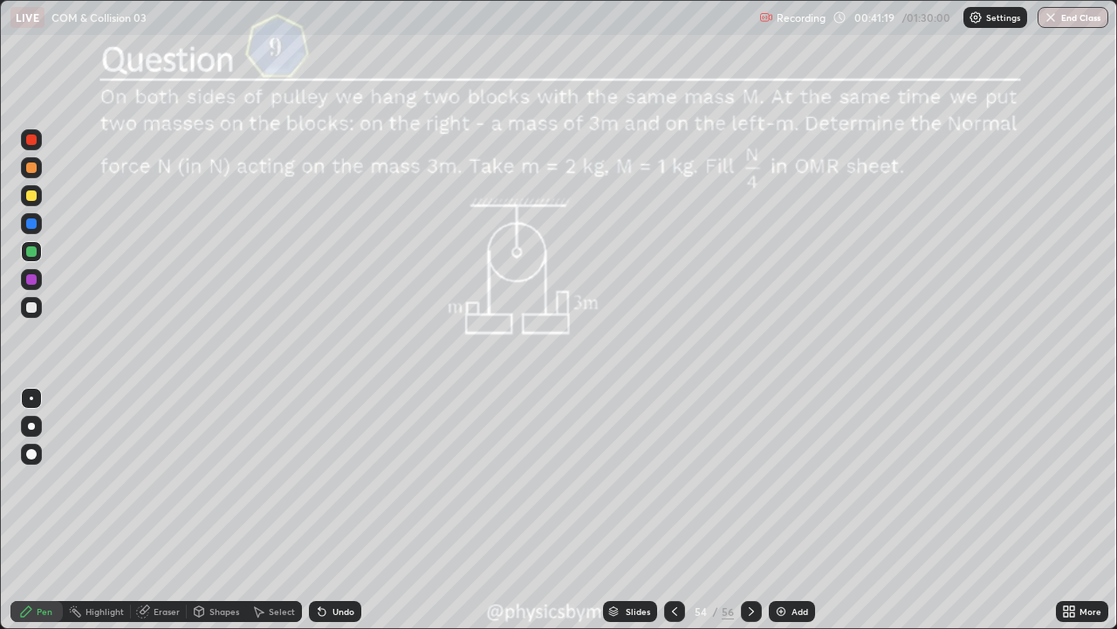
click at [177, 480] on div "Eraser" at bounding box center [159, 611] width 56 height 21
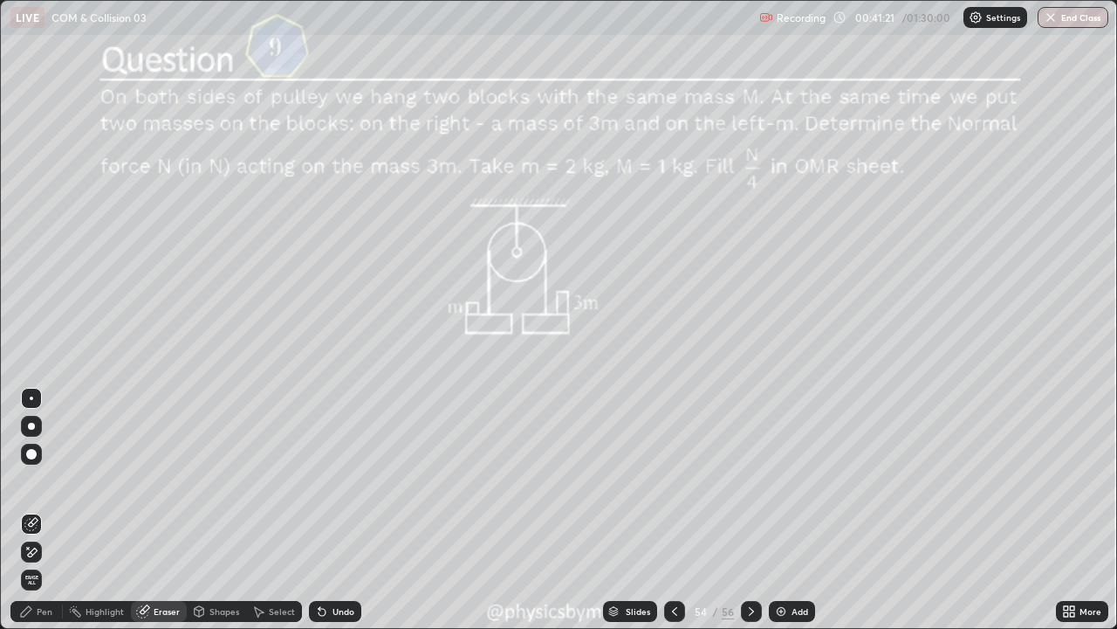
click at [32, 480] on div "Pen" at bounding box center [36, 611] width 52 height 21
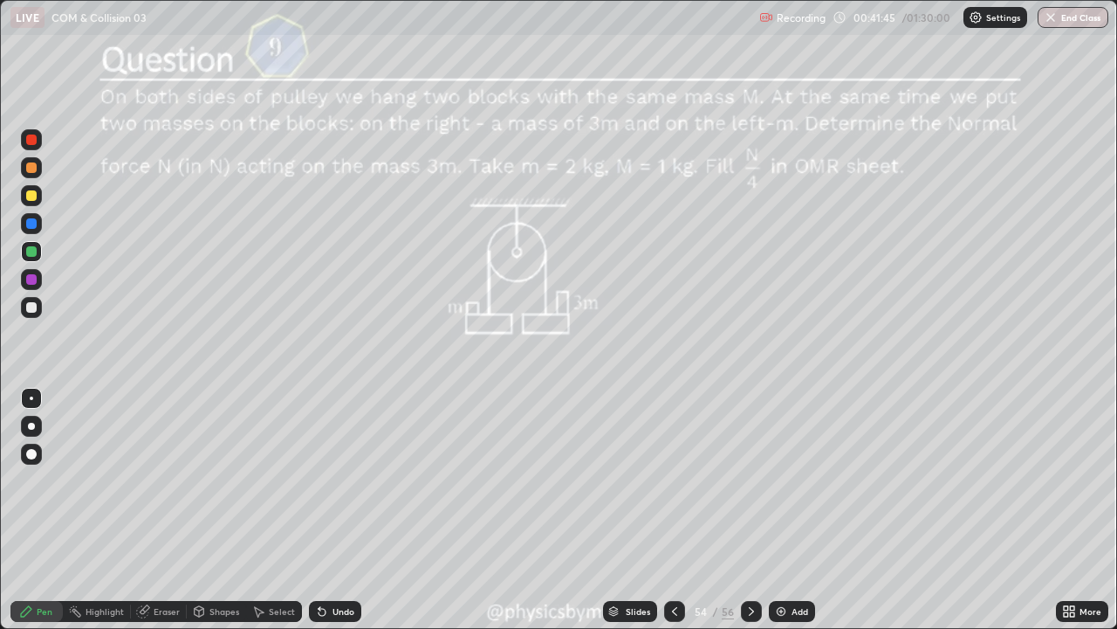
click at [346, 480] on div "Undo" at bounding box center [335, 611] width 52 height 21
click at [343, 480] on div "Undo" at bounding box center [344, 611] width 22 height 9
click at [704, 480] on div "54" at bounding box center [700, 611] width 17 height 10
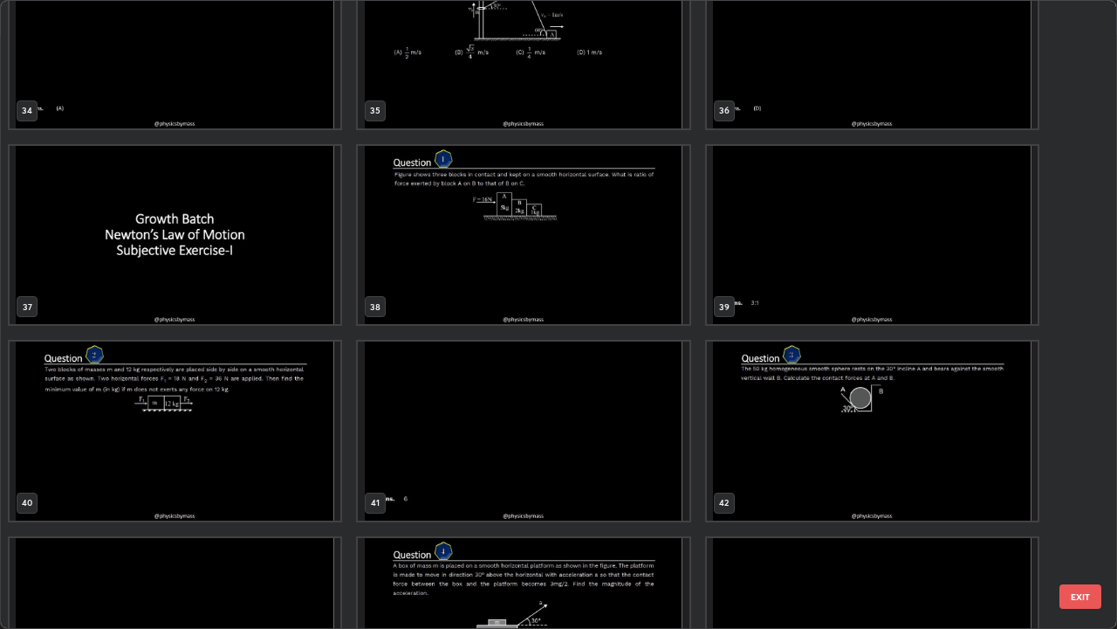
scroll to position [2214, 0]
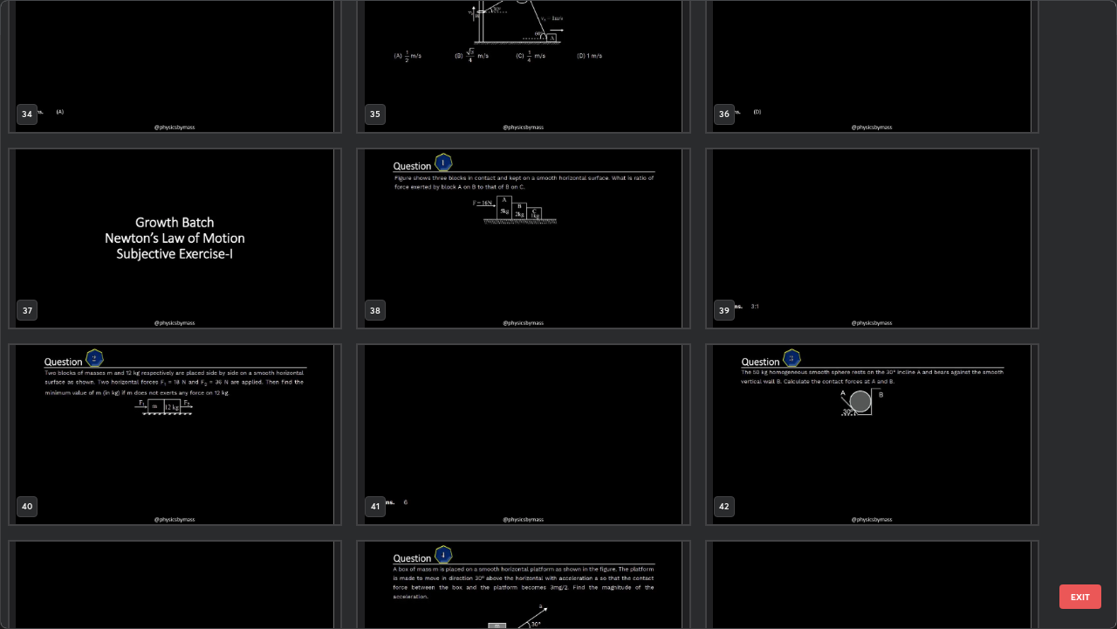
click at [288, 448] on img "grid" at bounding box center [175, 434] width 331 height 179
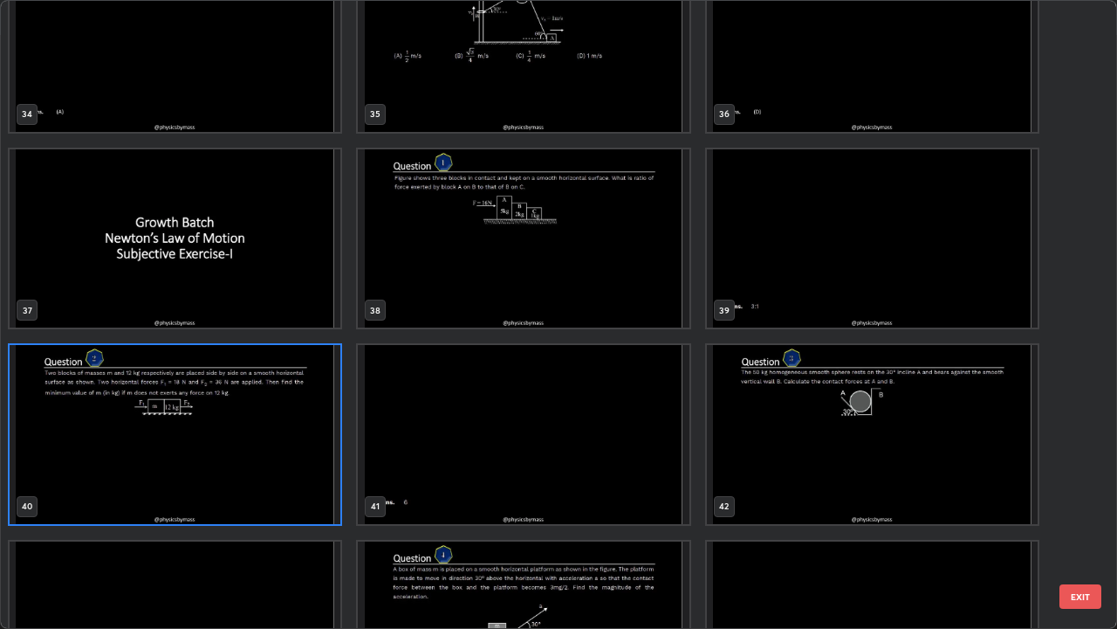
click at [285, 450] on img "grid" at bounding box center [175, 434] width 331 height 179
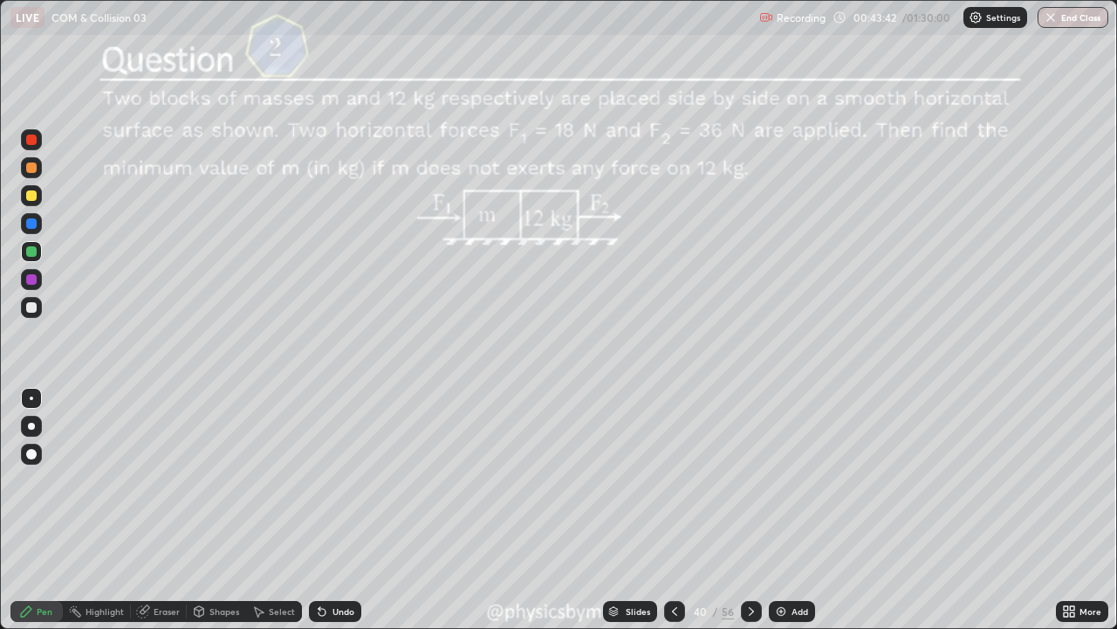
click at [749, 480] on icon at bounding box center [752, 611] width 14 height 14
click at [742, 480] on div at bounding box center [751, 611] width 21 height 21
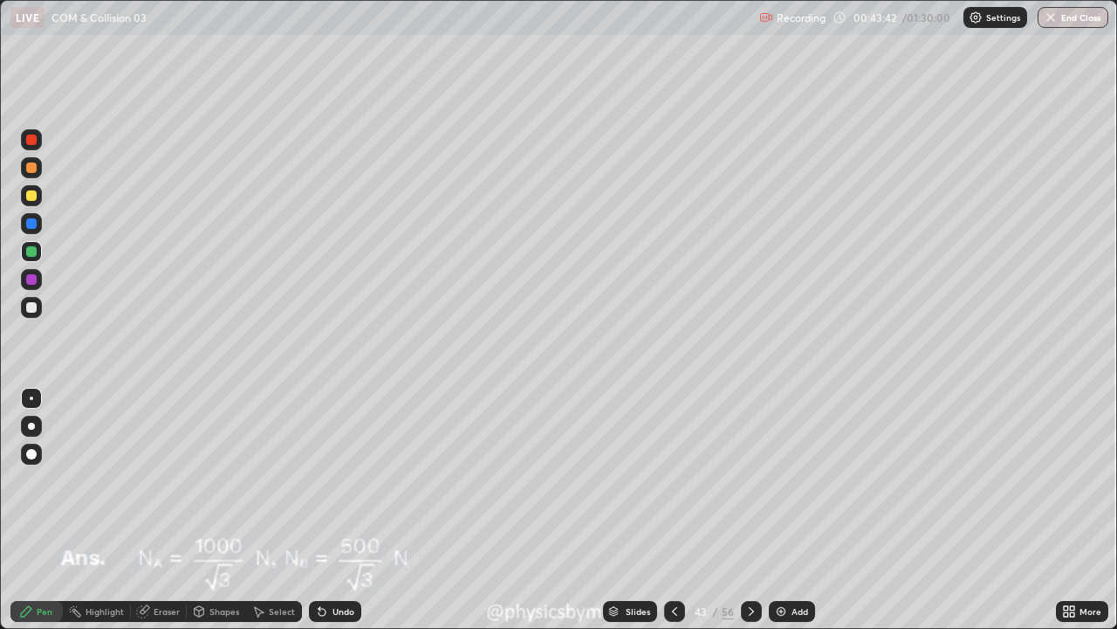
click at [741, 480] on div at bounding box center [751, 611] width 21 height 21
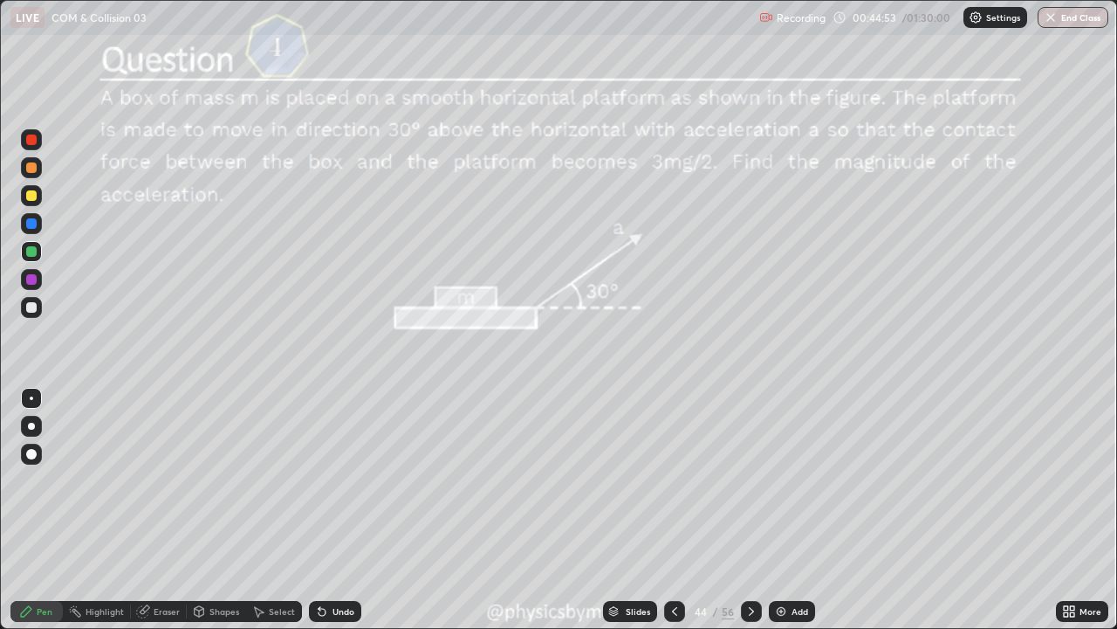
click at [749, 480] on icon at bounding box center [752, 611] width 14 height 14
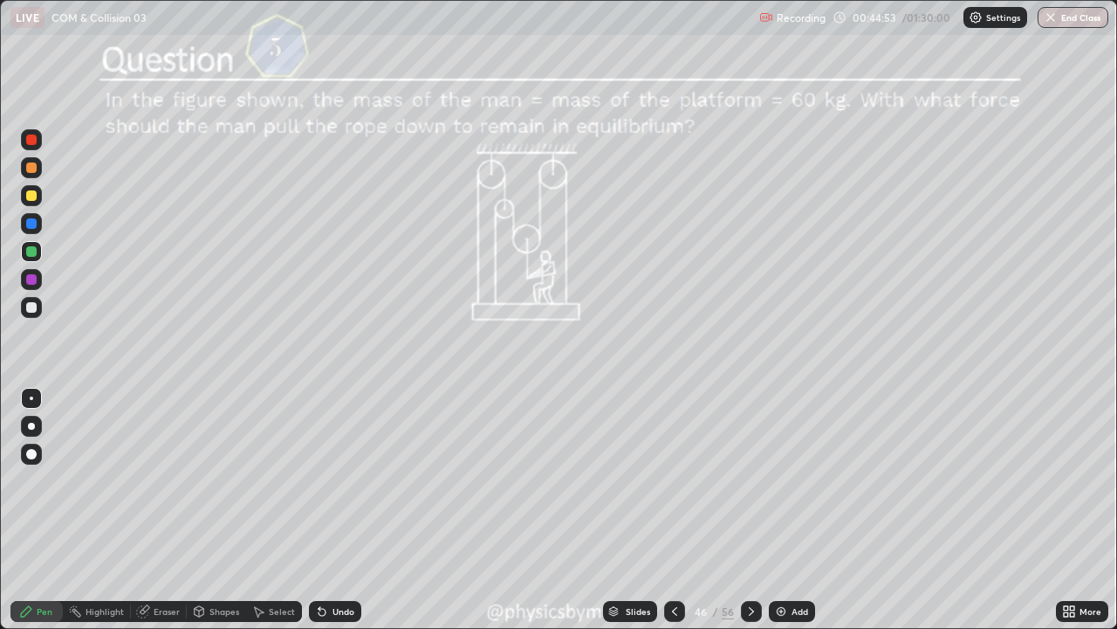
click at [749, 480] on icon at bounding box center [751, 611] width 5 height 9
click at [752, 480] on icon at bounding box center [751, 611] width 5 height 9
click at [750, 480] on icon at bounding box center [751, 611] width 5 height 9
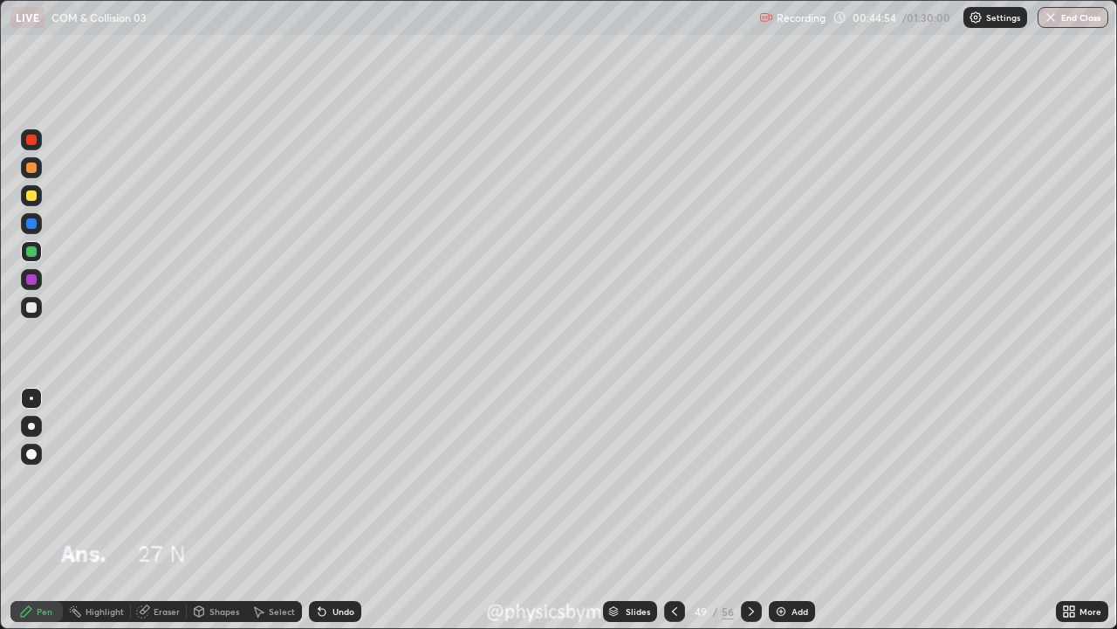
click at [750, 480] on icon at bounding box center [752, 611] width 14 height 14
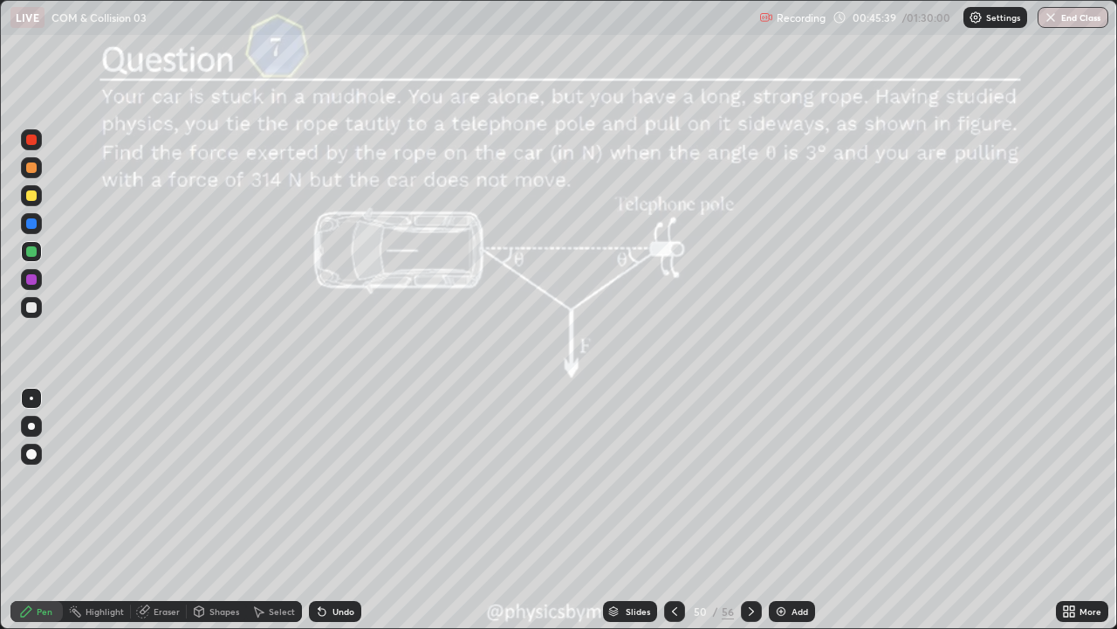
click at [748, 480] on icon at bounding box center [752, 611] width 14 height 14
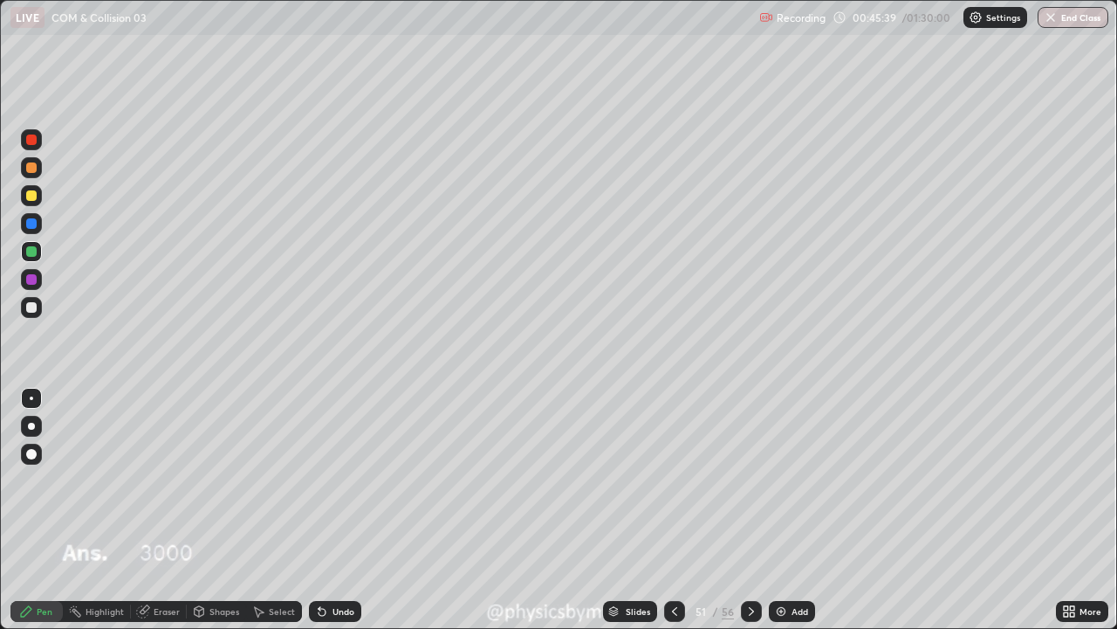
click at [748, 480] on icon at bounding box center [752, 611] width 14 height 14
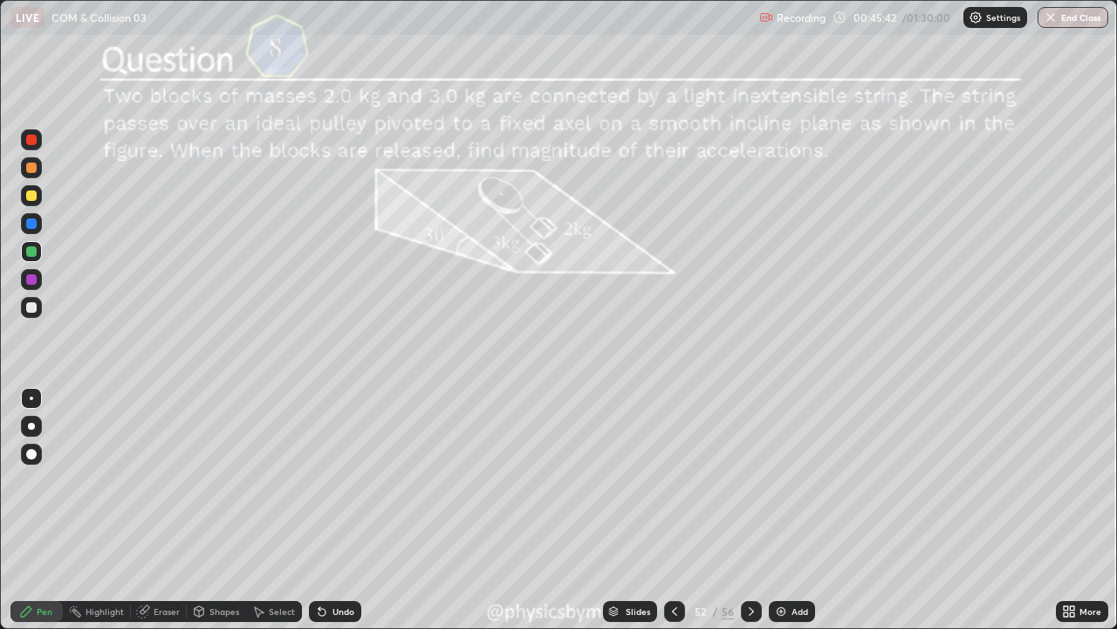
click at [673, 480] on icon at bounding box center [675, 611] width 14 height 14
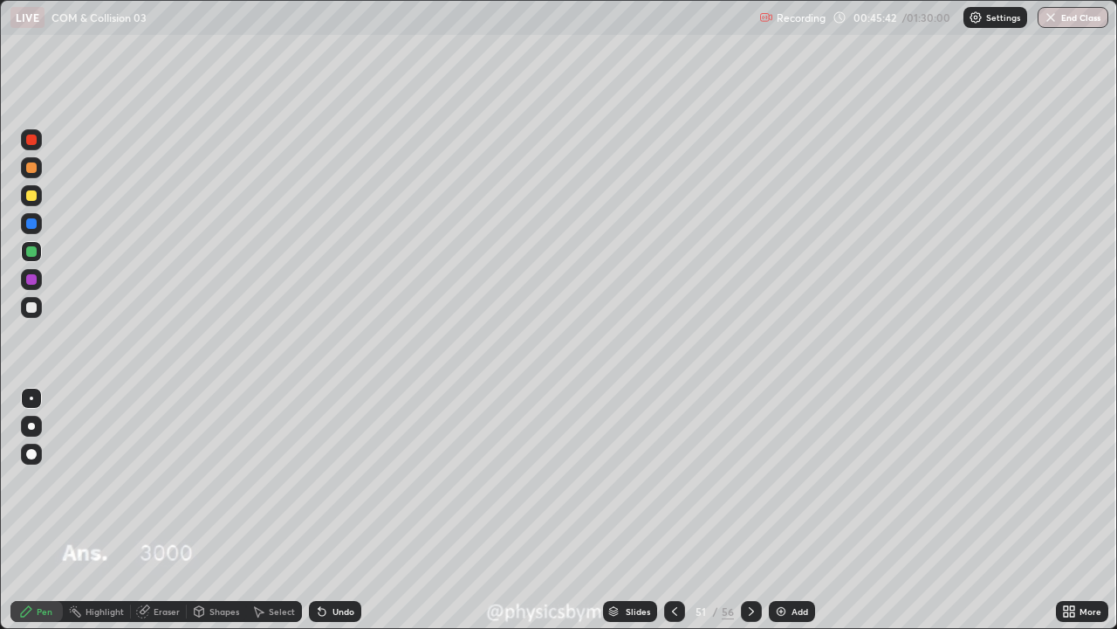
click at [673, 480] on icon at bounding box center [675, 611] width 14 height 14
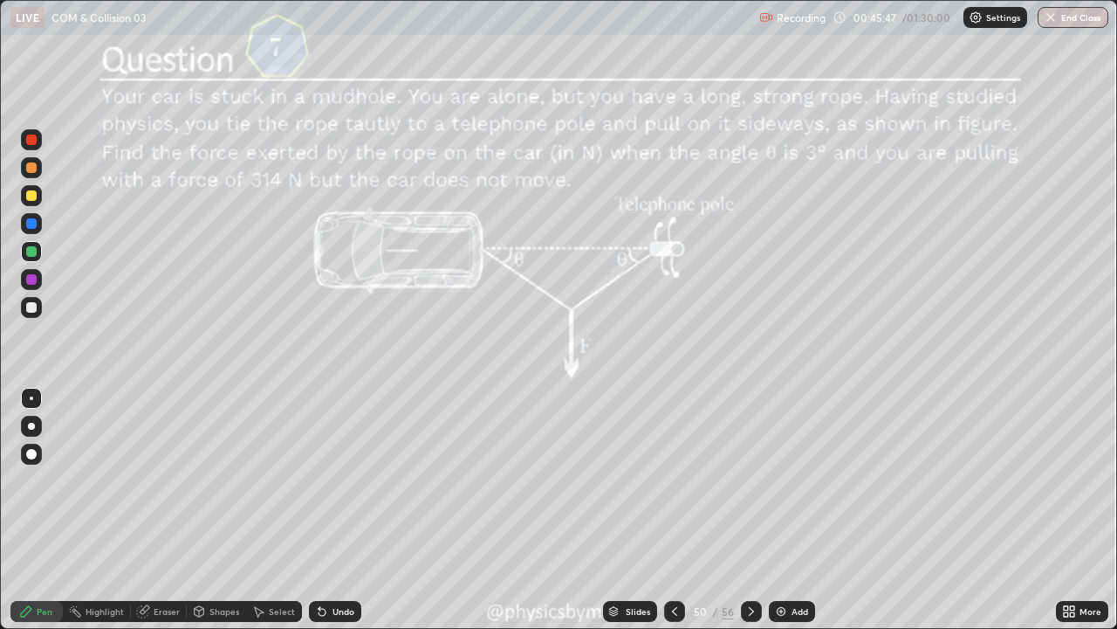
click at [345, 480] on div "Undo" at bounding box center [344, 611] width 22 height 9
click at [748, 480] on div at bounding box center [751, 611] width 21 height 21
click at [749, 480] on div at bounding box center [751, 611] width 21 height 35
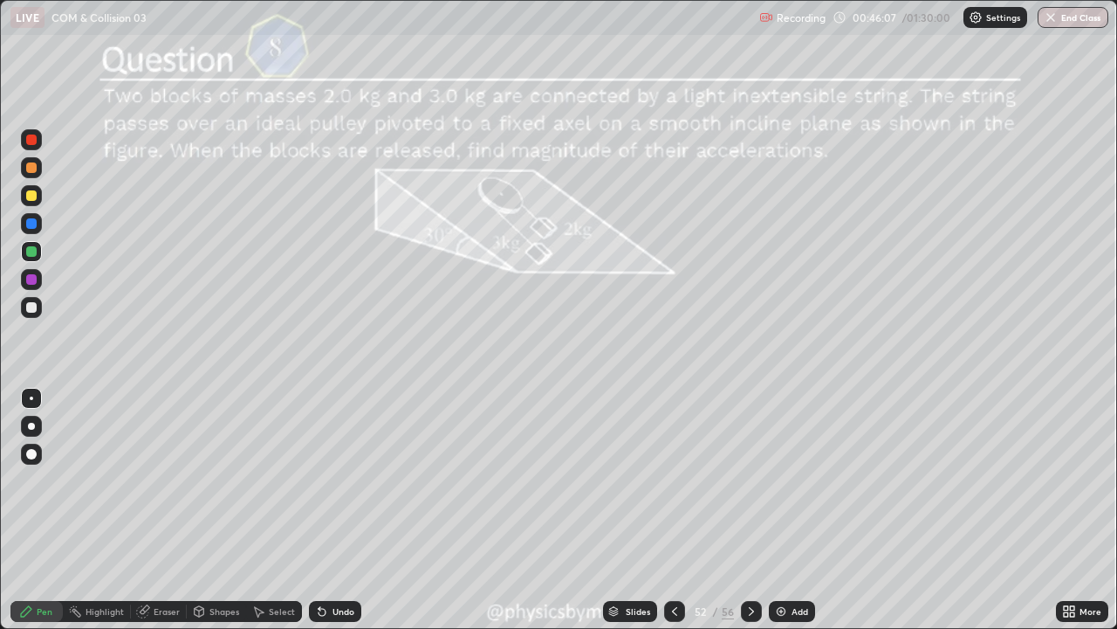
click at [751, 480] on icon at bounding box center [752, 611] width 14 height 14
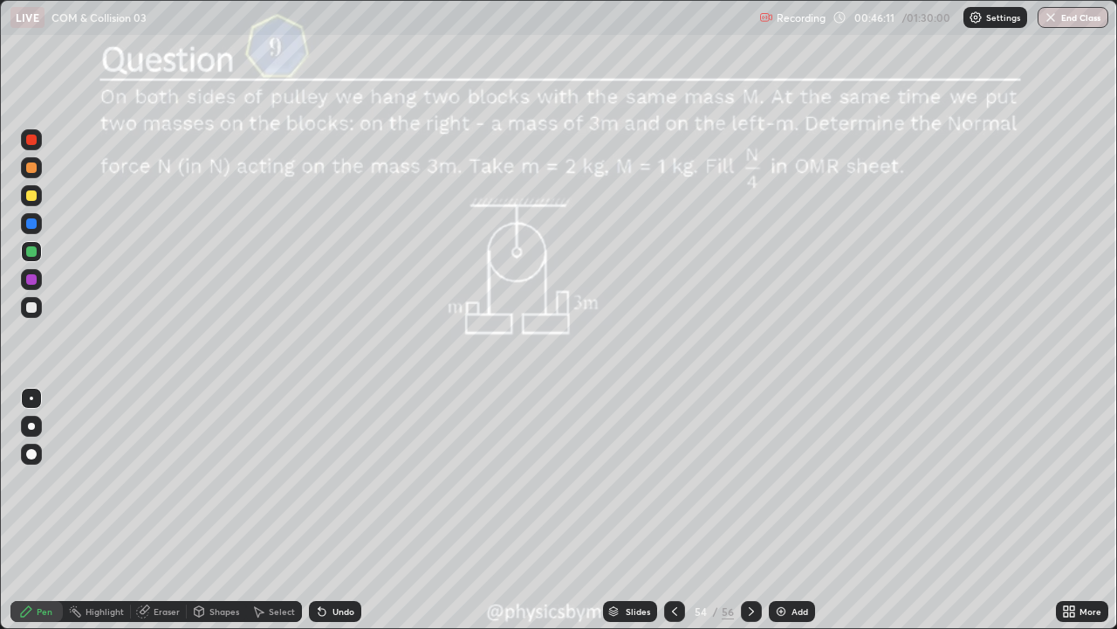
click at [751, 480] on icon at bounding box center [752, 611] width 14 height 14
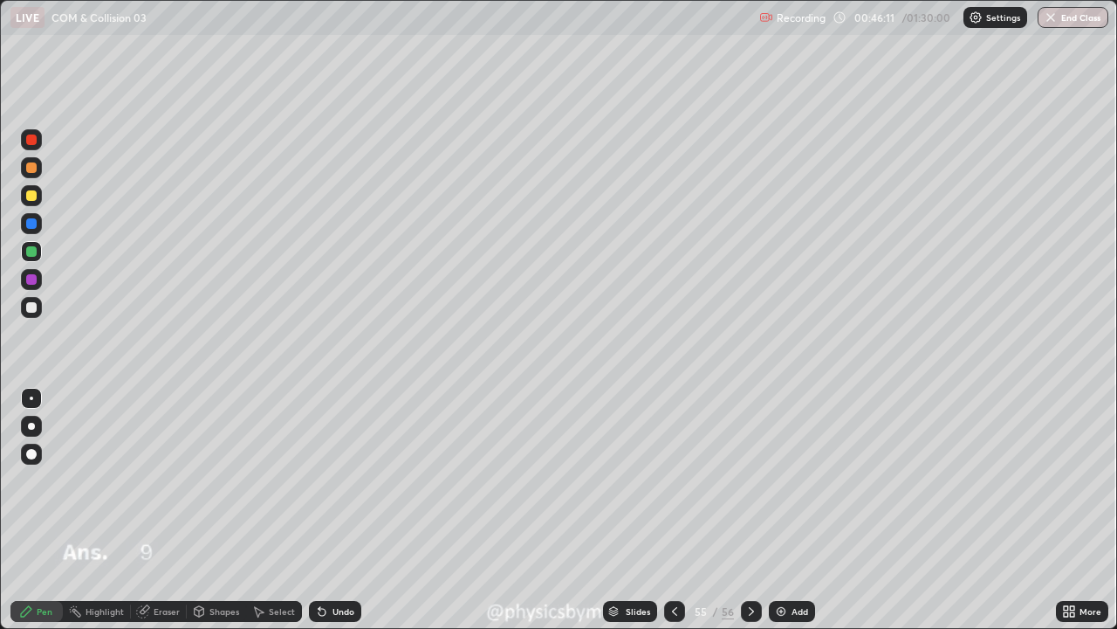
click at [749, 480] on icon at bounding box center [752, 611] width 14 height 14
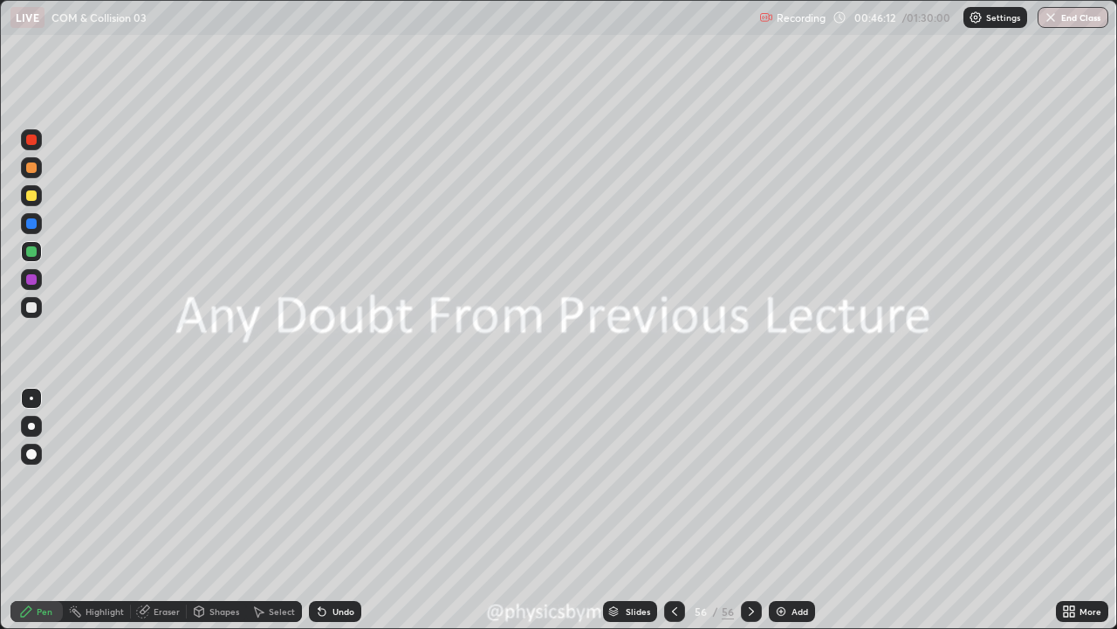
click at [793, 480] on div "Add" at bounding box center [800, 611] width 17 height 9
click at [41, 177] on div at bounding box center [31, 168] width 21 height 28
click at [197, 480] on icon at bounding box center [200, 610] width 10 height 3
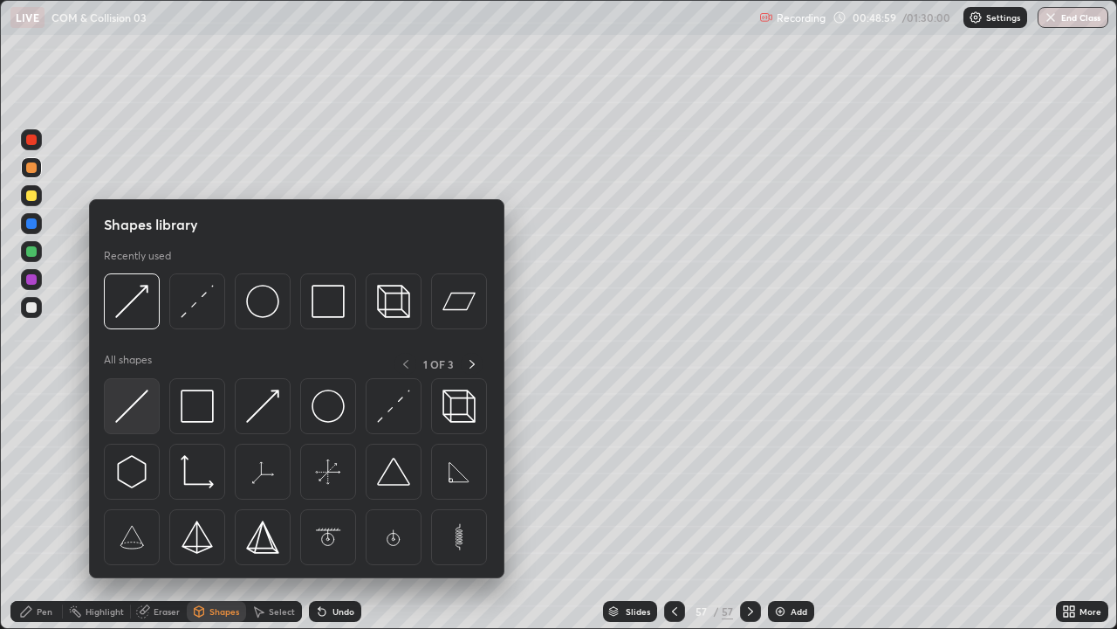
click at [137, 415] on img at bounding box center [131, 405] width 33 height 33
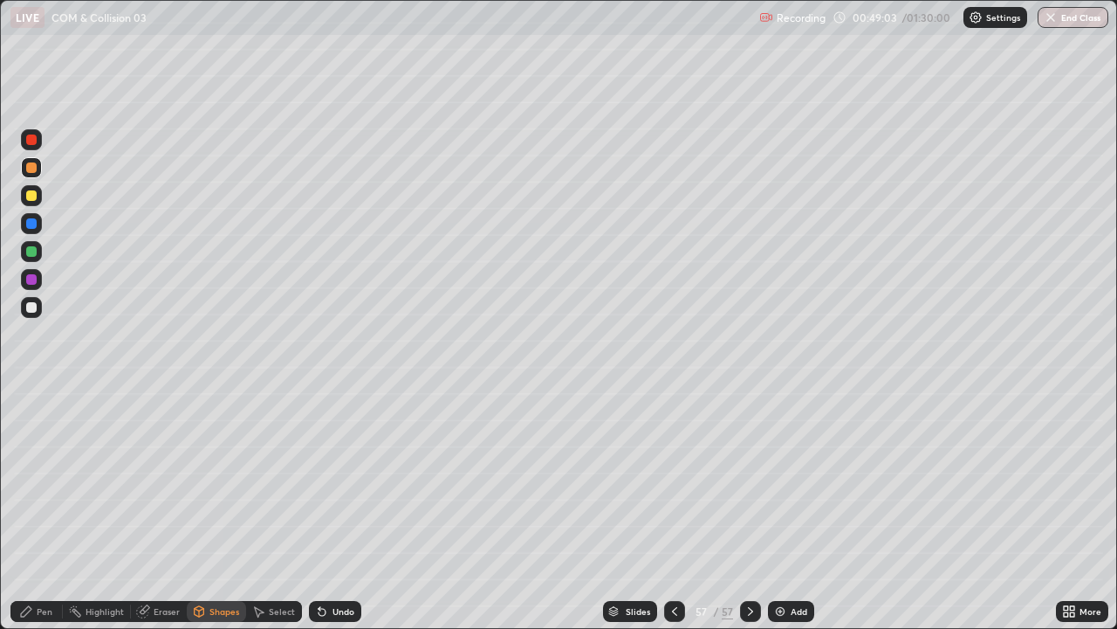
click at [31, 480] on icon at bounding box center [26, 611] width 14 height 14
click at [325, 480] on icon at bounding box center [322, 611] width 14 height 14
click at [32, 261] on div at bounding box center [31, 251] width 21 height 21
click at [327, 480] on div "Undo" at bounding box center [335, 611] width 52 height 21
click at [340, 480] on div "Undo" at bounding box center [335, 611] width 52 height 21
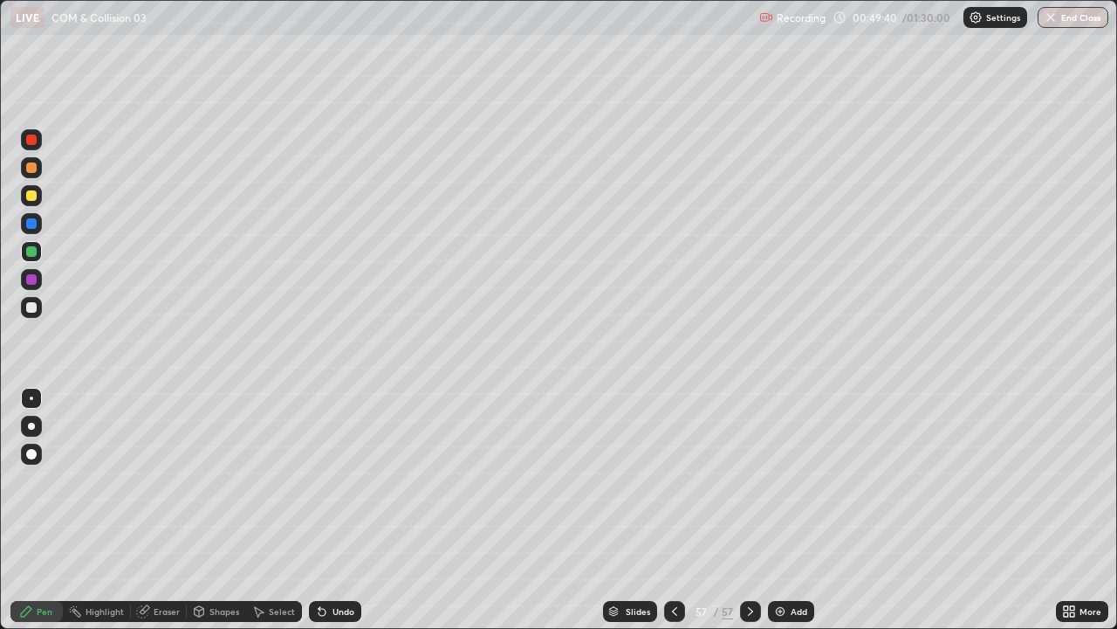
click at [338, 480] on div "Undo" at bounding box center [344, 611] width 22 height 9
click at [336, 480] on div "Undo" at bounding box center [344, 611] width 22 height 9
click at [223, 480] on div "Shapes" at bounding box center [225, 611] width 30 height 9
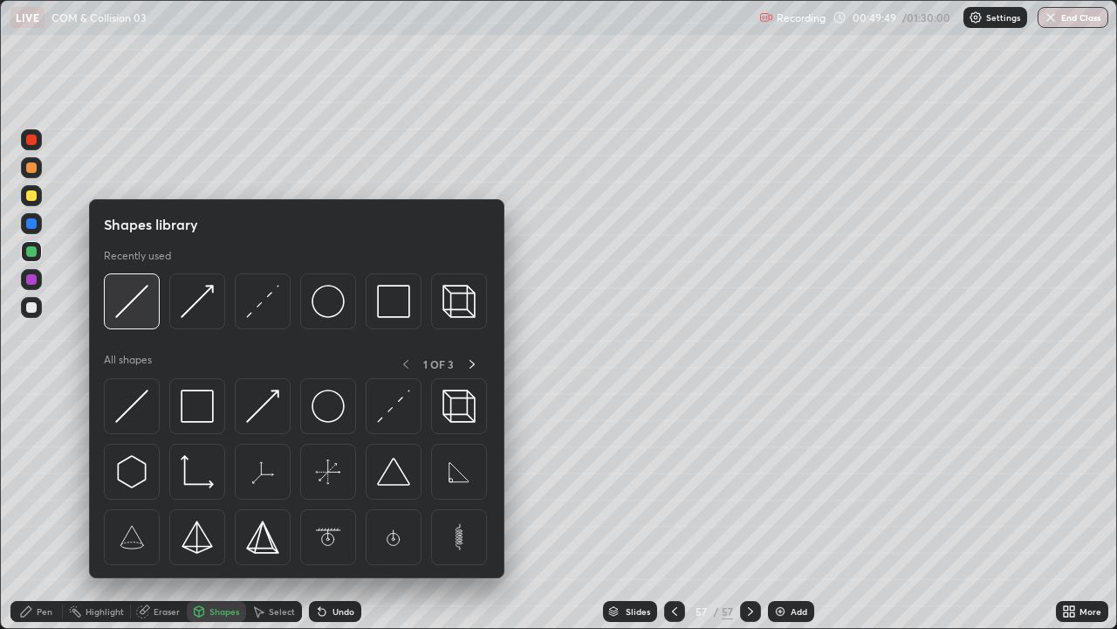
click at [147, 312] on img at bounding box center [131, 301] width 33 height 33
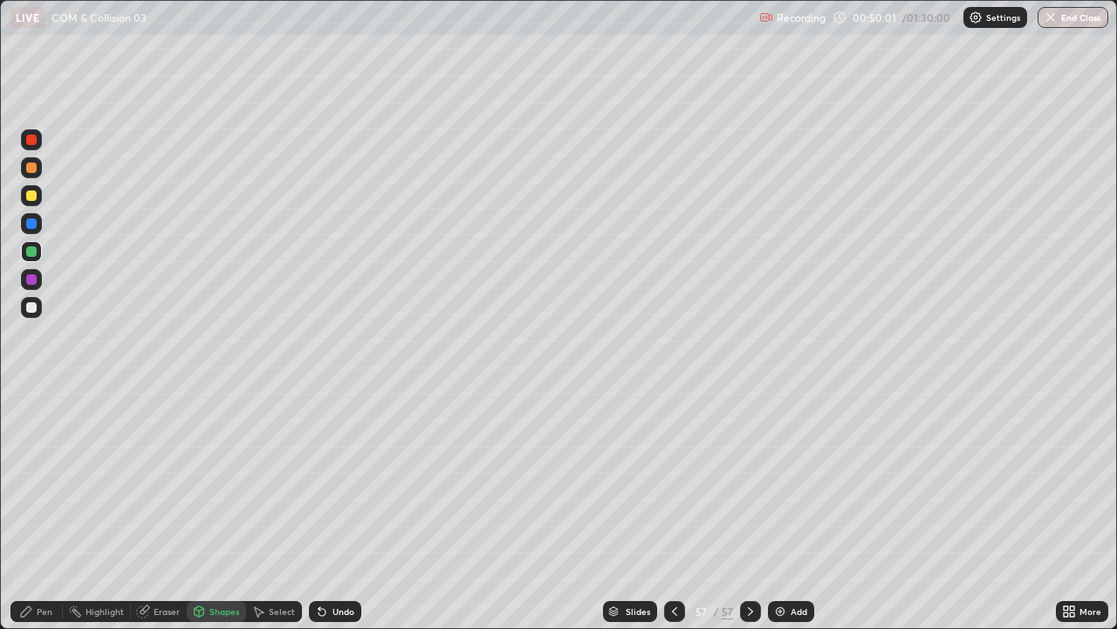
click at [37, 480] on div "Pen" at bounding box center [45, 611] width 16 height 9
click at [32, 196] on div at bounding box center [31, 195] width 10 height 10
click at [334, 480] on div "Undo" at bounding box center [335, 611] width 52 height 21
click at [340, 480] on div "Undo" at bounding box center [335, 611] width 52 height 21
click at [335, 480] on div "Undo" at bounding box center [344, 611] width 22 height 9
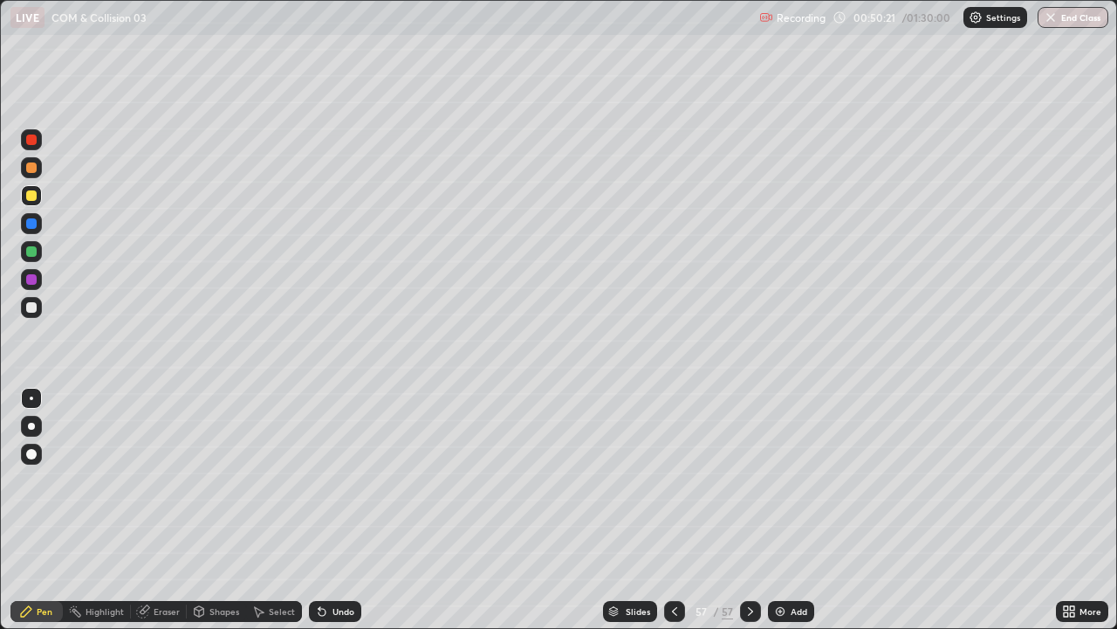
click at [223, 480] on div "Shapes" at bounding box center [225, 611] width 30 height 9
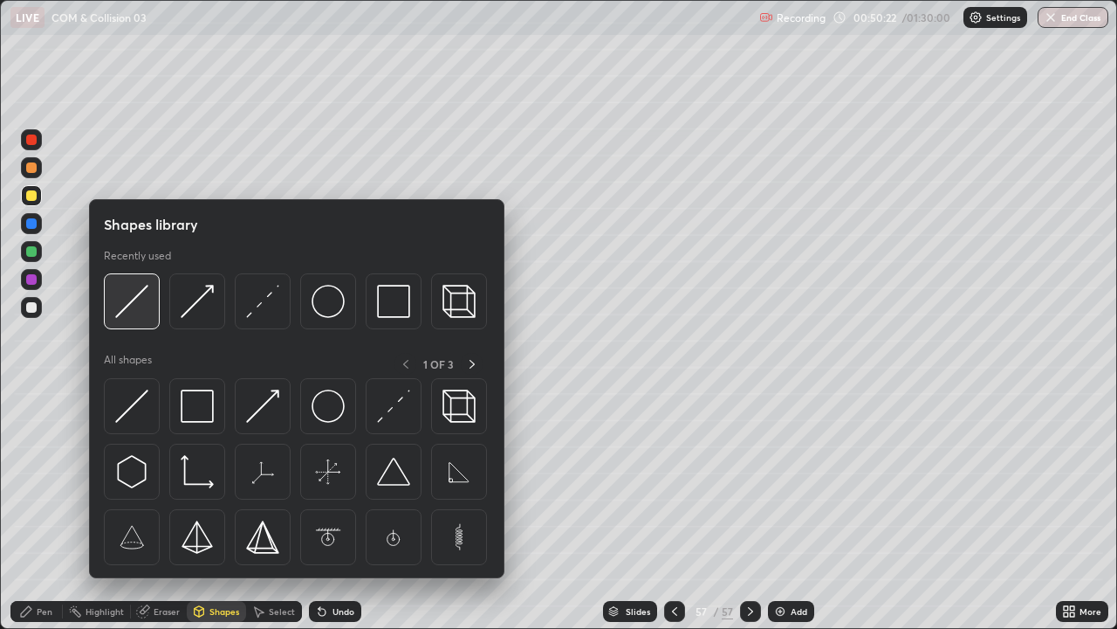
click at [129, 305] on img at bounding box center [131, 301] width 33 height 33
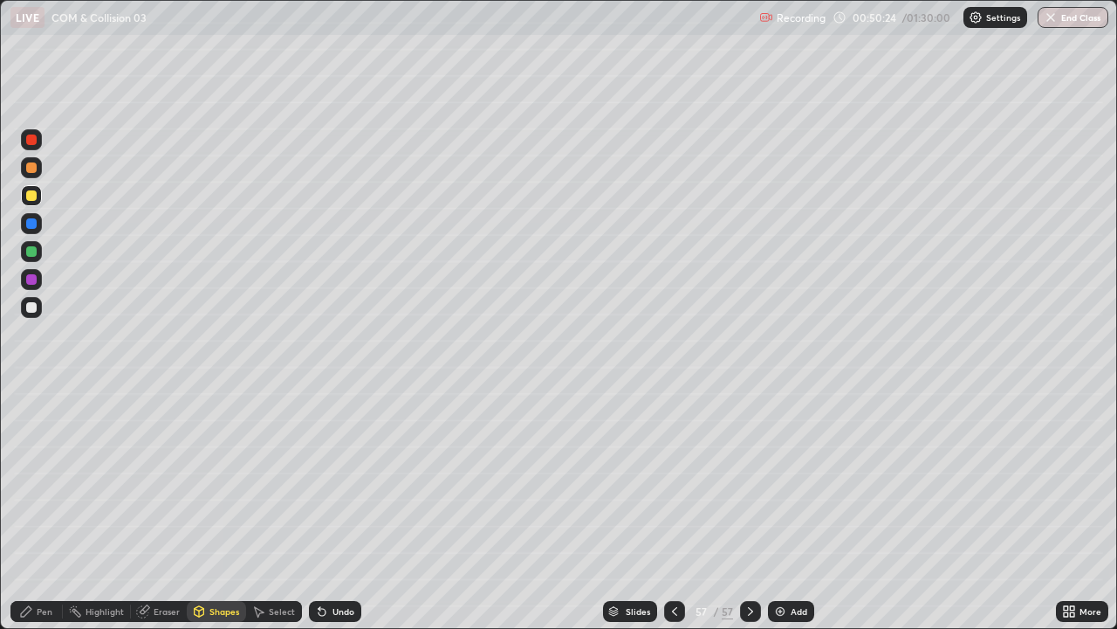
click at [326, 480] on icon at bounding box center [322, 611] width 14 height 14
click at [38, 246] on div at bounding box center [31, 251] width 21 height 21
click at [329, 480] on div "Undo" at bounding box center [335, 611] width 52 height 21
click at [36, 480] on div "Pen" at bounding box center [36, 611] width 52 height 21
click at [212, 480] on div "Shapes" at bounding box center [225, 611] width 30 height 9
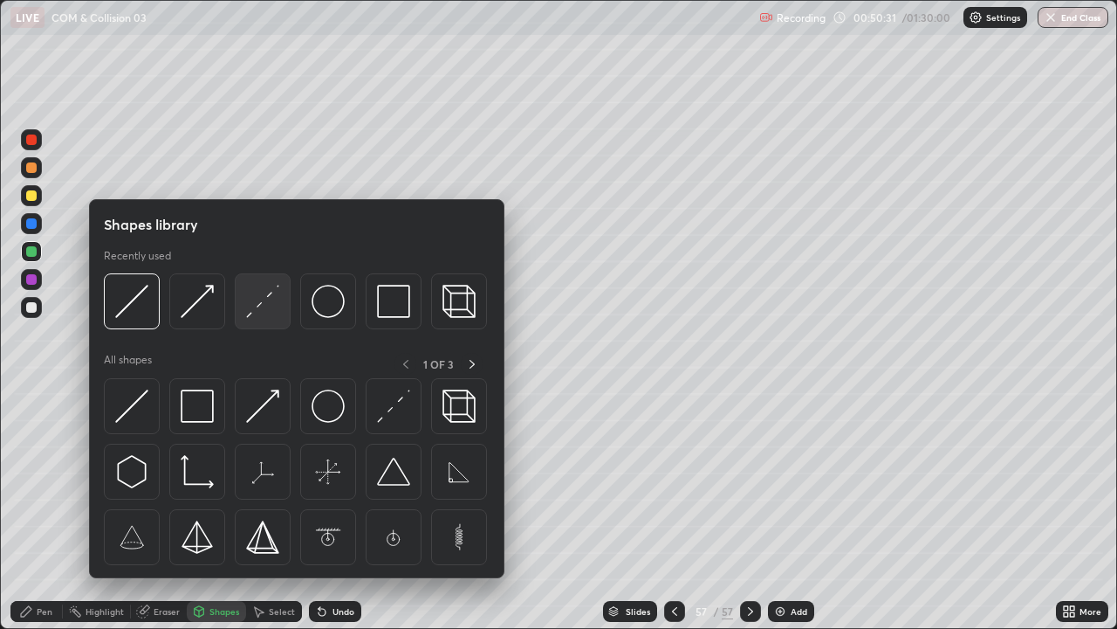
click at [252, 309] on img at bounding box center [262, 301] width 33 height 33
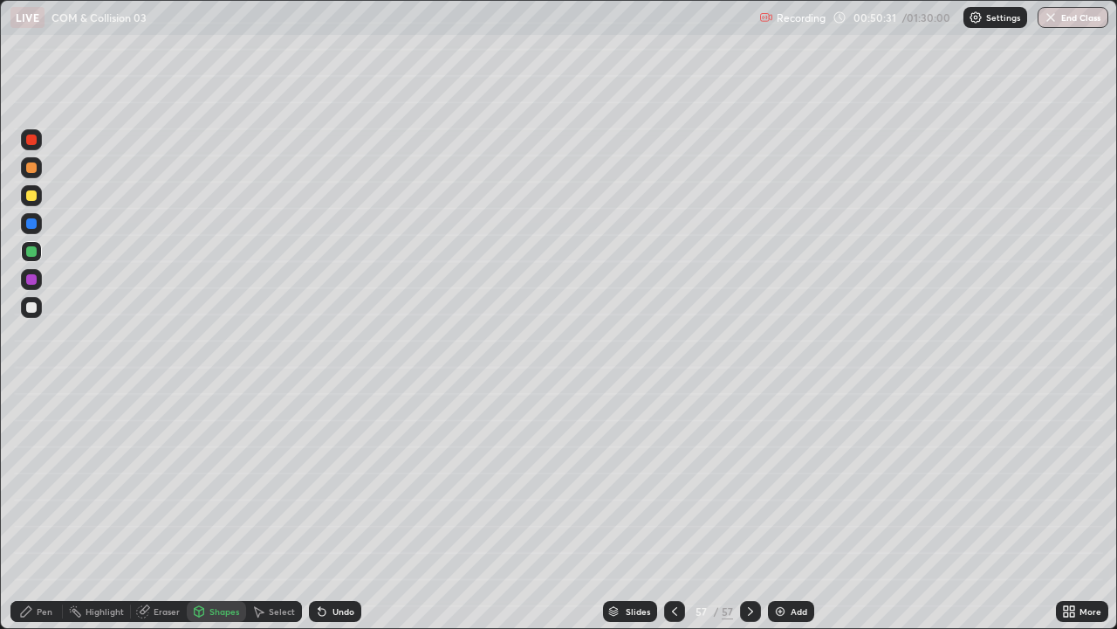
click at [35, 200] on div at bounding box center [31, 195] width 21 height 21
click at [337, 480] on div "Undo" at bounding box center [335, 611] width 52 height 21
click at [31, 480] on div "Pen" at bounding box center [36, 611] width 52 height 21
click at [32, 309] on div at bounding box center [31, 307] width 10 height 10
click at [331, 480] on div "Undo" at bounding box center [335, 611] width 52 height 21
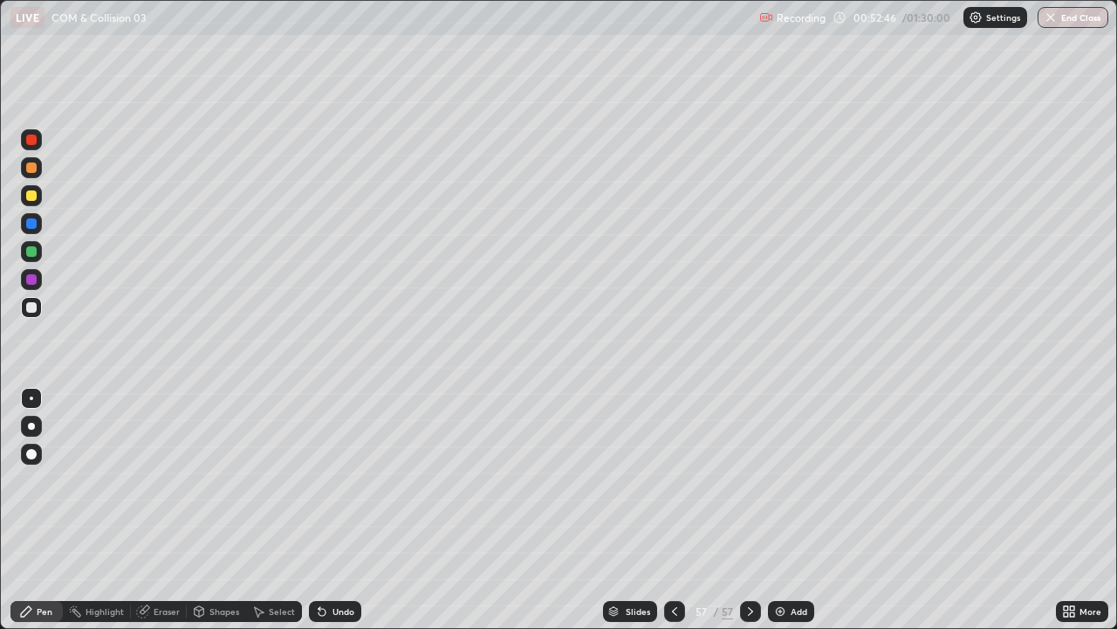
click at [334, 480] on div "Undo" at bounding box center [335, 611] width 52 height 21
click at [785, 480] on img at bounding box center [781, 611] width 14 height 14
click at [39, 175] on div at bounding box center [31, 167] width 21 height 21
click at [217, 480] on div "Shapes" at bounding box center [225, 611] width 30 height 9
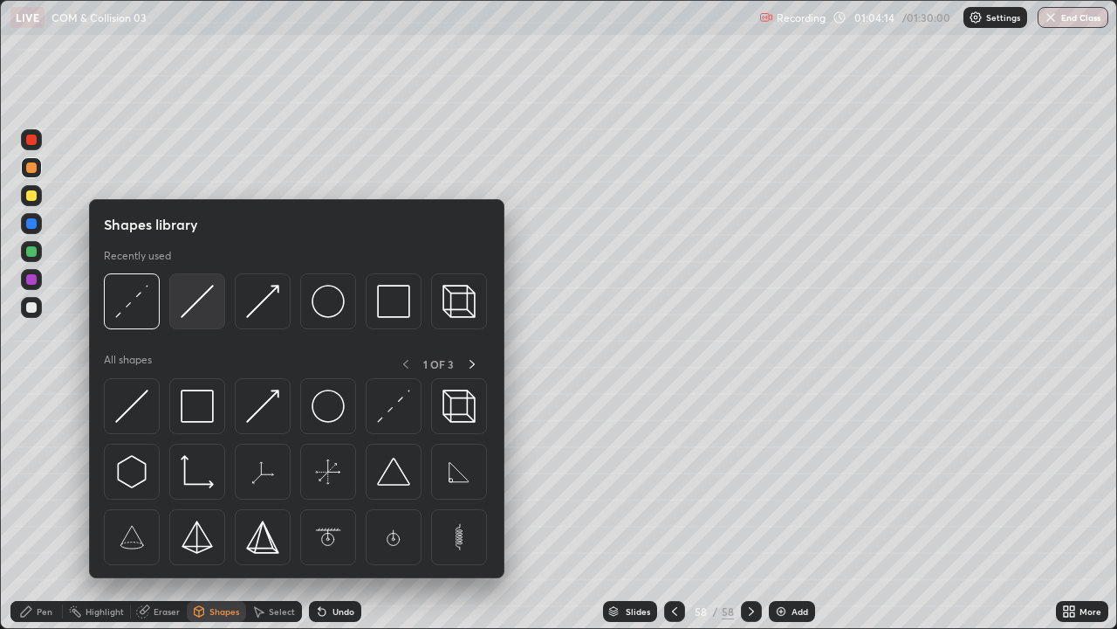
click at [206, 305] on img at bounding box center [197, 301] width 33 height 33
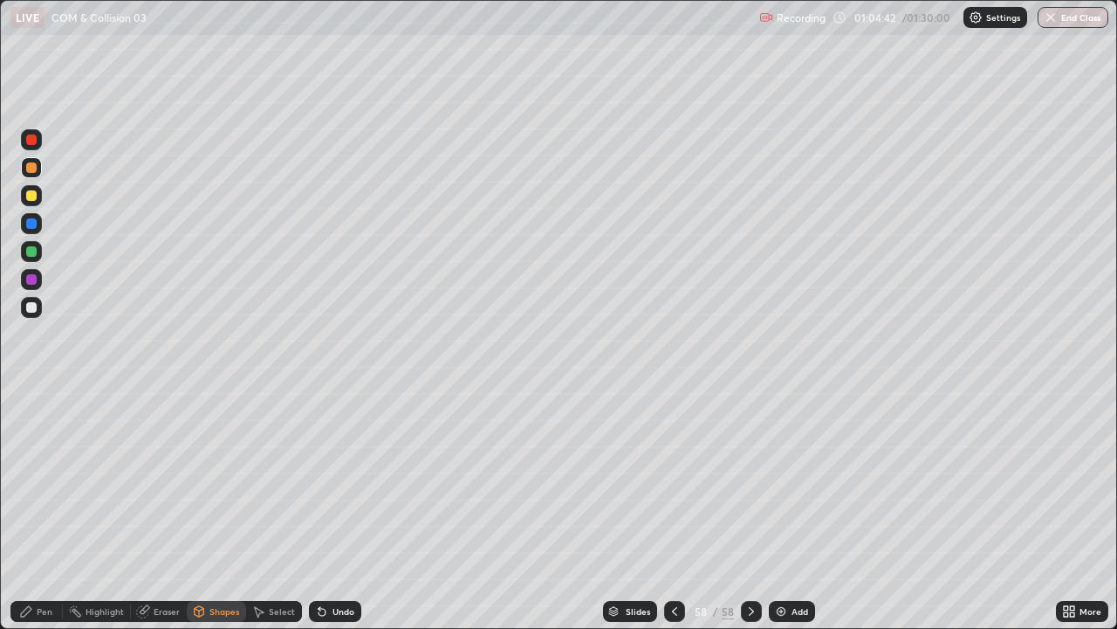
click at [339, 480] on div "Undo" at bounding box center [344, 611] width 22 height 9
click at [334, 480] on div "Undo" at bounding box center [344, 611] width 22 height 9
click at [34, 480] on div "Pen" at bounding box center [36, 611] width 52 height 21
click at [39, 254] on div at bounding box center [31, 251] width 21 height 21
click at [326, 480] on div "Undo" at bounding box center [335, 611] width 52 height 21
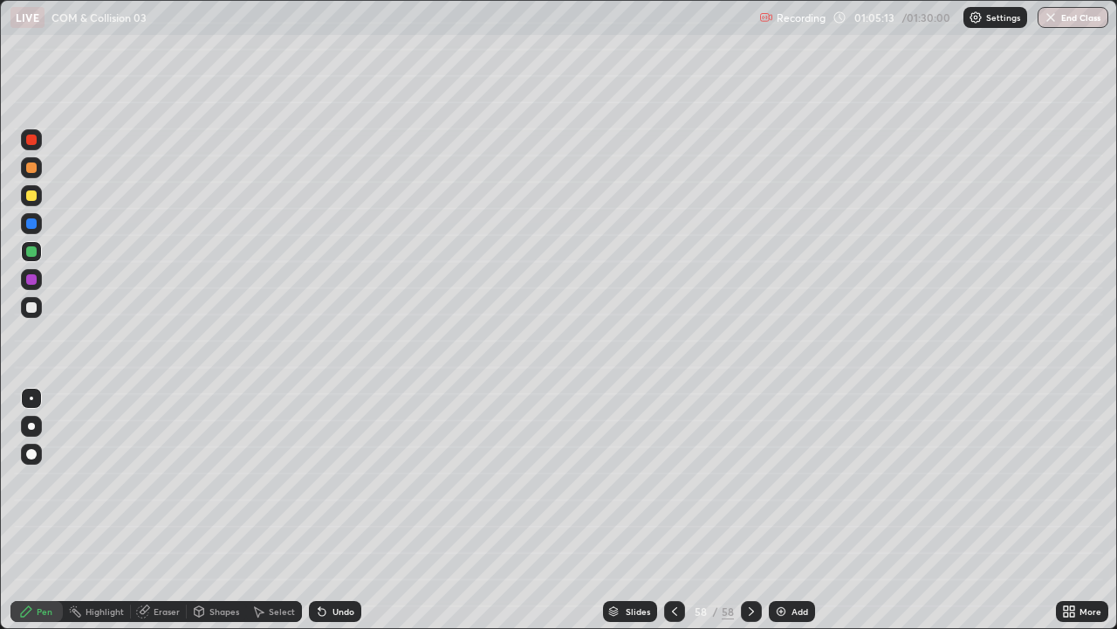
click at [328, 480] on div "Undo" at bounding box center [335, 611] width 52 height 21
click at [223, 480] on div "Shapes" at bounding box center [225, 611] width 30 height 9
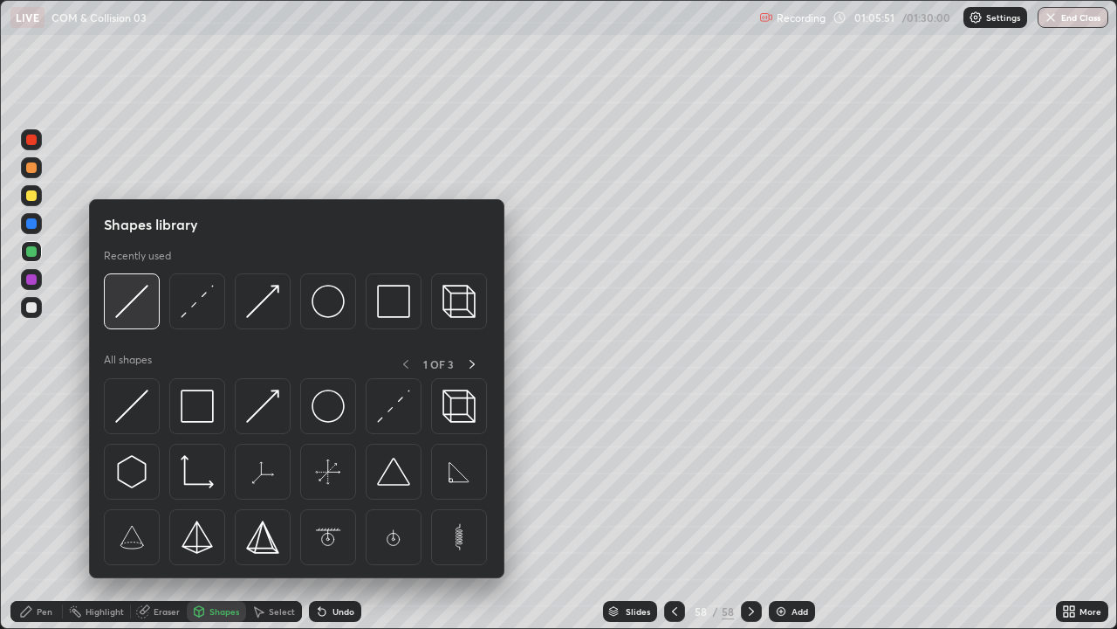
click at [144, 310] on img at bounding box center [131, 301] width 33 height 33
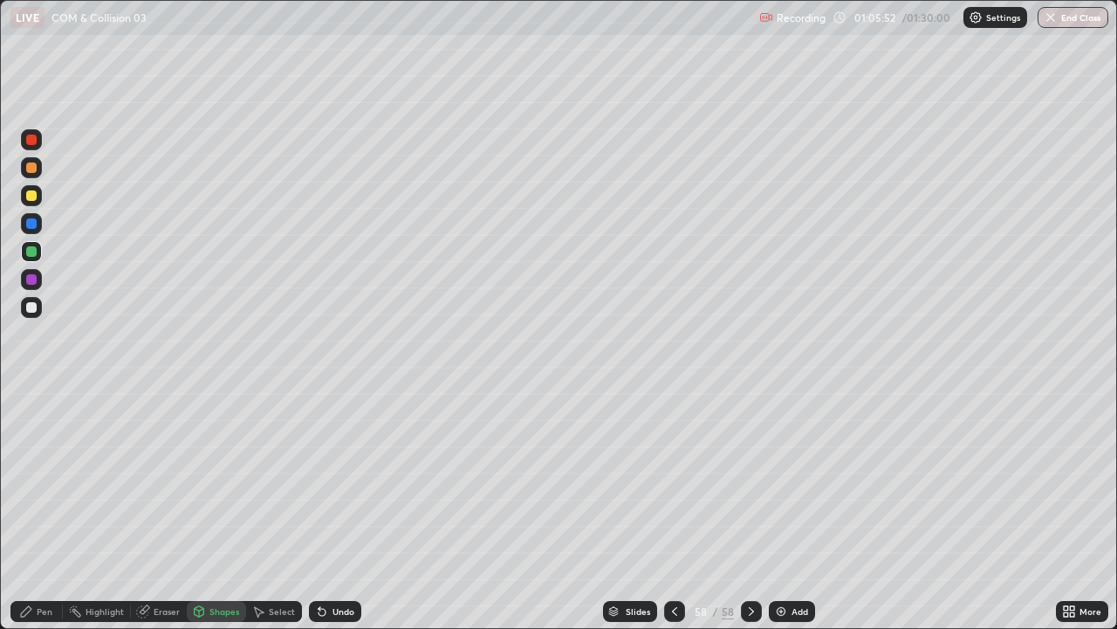
click at [38, 171] on div at bounding box center [31, 167] width 21 height 21
click at [34, 480] on div "Pen" at bounding box center [36, 611] width 52 height 21
click at [335, 480] on div "Undo" at bounding box center [344, 611] width 22 height 9
click at [325, 480] on icon at bounding box center [322, 611] width 14 height 14
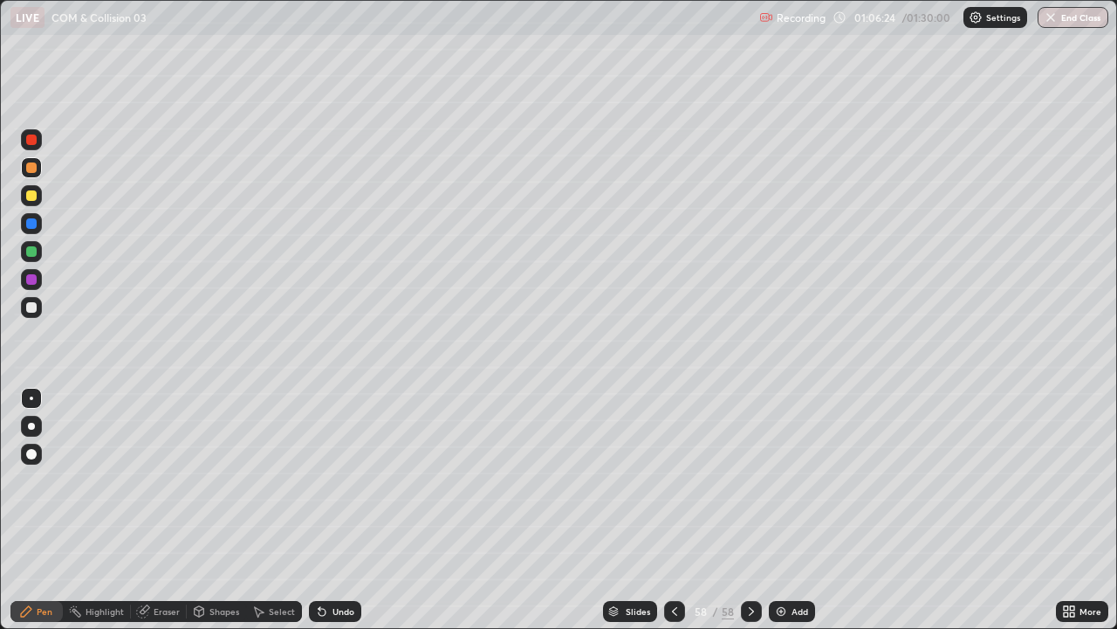
click at [320, 480] on icon at bounding box center [322, 612] width 7 height 7
click at [39, 251] on div at bounding box center [31, 251] width 21 height 21
click at [33, 314] on div at bounding box center [31, 307] width 21 height 21
click at [335, 480] on div "Undo" at bounding box center [344, 611] width 22 height 9
click at [334, 480] on div "Undo" at bounding box center [344, 611] width 22 height 9
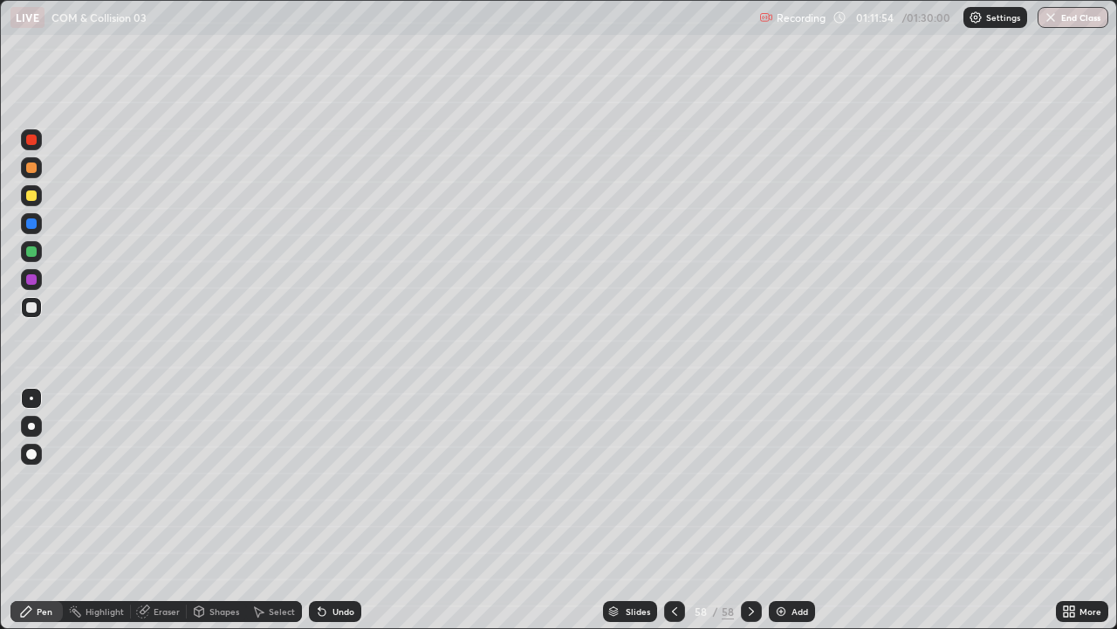
click at [328, 480] on div "Undo" at bounding box center [335, 611] width 52 height 21
click at [323, 480] on div "Undo" at bounding box center [335, 611] width 52 height 21
click at [321, 480] on icon at bounding box center [322, 611] width 14 height 14
click at [270, 480] on div "Select" at bounding box center [282, 611] width 26 height 9
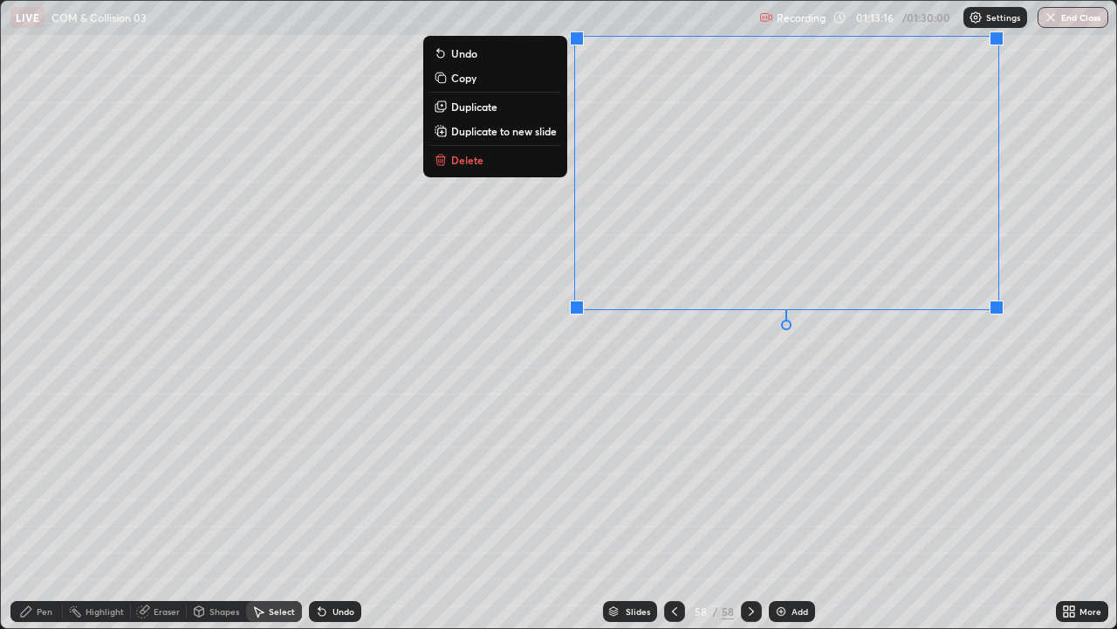
click at [520, 130] on p "Duplicate to new slide" at bounding box center [504, 131] width 106 height 14
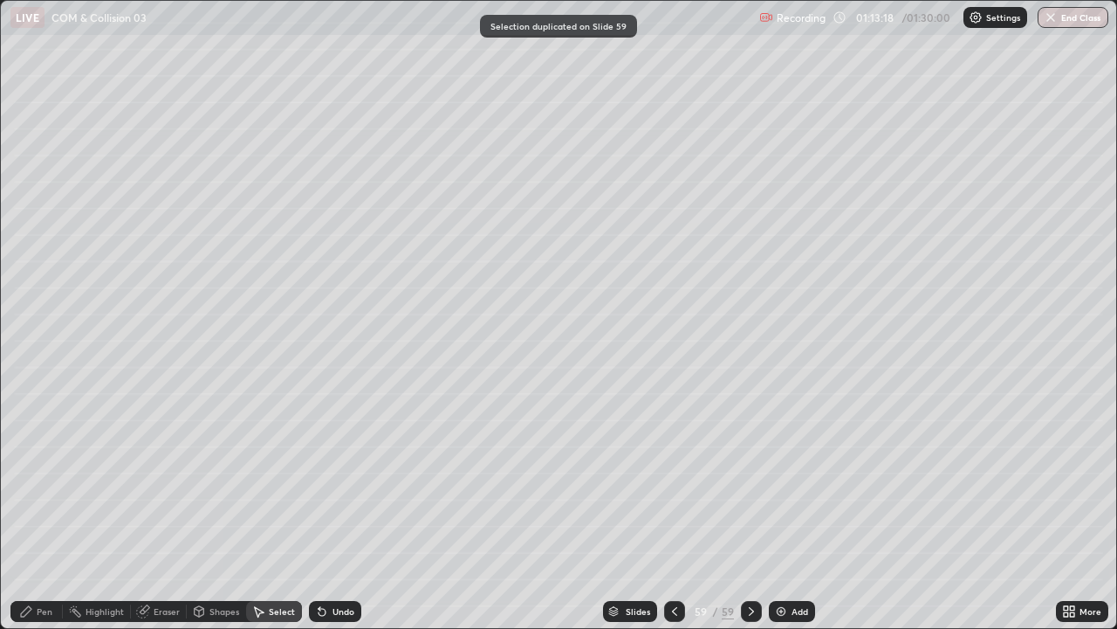
click at [155, 480] on div "Eraser" at bounding box center [167, 611] width 26 height 9
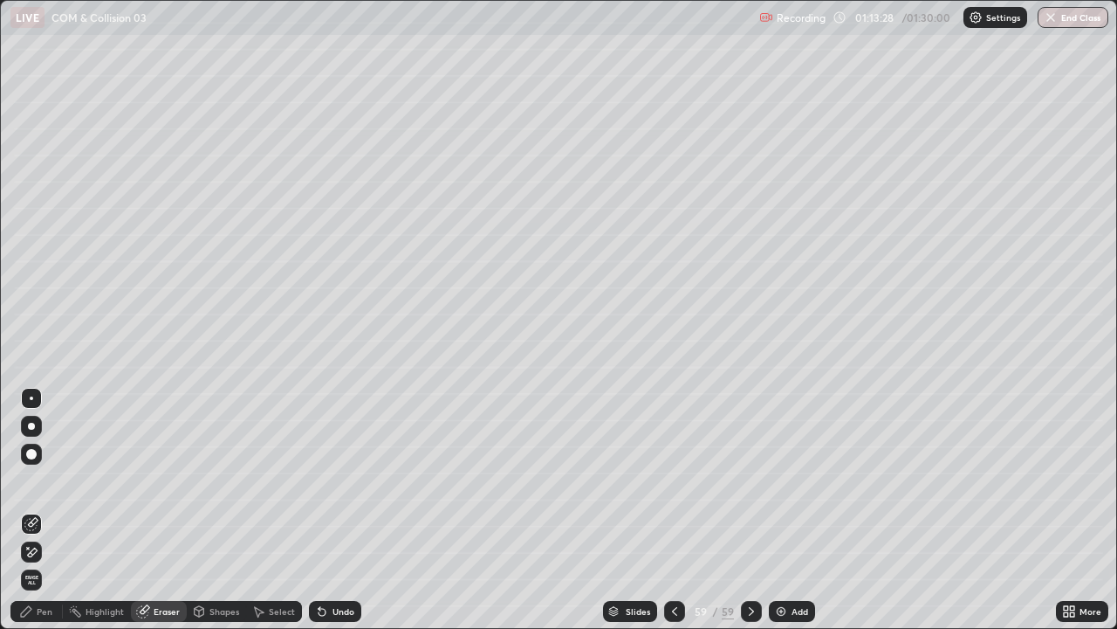
click at [34, 480] on div "Pen" at bounding box center [36, 611] width 52 height 21
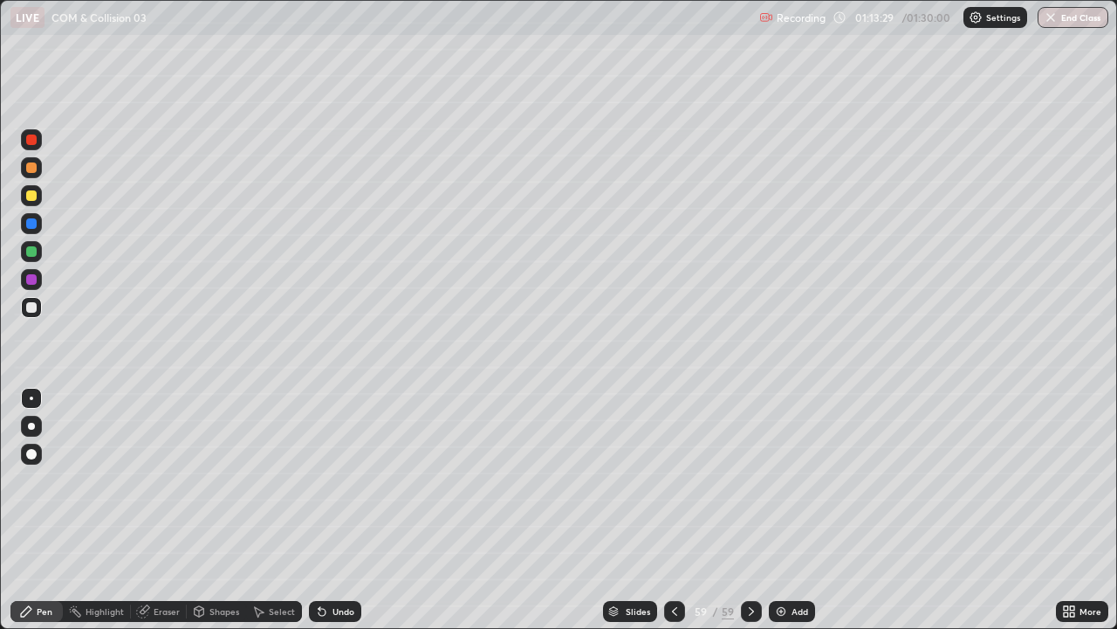
click at [24, 311] on div at bounding box center [31, 307] width 21 height 21
click at [349, 480] on div "Undo" at bounding box center [335, 611] width 52 height 21
click at [344, 480] on div "Undo" at bounding box center [335, 611] width 52 height 21
click at [343, 480] on div "Undo" at bounding box center [335, 611] width 52 height 21
click at [329, 480] on div "Undo" at bounding box center [335, 611] width 52 height 21
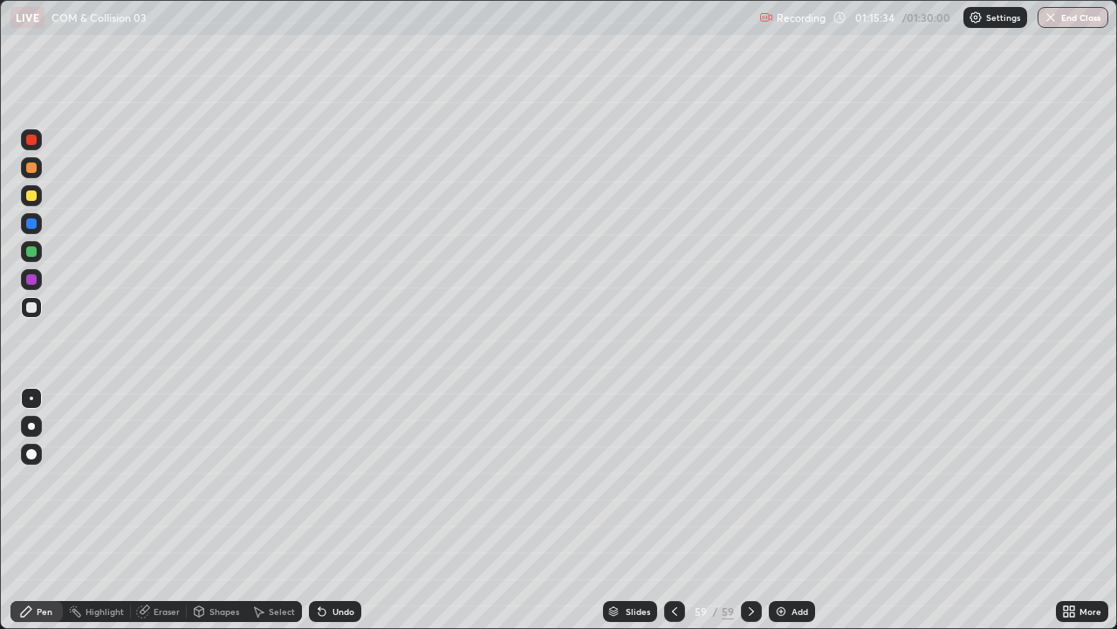
click at [337, 480] on div "Undo" at bounding box center [344, 611] width 22 height 9
click at [336, 480] on div "Undo" at bounding box center [335, 611] width 52 height 21
click at [334, 480] on div "Undo" at bounding box center [335, 611] width 52 height 21
click at [336, 480] on div "Undo" at bounding box center [335, 611] width 52 height 21
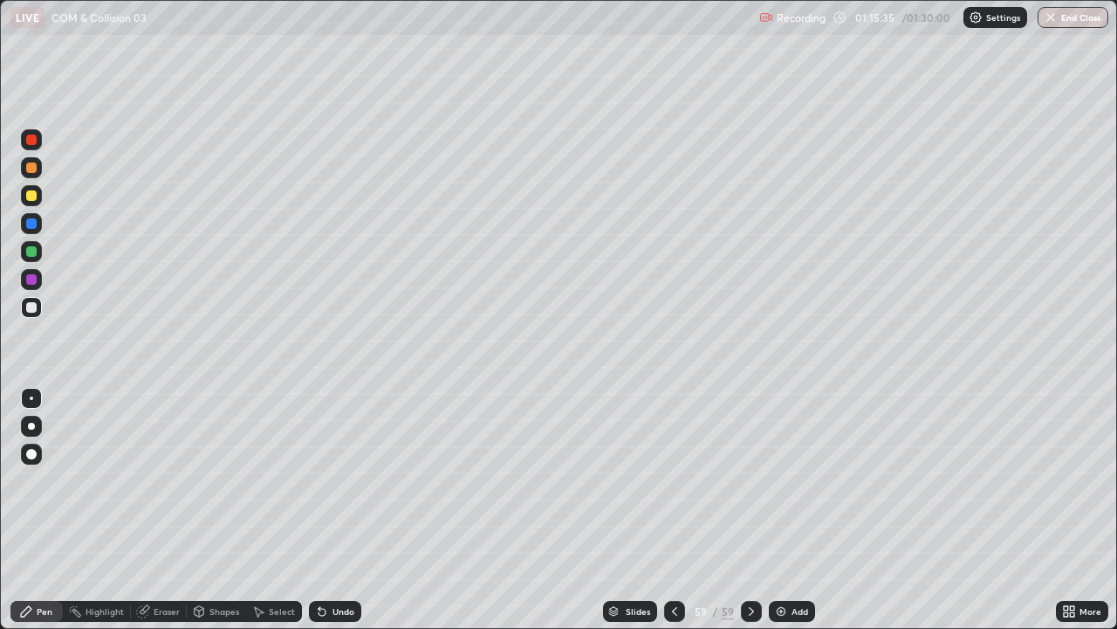
click at [337, 480] on div "Undo" at bounding box center [335, 611] width 52 height 21
click at [334, 480] on div "Undo" at bounding box center [335, 611] width 52 height 21
click at [335, 480] on div "Undo" at bounding box center [344, 611] width 22 height 9
click at [334, 480] on div "Undo" at bounding box center [344, 611] width 22 height 9
click at [332, 480] on div "Undo" at bounding box center [335, 611] width 52 height 21
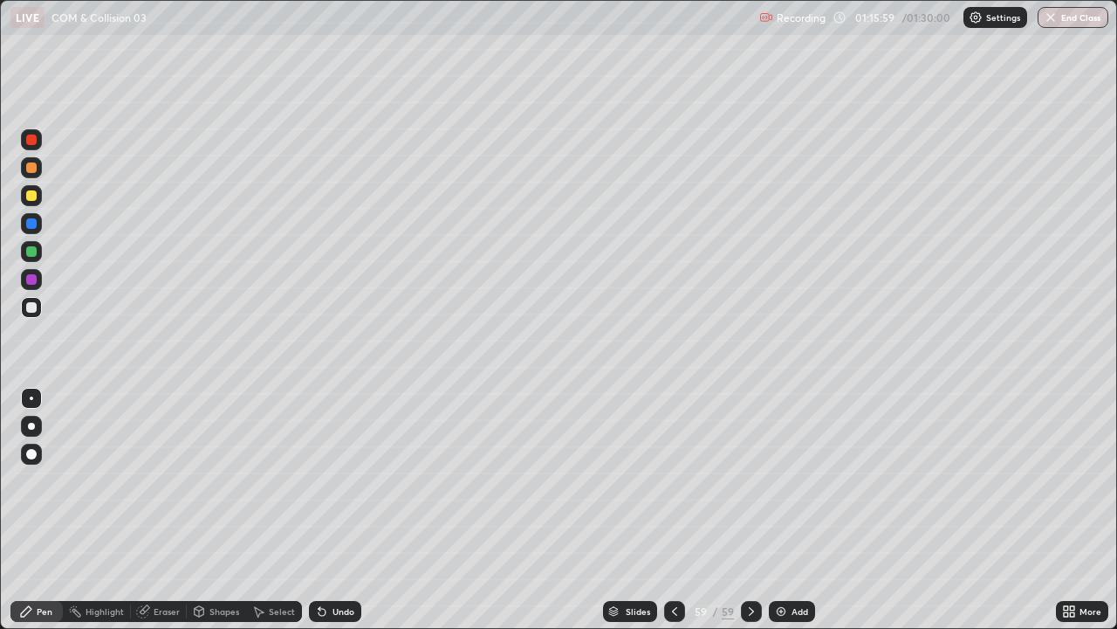
click at [332, 480] on div "Undo" at bounding box center [335, 611] width 52 height 21
click at [333, 480] on div "Undo" at bounding box center [344, 611] width 22 height 9
click at [329, 480] on div "Undo" at bounding box center [335, 611] width 52 height 21
click at [339, 480] on div "Undo" at bounding box center [344, 611] width 22 height 9
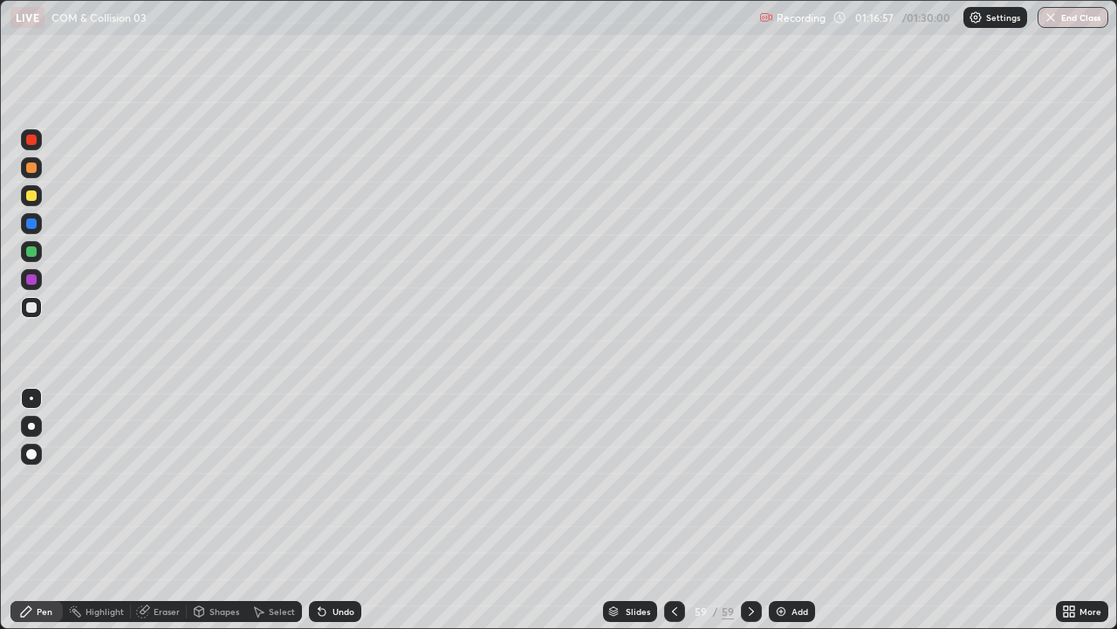
click at [664, 480] on div at bounding box center [674, 611] width 21 height 21
click at [269, 480] on div "Select" at bounding box center [282, 611] width 26 height 9
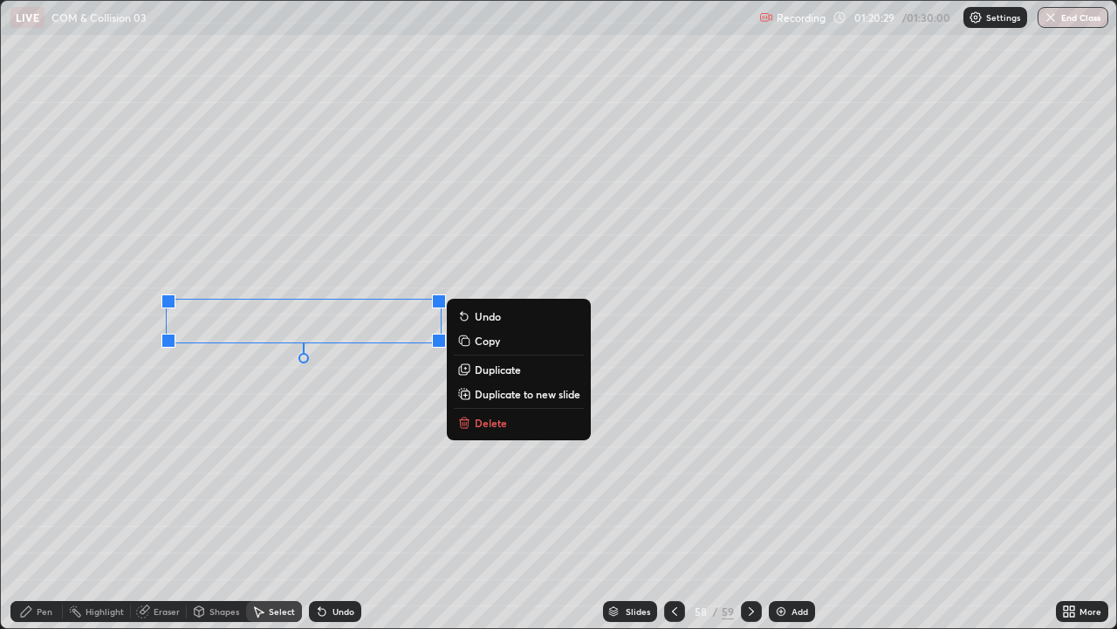
click at [484, 423] on p "Delete" at bounding box center [491, 423] width 32 height 14
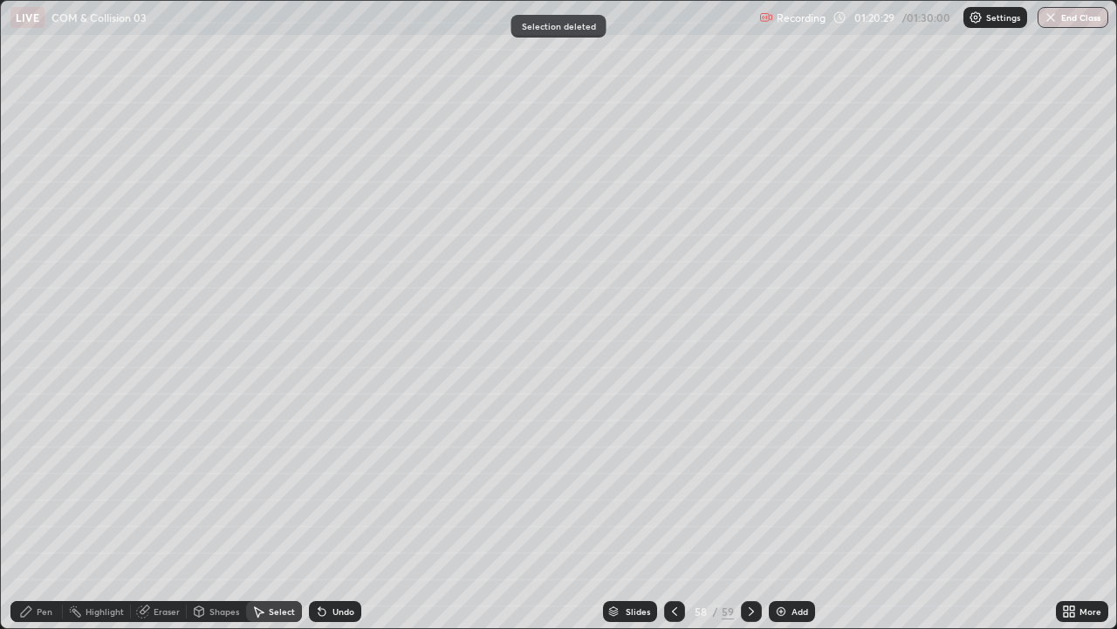
click at [14, 480] on div "Pen" at bounding box center [36, 611] width 52 height 21
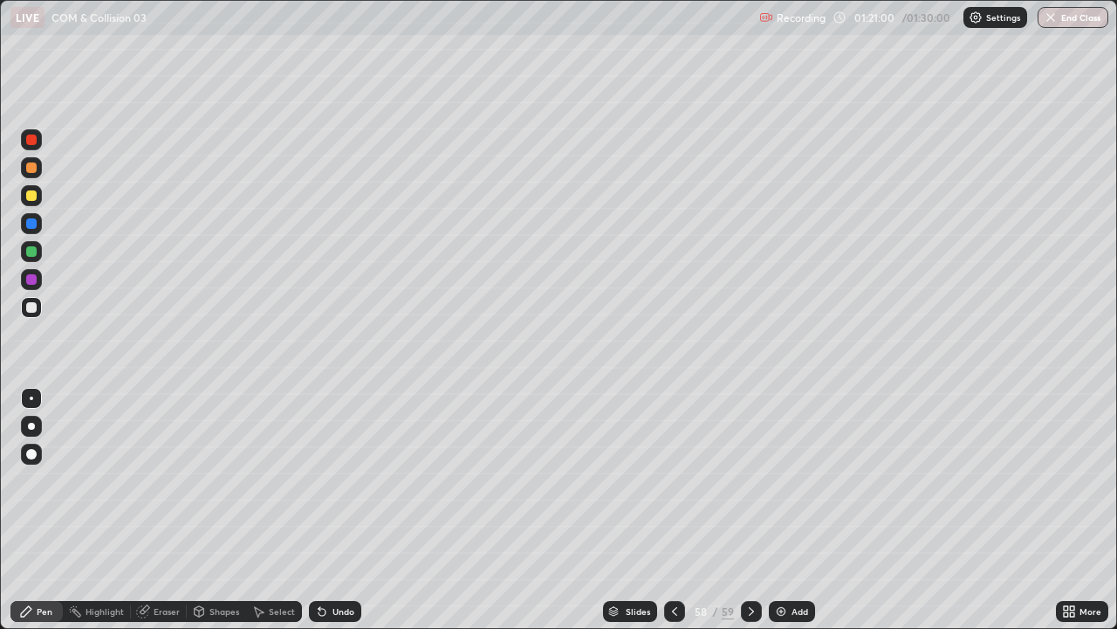
click at [741, 480] on div at bounding box center [751, 611] width 21 height 21
click at [700, 480] on div "59" at bounding box center [700, 611] width 17 height 10
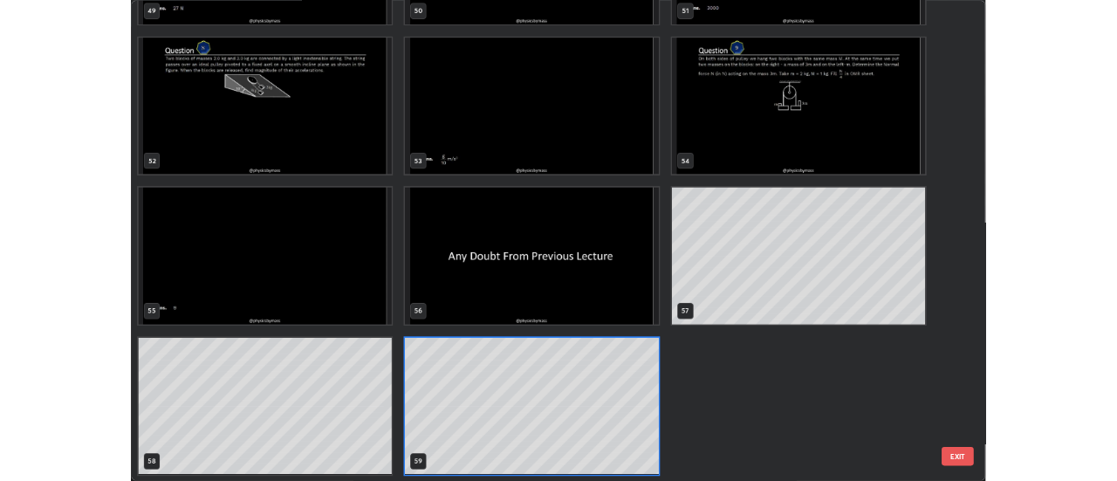
scroll to position [622, 1107]
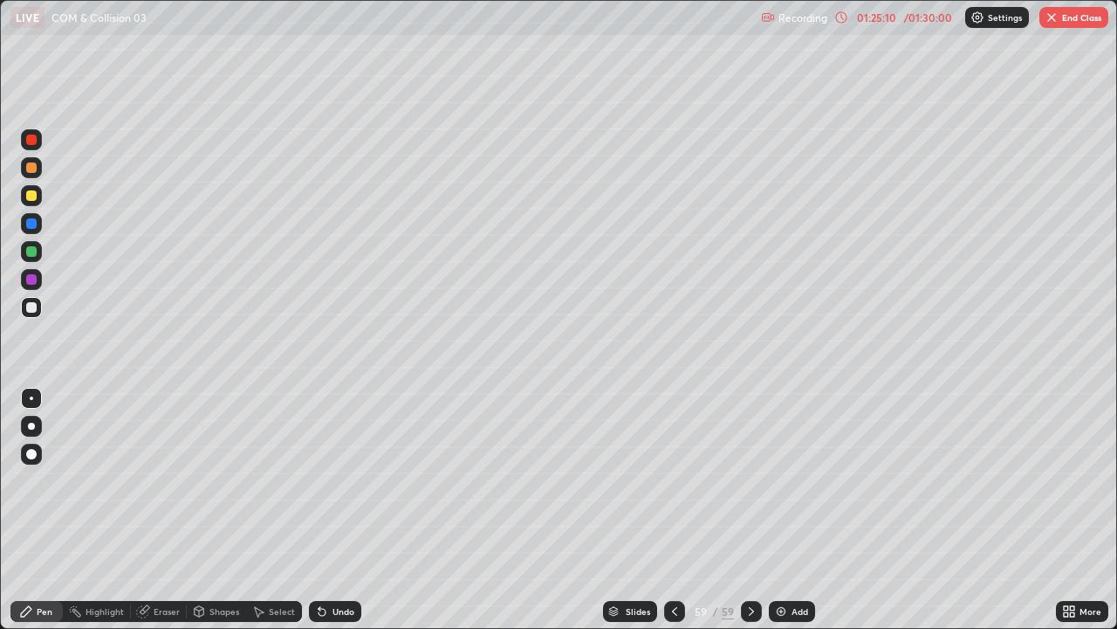
click at [877, 17] on div "01:25:10" at bounding box center [876, 17] width 49 height 10
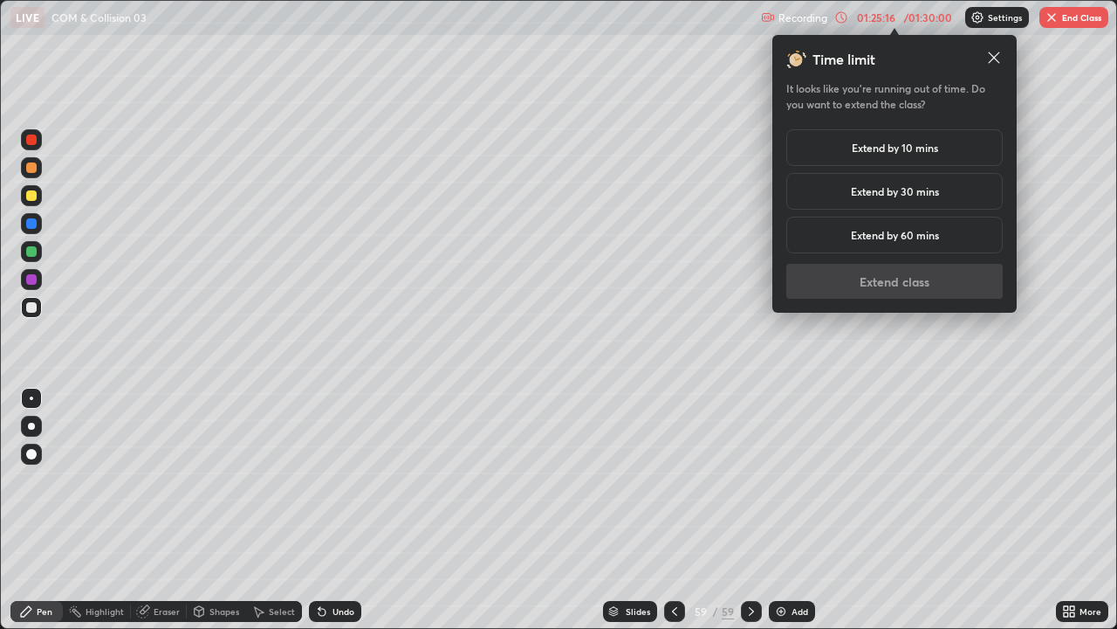
click at [914, 238] on h5 "Extend by 60 mins" at bounding box center [895, 235] width 88 height 16
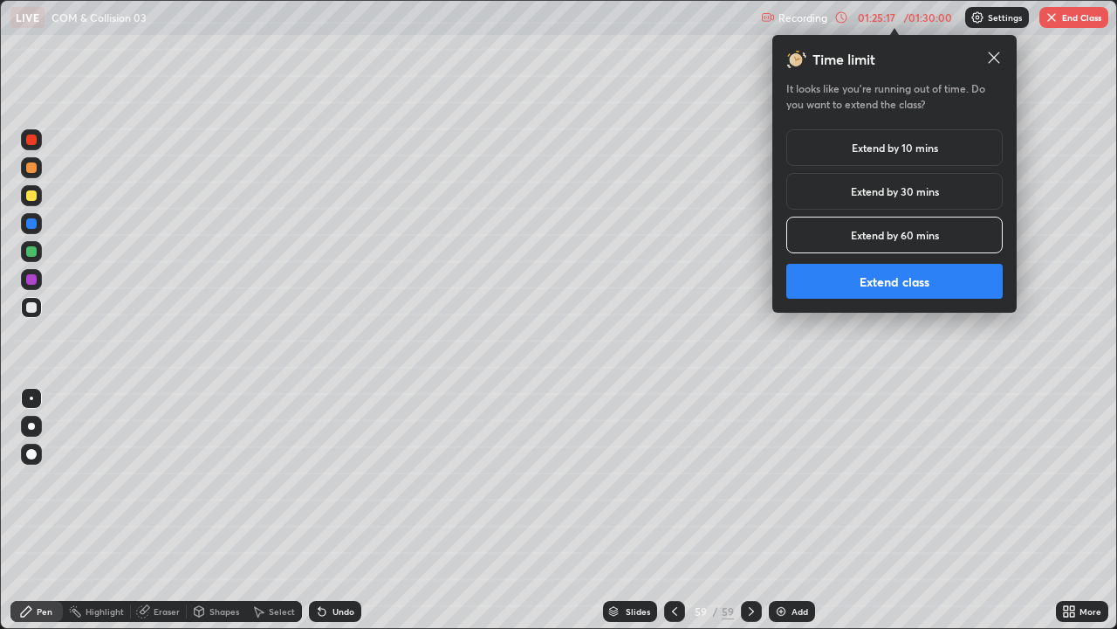
click at [902, 277] on button "Extend class" at bounding box center [895, 281] width 217 height 35
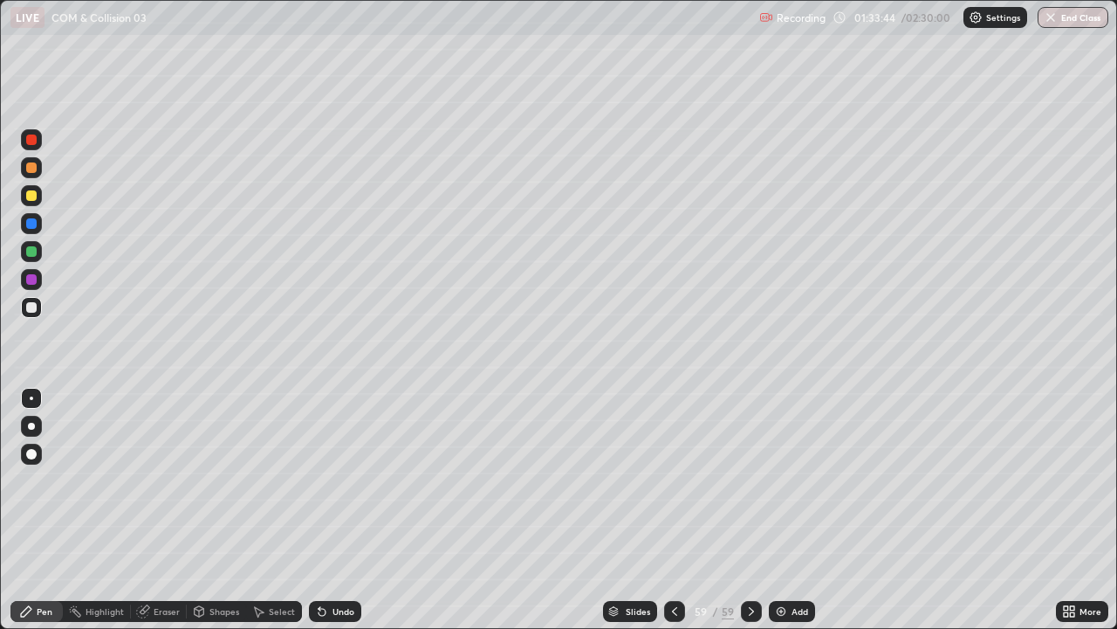
click at [795, 480] on div "Add" at bounding box center [800, 611] width 17 height 9
click at [672, 480] on icon at bounding box center [674, 611] width 14 height 14
click at [672, 480] on div at bounding box center [674, 611] width 21 height 21
click at [749, 480] on icon at bounding box center [752, 611] width 14 height 14
click at [751, 480] on icon at bounding box center [751, 611] width 5 height 9
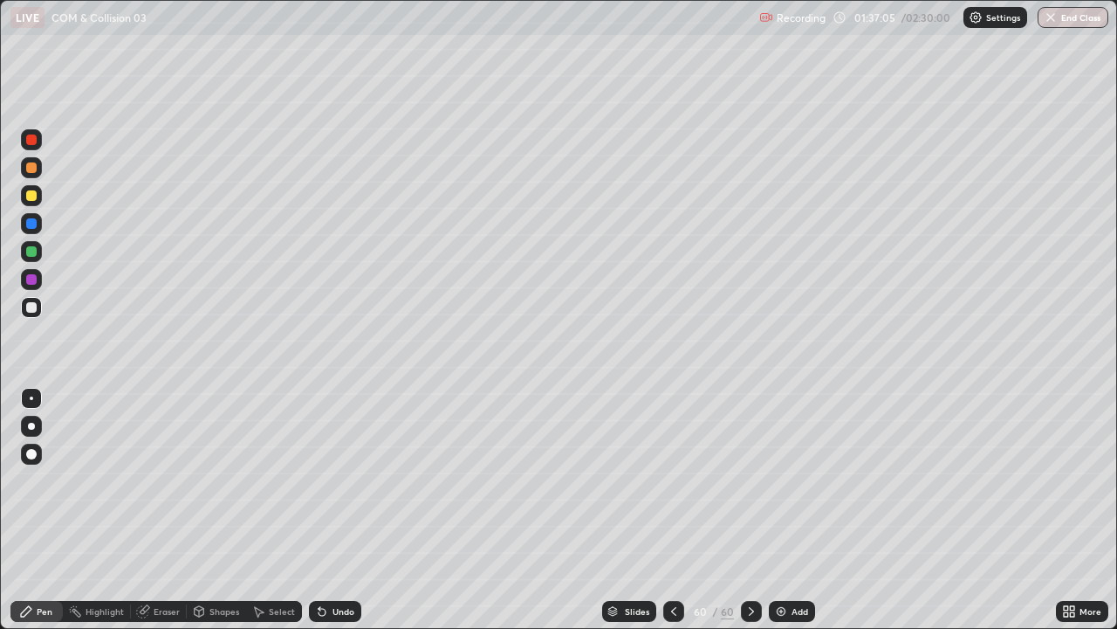
click at [782, 480] on img at bounding box center [781, 611] width 14 height 14
click at [679, 480] on div at bounding box center [675, 611] width 21 height 21
click at [31, 203] on div at bounding box center [31, 195] width 21 height 21
click at [217, 480] on div "Shapes" at bounding box center [225, 611] width 30 height 9
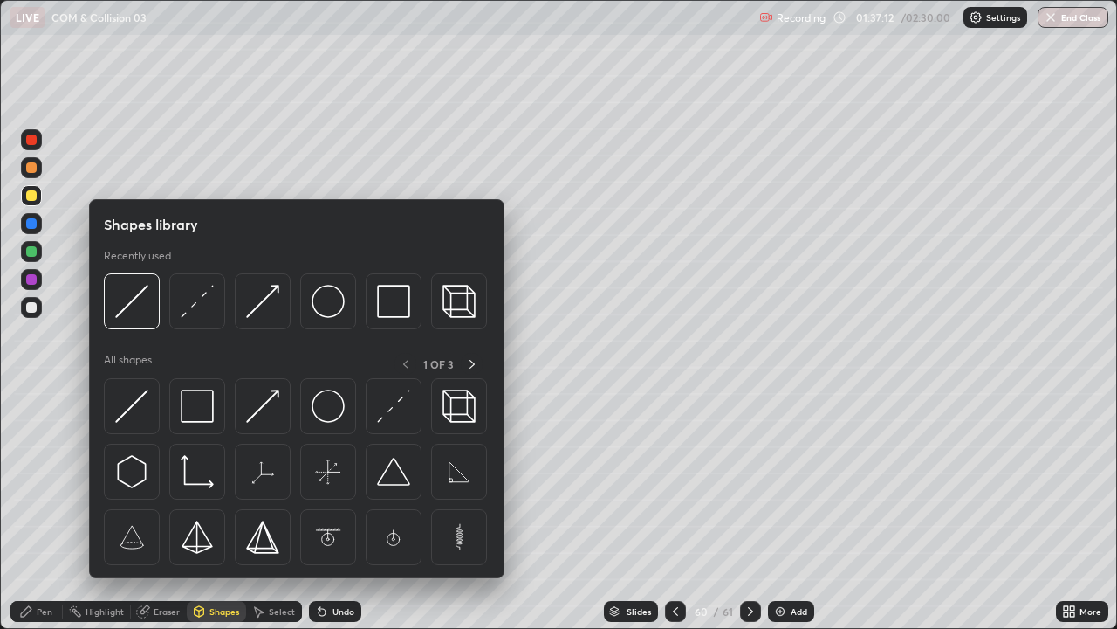
click at [147, 316] on img at bounding box center [131, 301] width 33 height 33
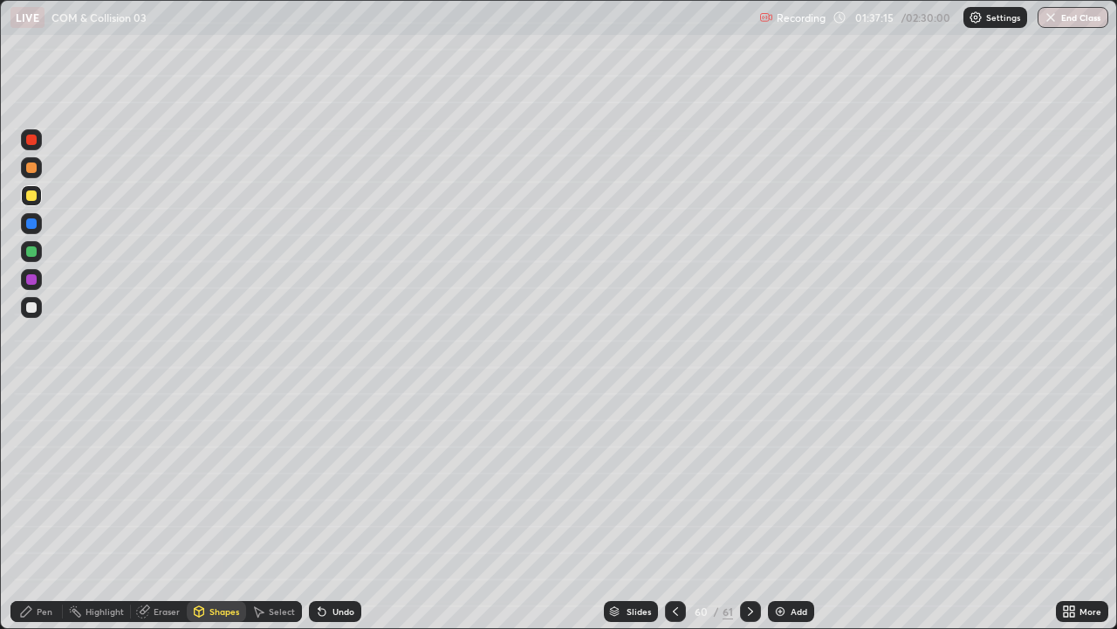
click at [218, 480] on div "Shapes" at bounding box center [225, 611] width 30 height 9
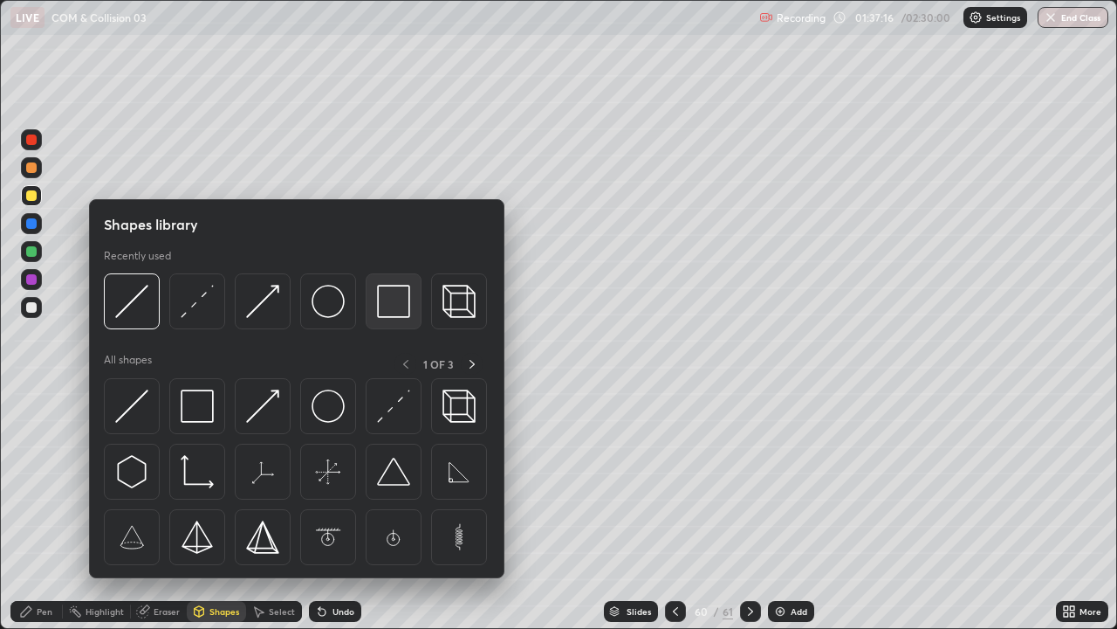
click at [387, 306] on img at bounding box center [393, 301] width 33 height 33
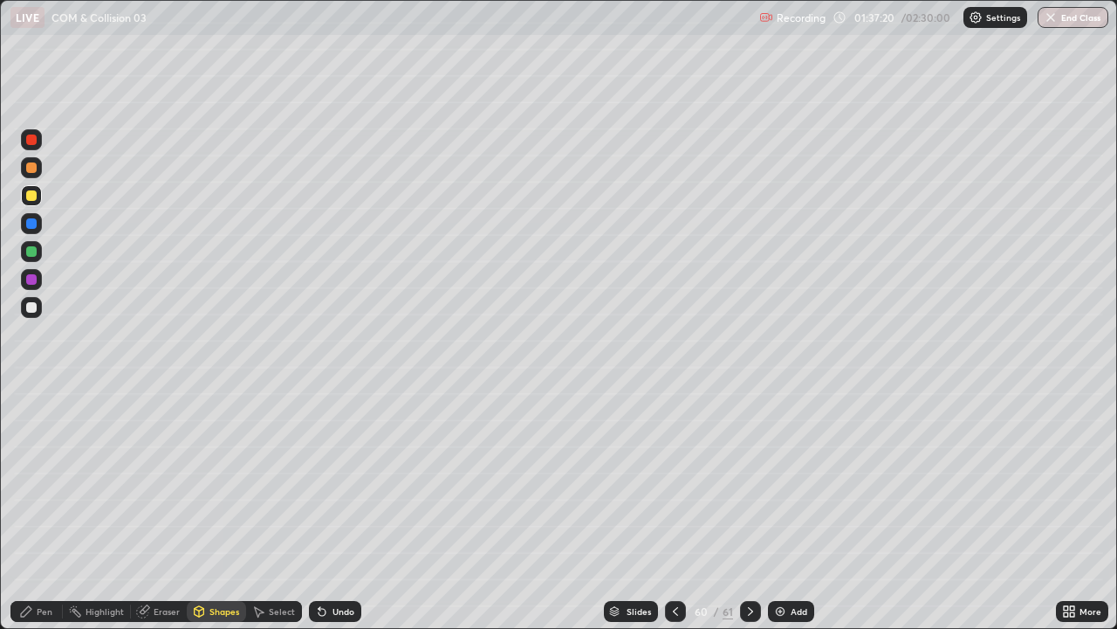
click at [334, 480] on div "Undo" at bounding box center [344, 611] width 22 height 9
click at [219, 480] on div "Shapes" at bounding box center [225, 611] width 30 height 9
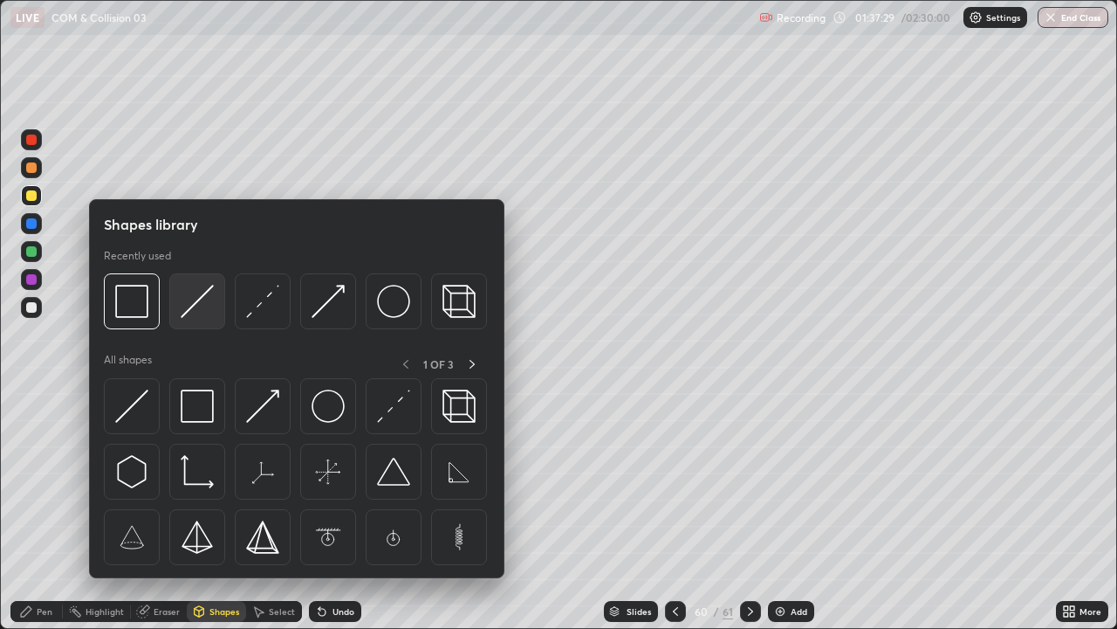
click at [197, 317] on img at bounding box center [197, 301] width 33 height 33
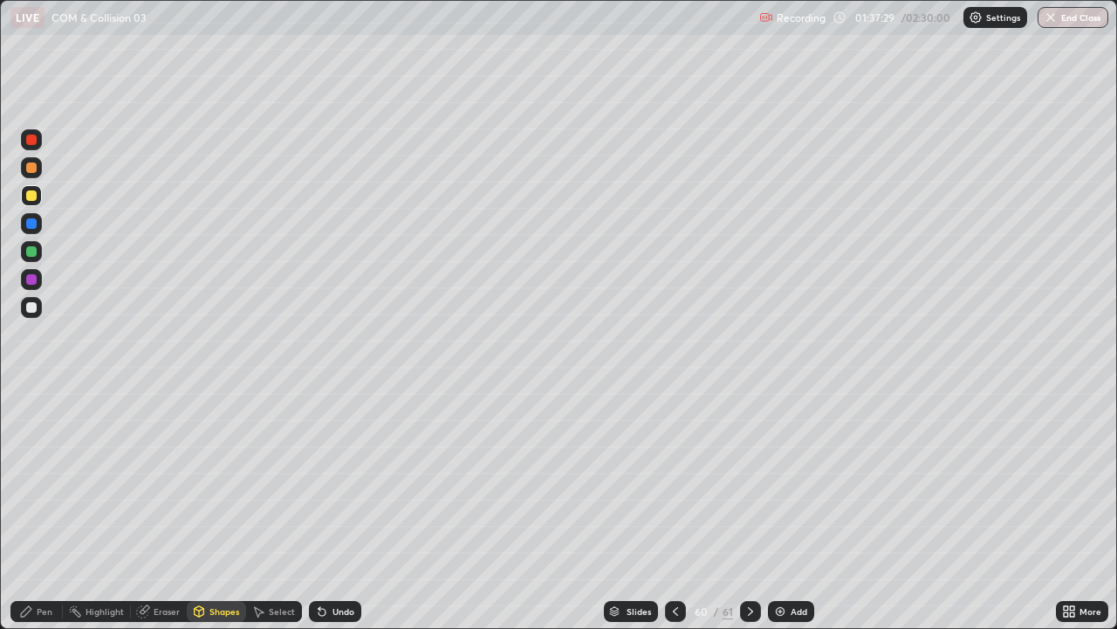
click at [35, 254] on div at bounding box center [31, 251] width 10 height 10
click at [34, 480] on div "Pen" at bounding box center [36, 611] width 52 height 21
click at [32, 196] on div at bounding box center [31, 195] width 10 height 10
click at [334, 480] on div "Undo" at bounding box center [344, 611] width 22 height 9
click at [35, 299] on div at bounding box center [31, 307] width 21 height 21
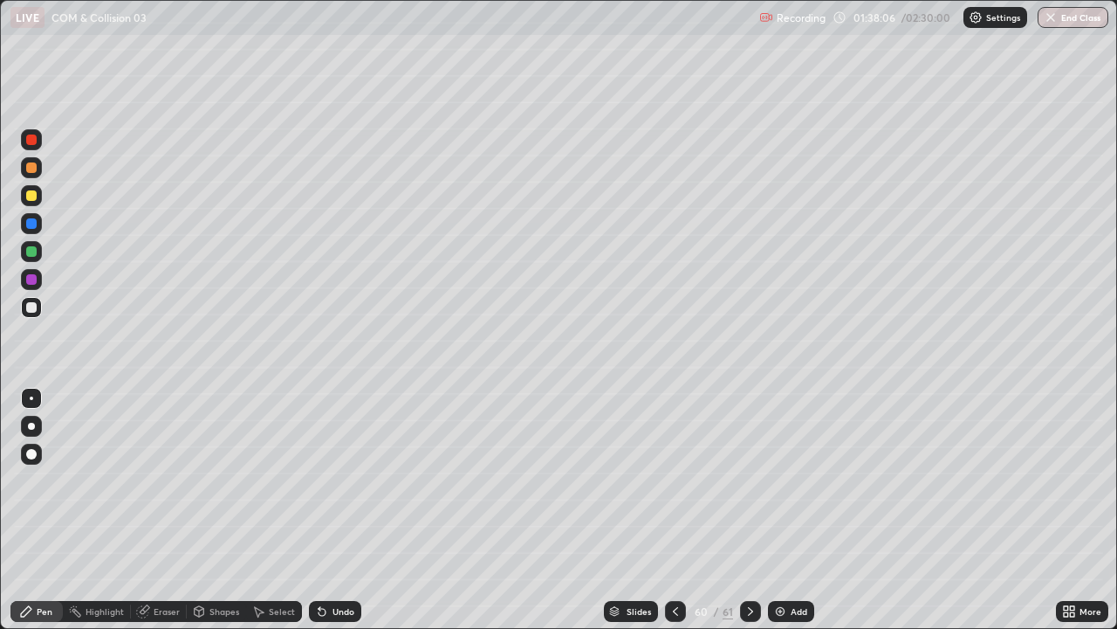
click at [337, 480] on div "Undo" at bounding box center [344, 611] width 22 height 9
click at [220, 480] on div "Shapes" at bounding box center [216, 611] width 59 height 21
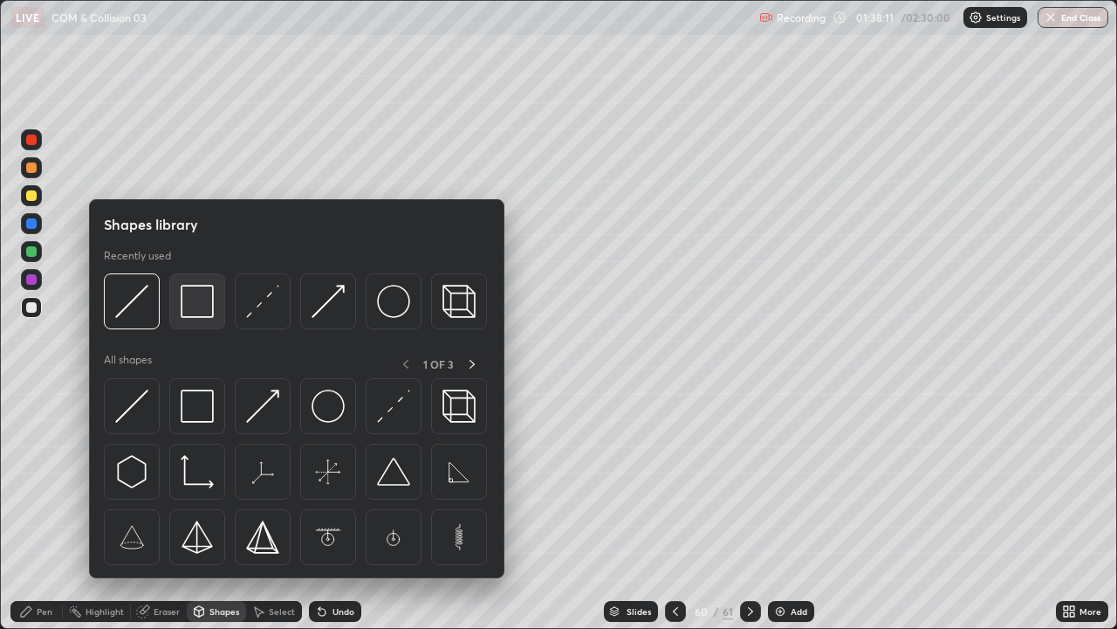
click at [207, 317] on img at bounding box center [197, 301] width 33 height 33
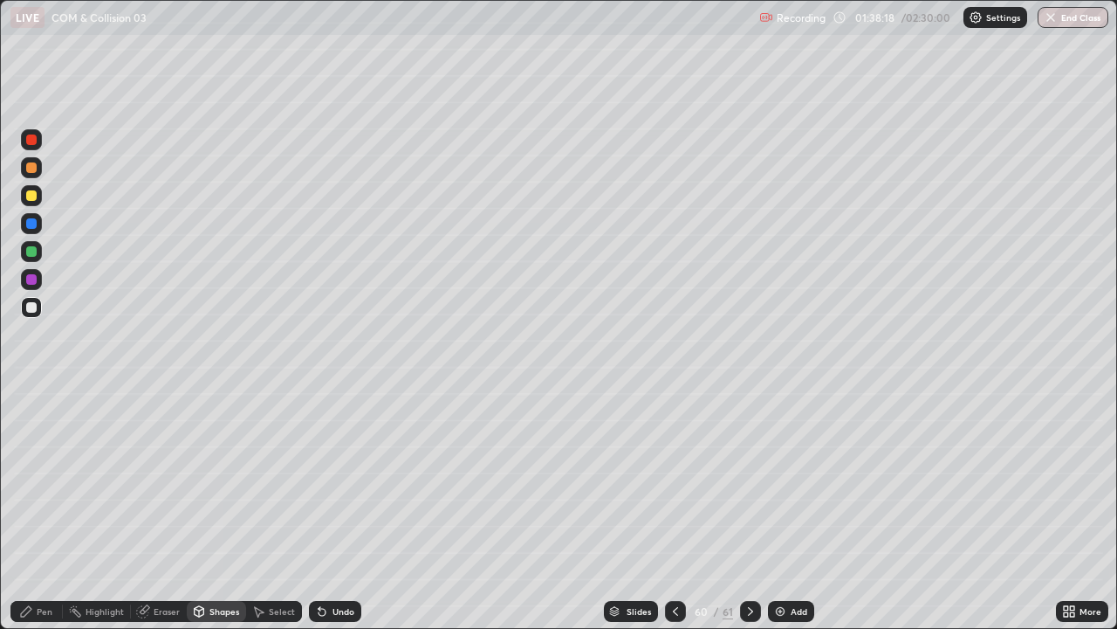
click at [31, 480] on div "Pen" at bounding box center [36, 611] width 52 height 21
click at [30, 251] on div at bounding box center [31, 251] width 10 height 10
click at [1049, 19] on img "button" at bounding box center [1051, 17] width 14 height 14
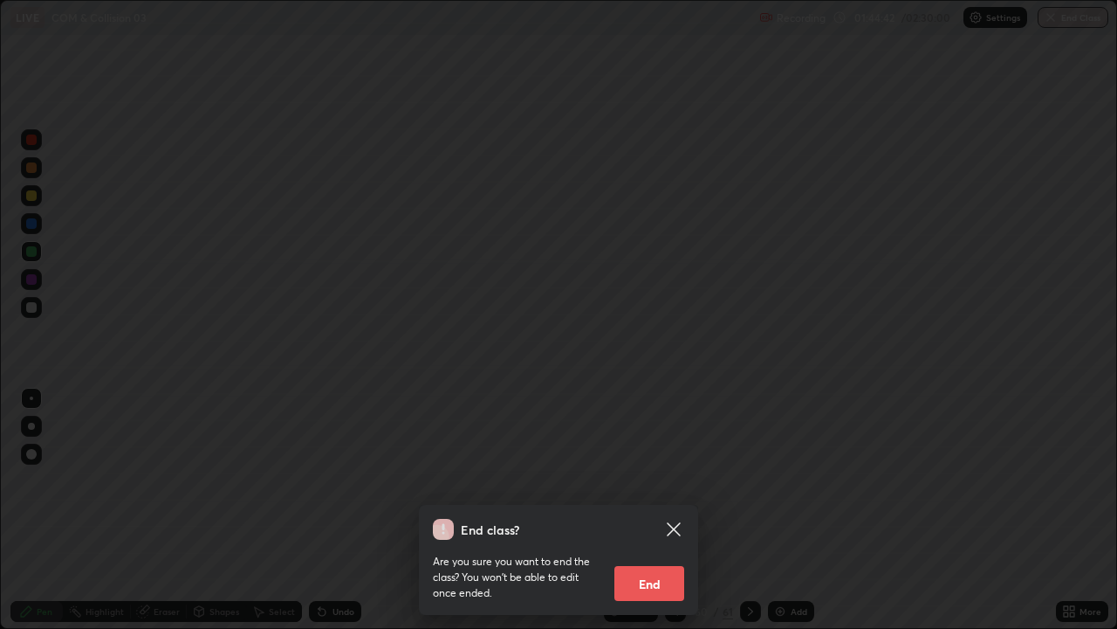
click at [650, 480] on button "End" at bounding box center [650, 583] width 70 height 35
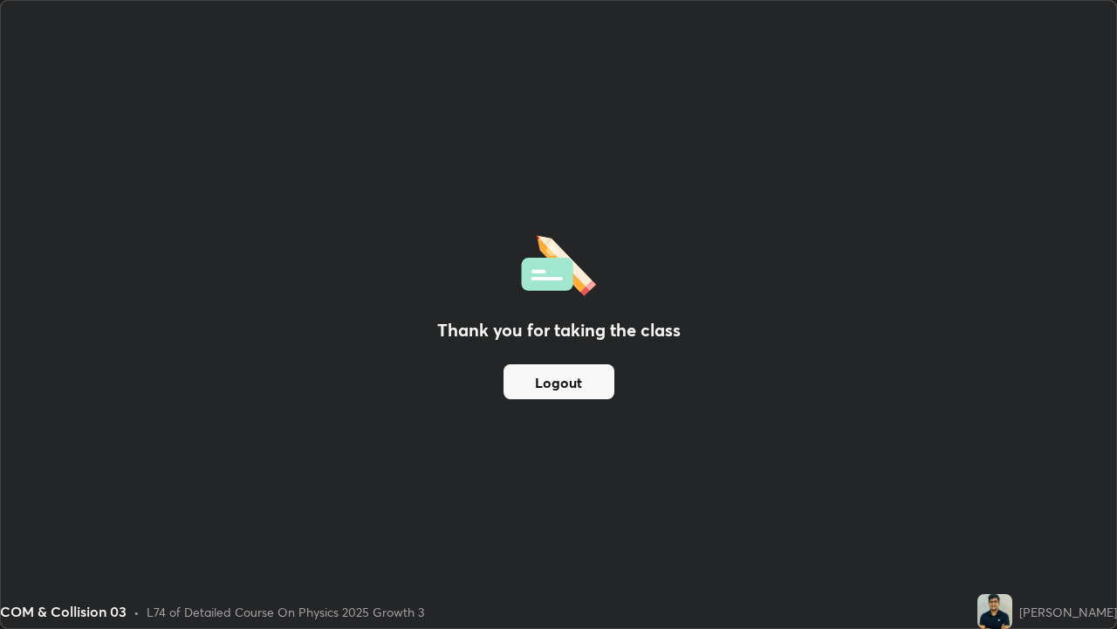
click at [570, 377] on button "Logout" at bounding box center [559, 381] width 111 height 35
click at [569, 382] on button "Logout" at bounding box center [559, 381] width 111 height 35
click at [572, 389] on button "Logout" at bounding box center [559, 381] width 111 height 35
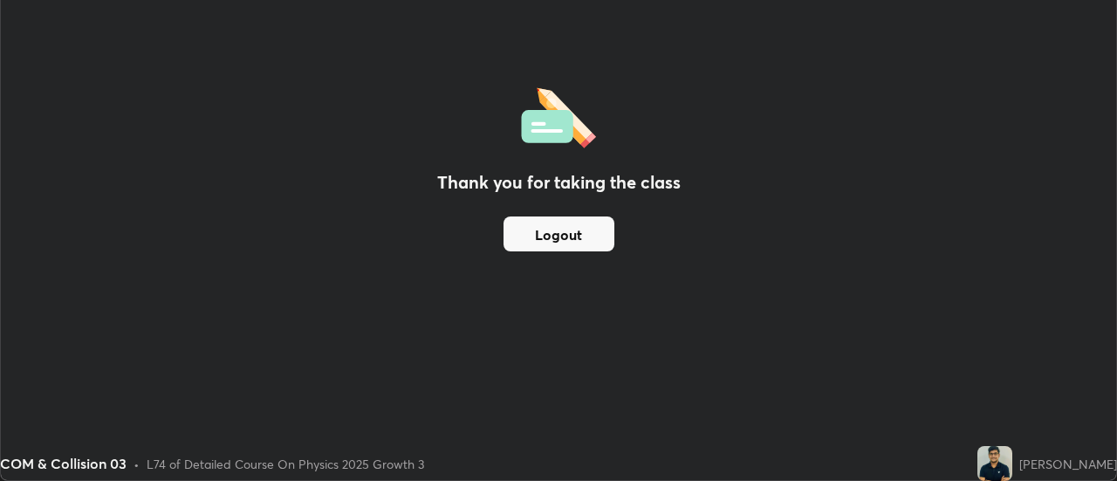
scroll to position [86823, 86187]
